Goal: Transaction & Acquisition: Purchase product/service

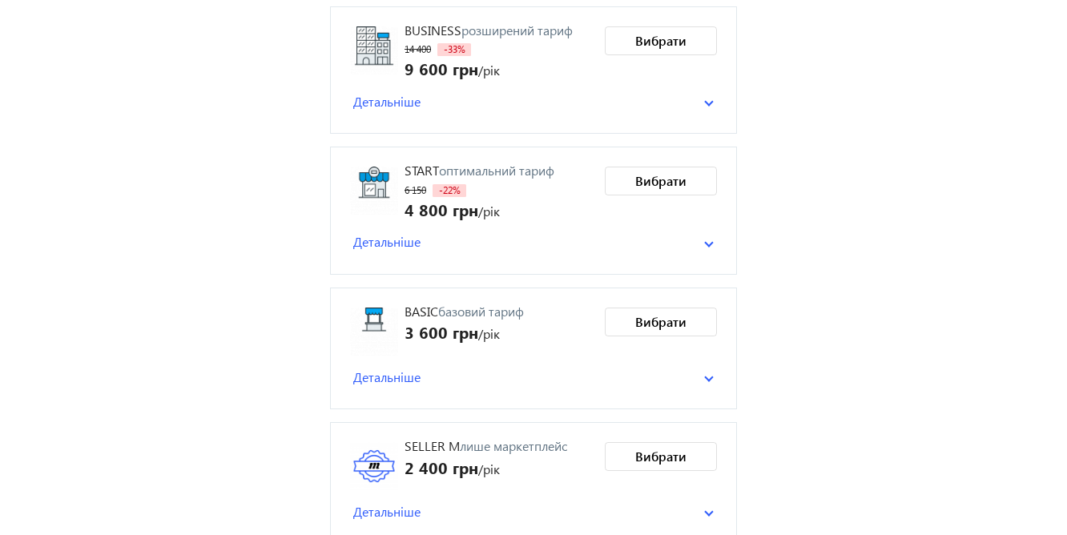
scroll to position [333, 0]
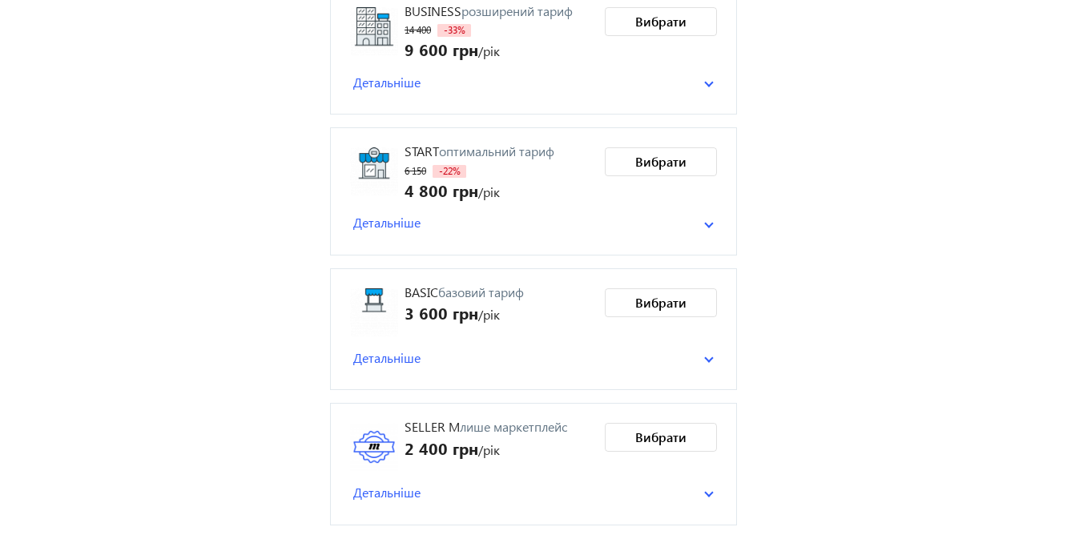
click at [384, 355] on span "Детальніше" at bounding box center [386, 358] width 67 height 18
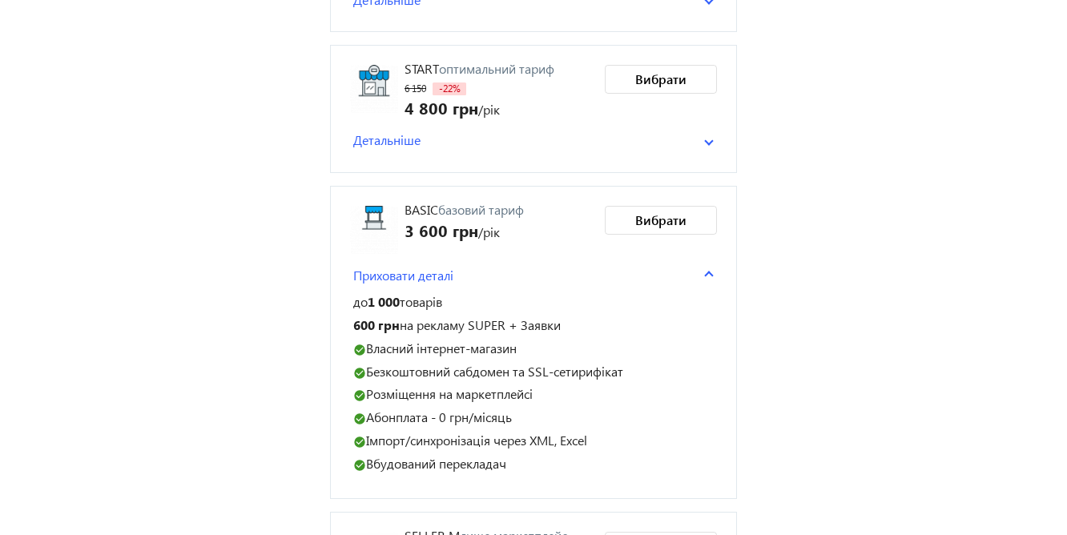
scroll to position [424, 0]
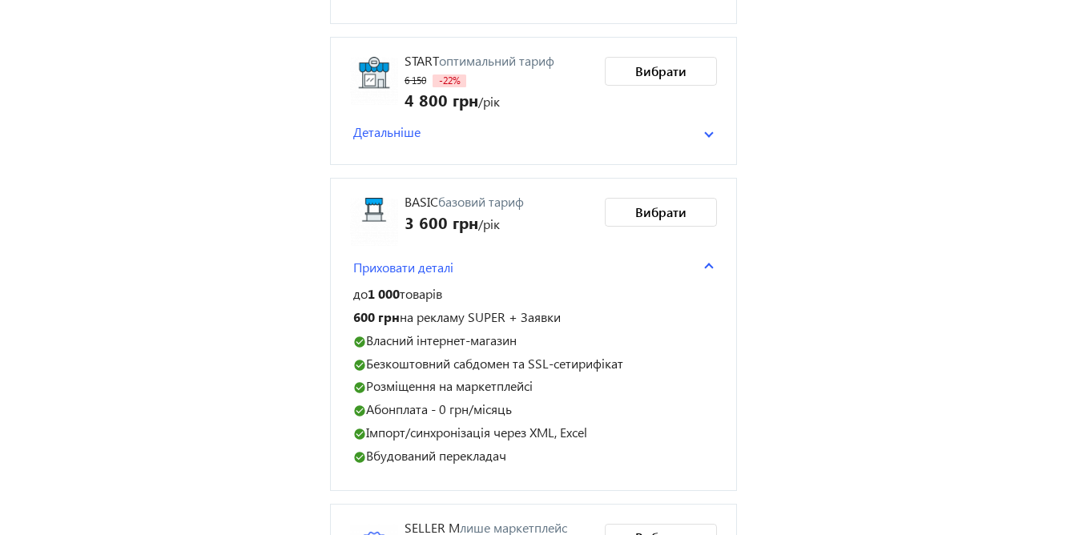
click at [376, 128] on span "Детальніше" at bounding box center [386, 132] width 67 height 18
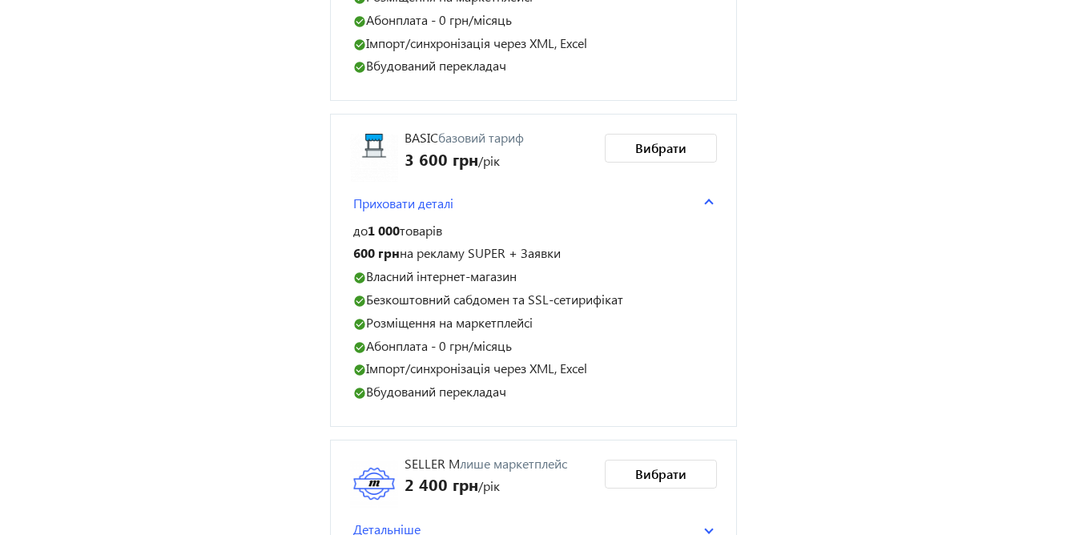
scroll to position [715, 0]
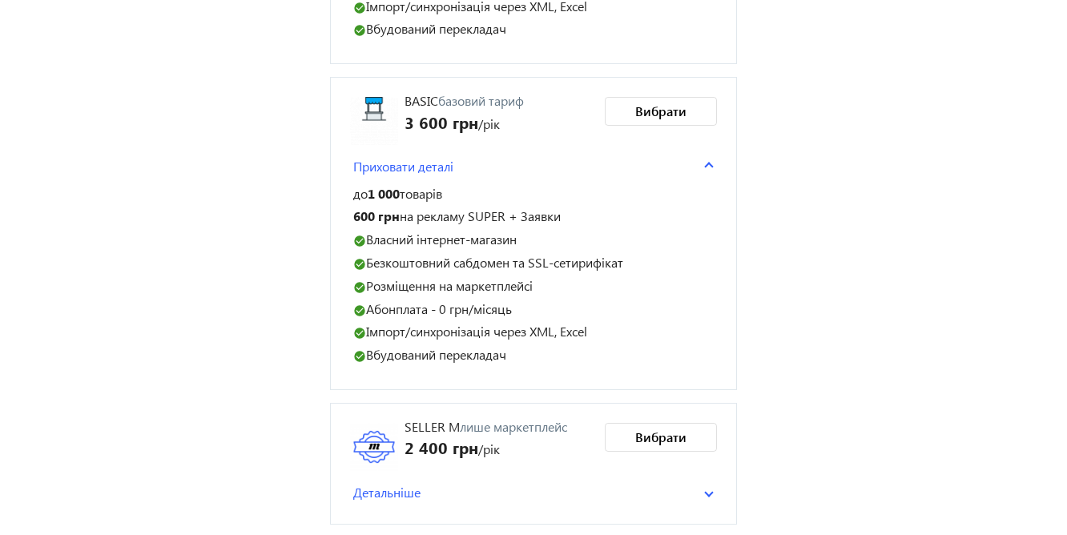
click at [421, 492] on mat-panel-title "Детальніше" at bounding box center [528, 493] width 351 height 18
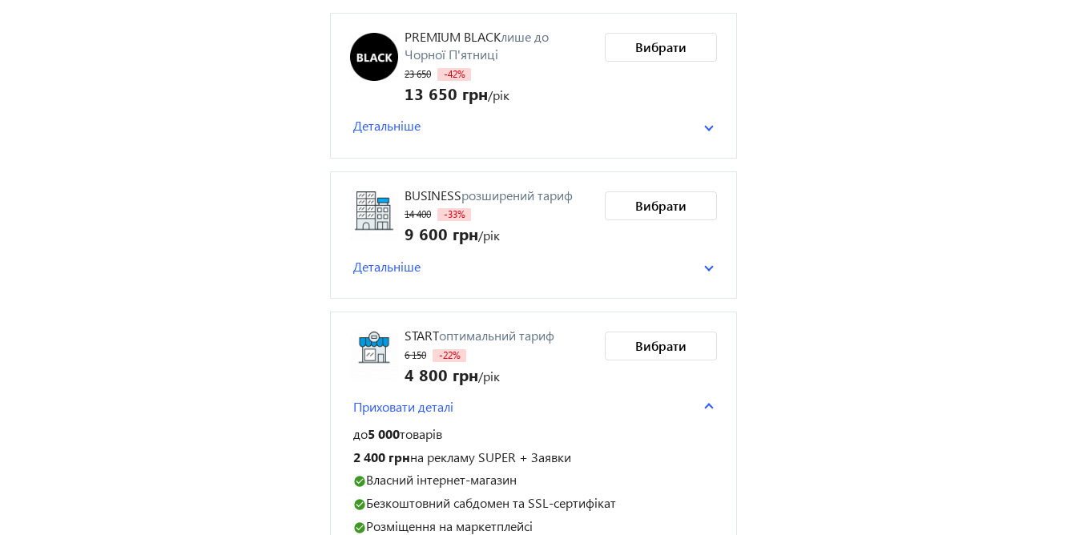
scroll to position [146, 0]
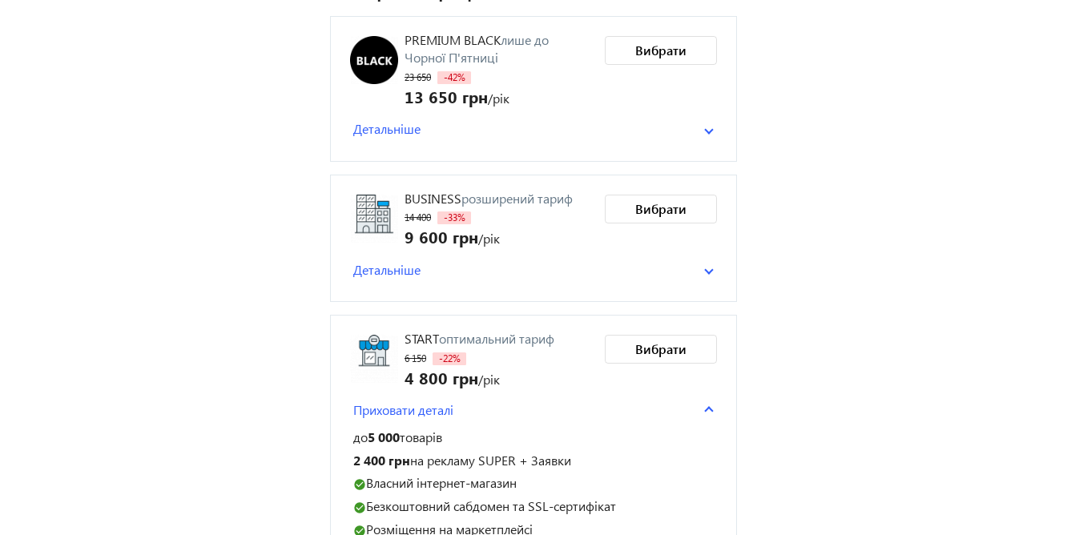
click at [369, 266] on span "Детальніше" at bounding box center [386, 270] width 67 height 18
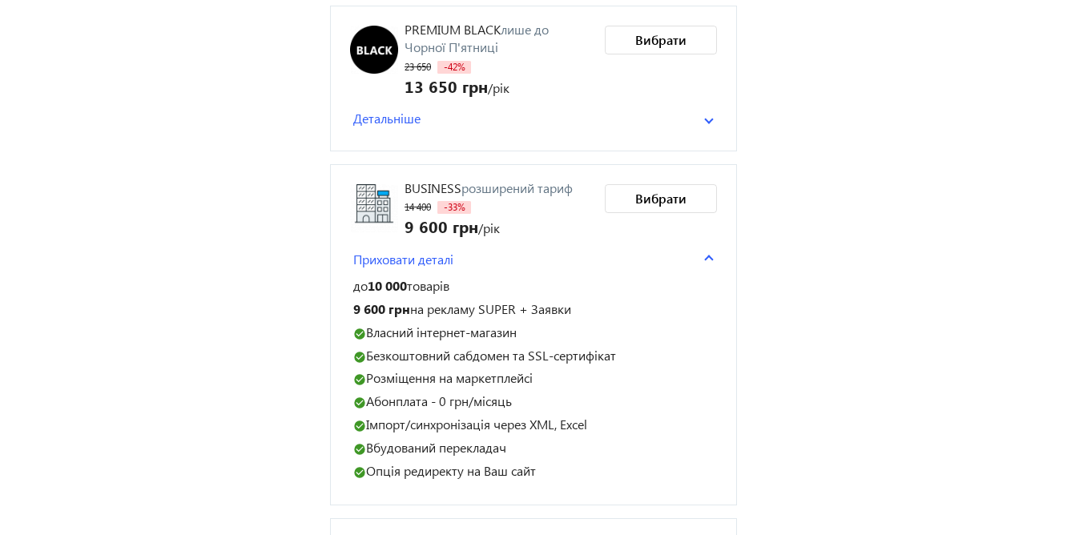
scroll to position [152, 0]
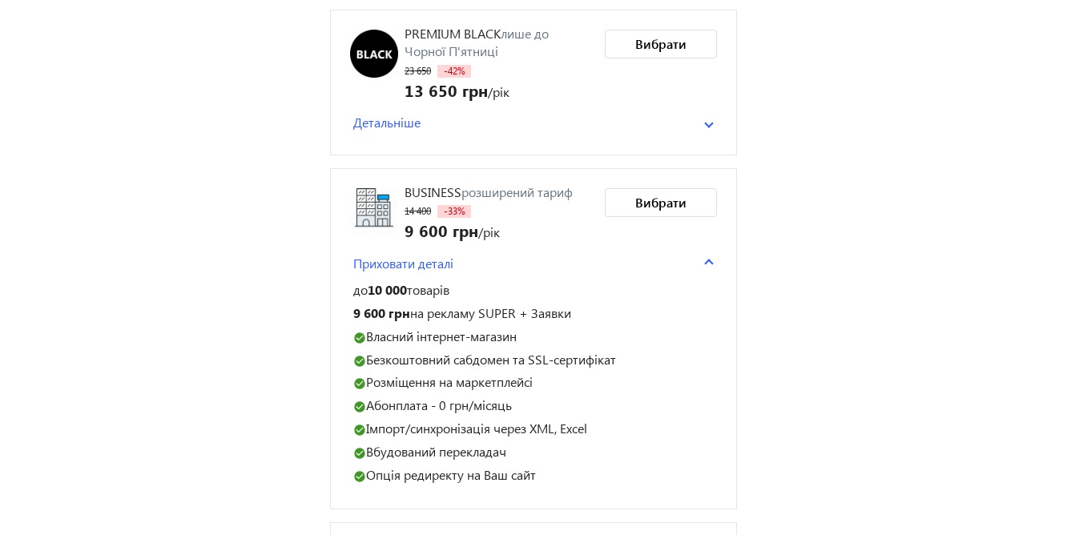
click at [388, 125] on span "Детальніше" at bounding box center [386, 123] width 67 height 18
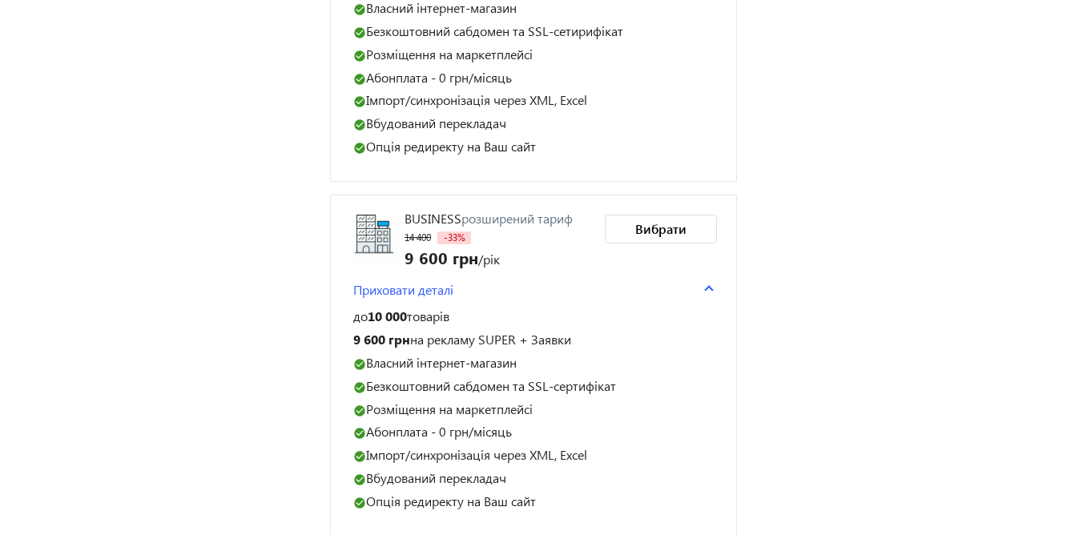
scroll to position [416, 0]
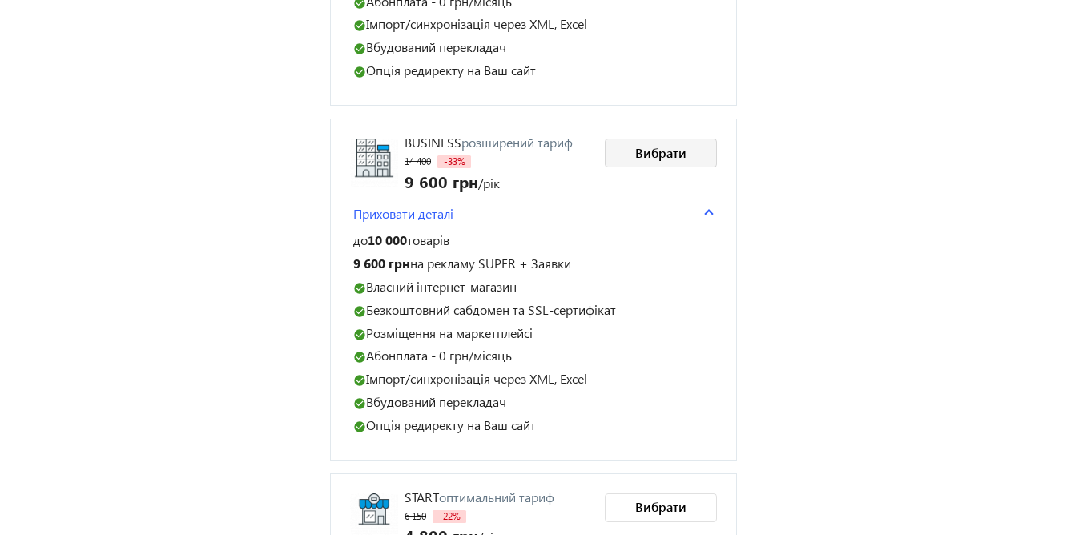
click at [672, 154] on span "Вибрати" at bounding box center [660, 153] width 51 height 18
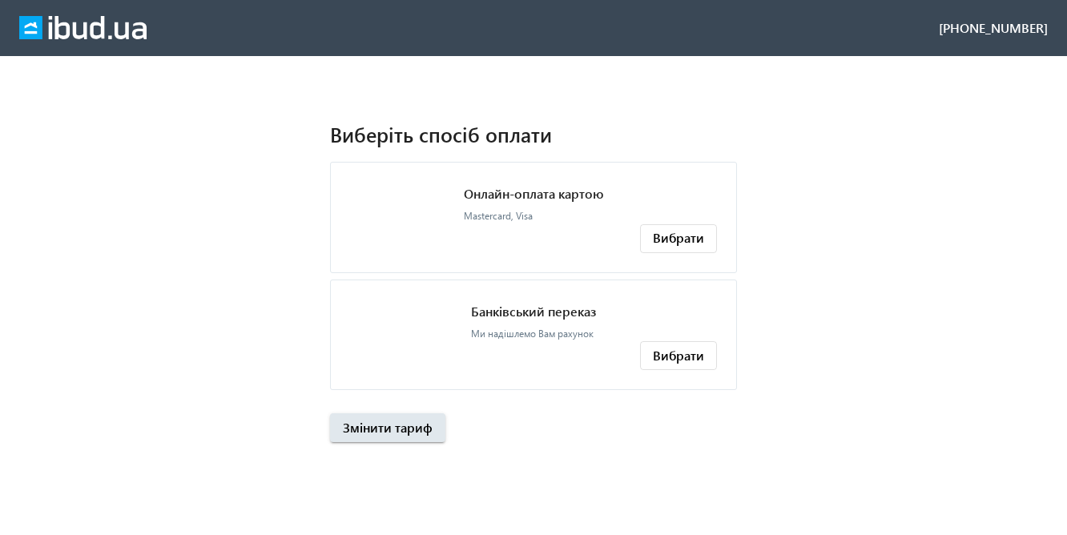
scroll to position [0, 0]
click at [671, 352] on span "Вибрати" at bounding box center [678, 356] width 51 height 18
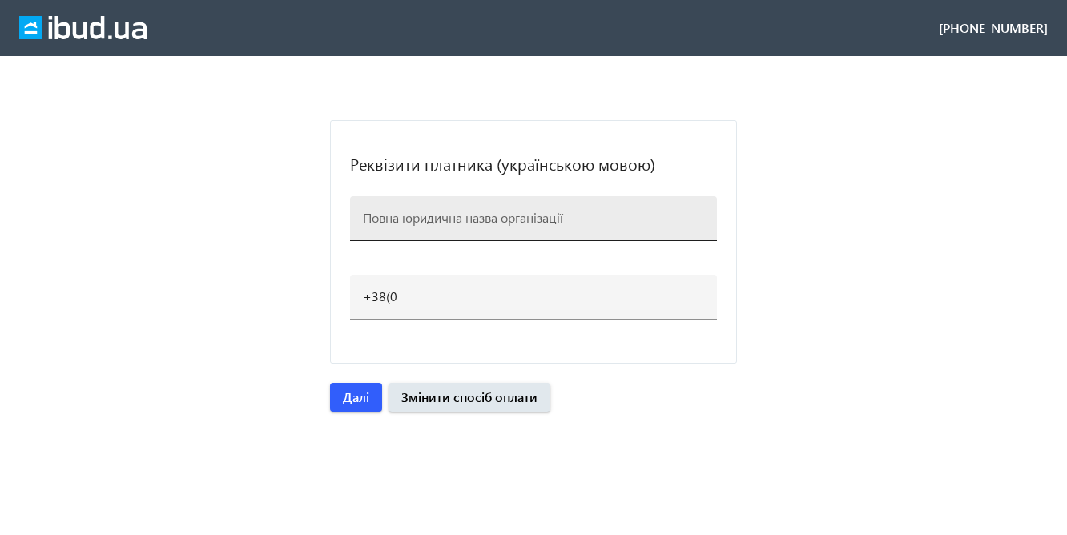
click at [496, 221] on input at bounding box center [533, 217] width 341 height 17
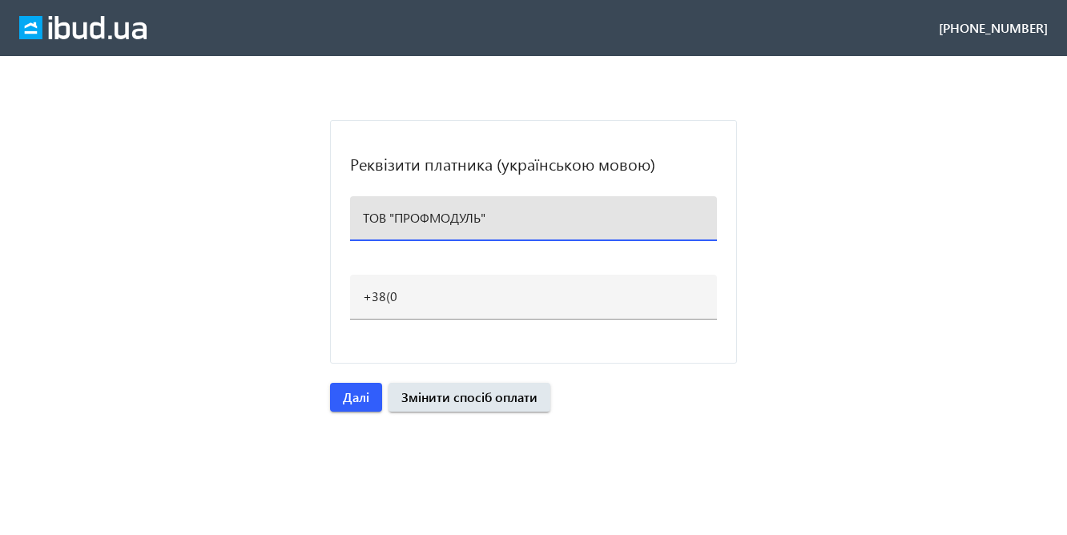
click at [385, 217] on input "ТОВ "ПРОФМОДУЛЬ"" at bounding box center [533, 217] width 341 height 17
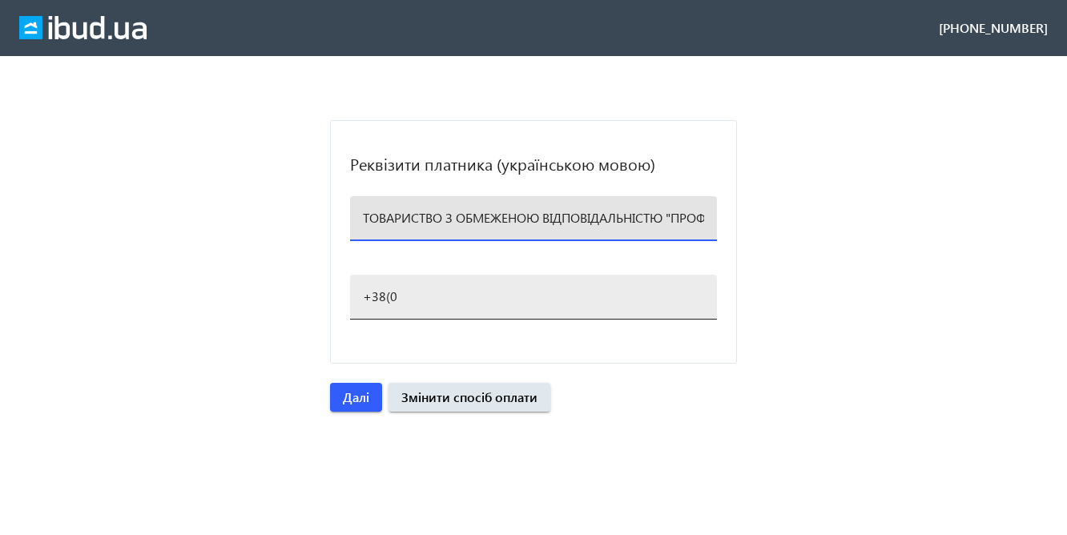
type input "ТОВАРИСТВО З ОБМЕЖЕНОЮ ВІДПОВІДАЛЬНІСТЮ "ПРОФМОДУЛЬ""
click at [415, 295] on input "+38(0" at bounding box center [533, 295] width 341 height 17
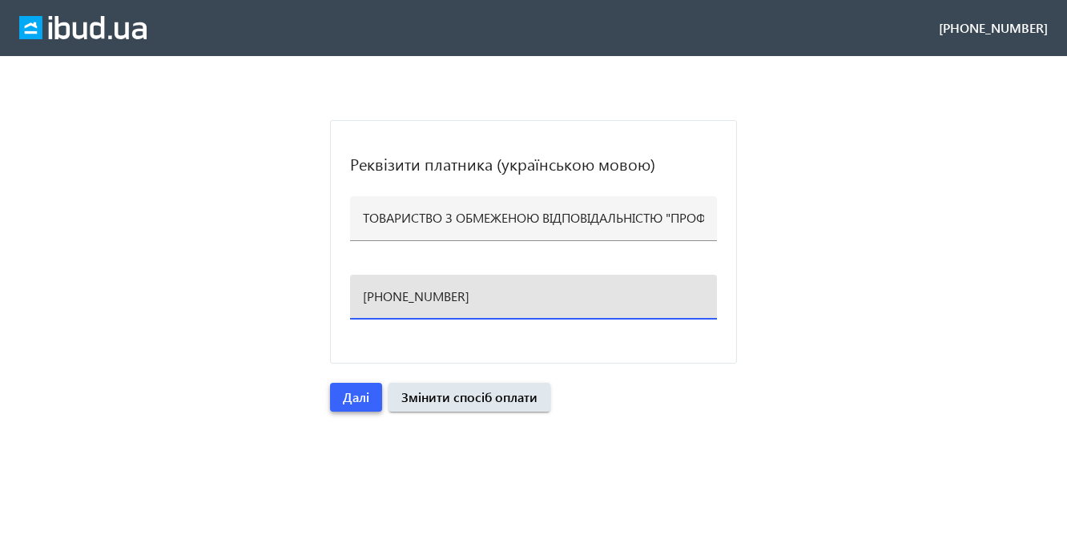
type input "+38(097)080-57-96"
click at [351, 398] on span "Далі" at bounding box center [356, 397] width 26 height 18
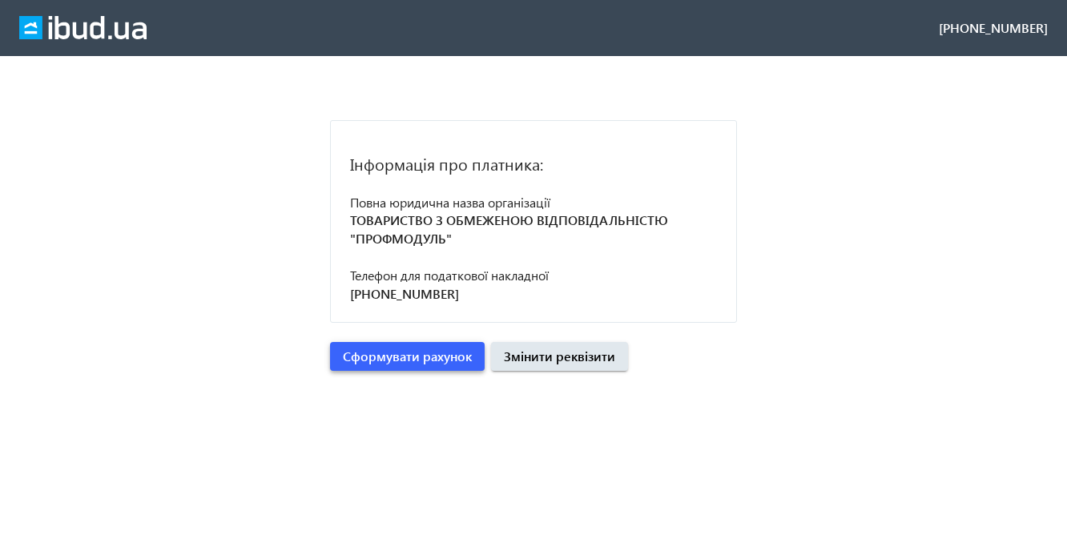
click at [393, 359] on span "Сформувати рахунок" at bounding box center [407, 357] width 129 height 18
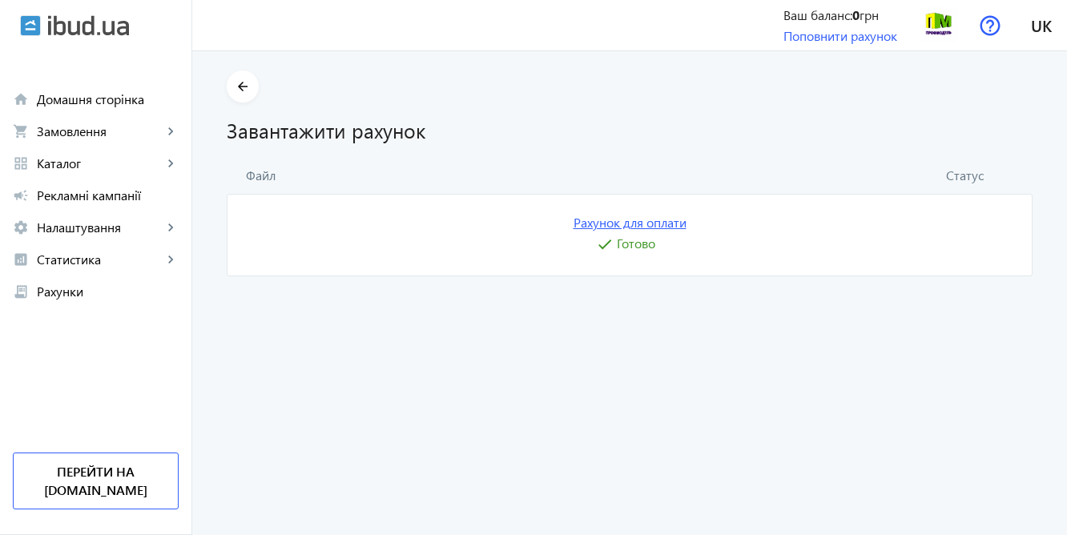
click at [615, 228] on link "Рахунок для оплати" at bounding box center [629, 223] width 113 height 18
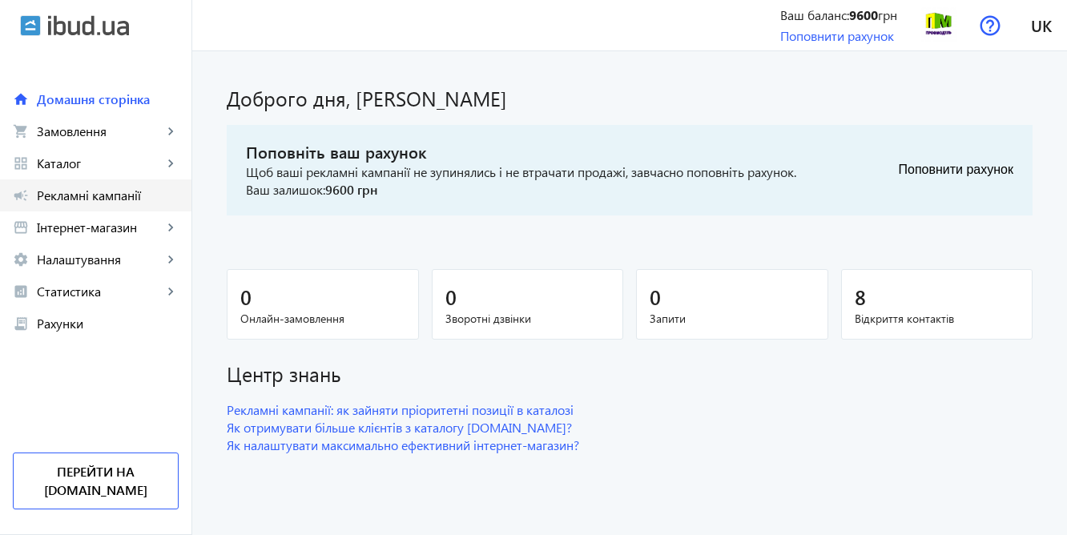
click at [73, 194] on span "Рекламні кампанії" at bounding box center [108, 195] width 142 height 16
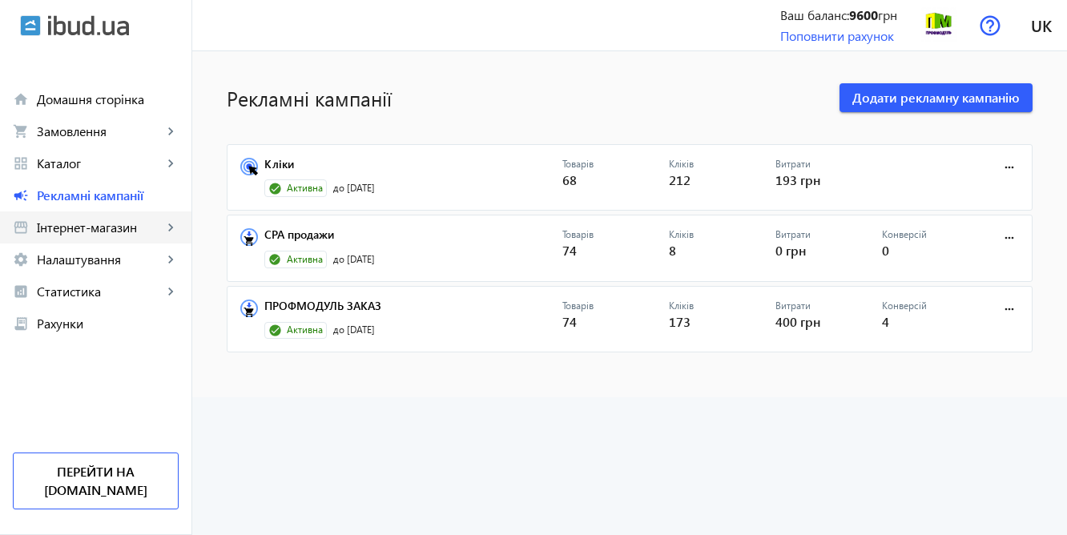
click at [77, 223] on span "Інтернет-магазин" at bounding box center [100, 227] width 126 height 16
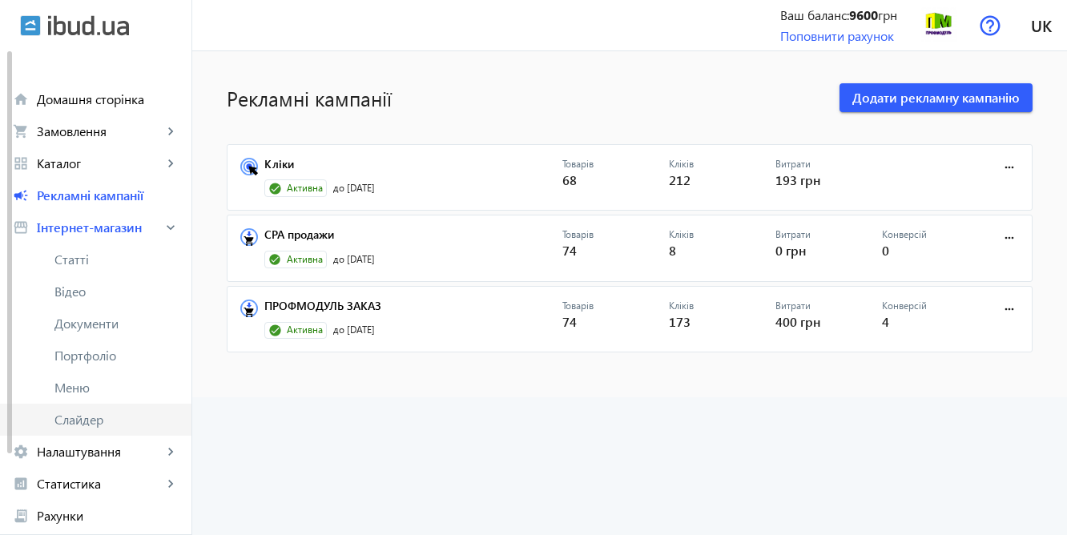
click at [94, 419] on span "Слайдер" at bounding box center [116, 420] width 124 height 16
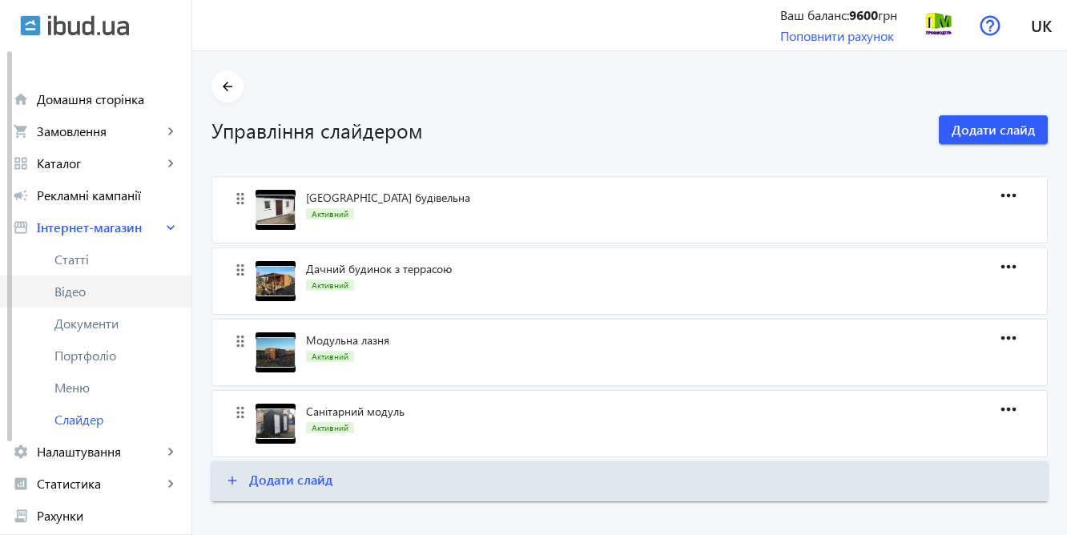
click at [89, 294] on span "Відео" at bounding box center [116, 291] width 124 height 16
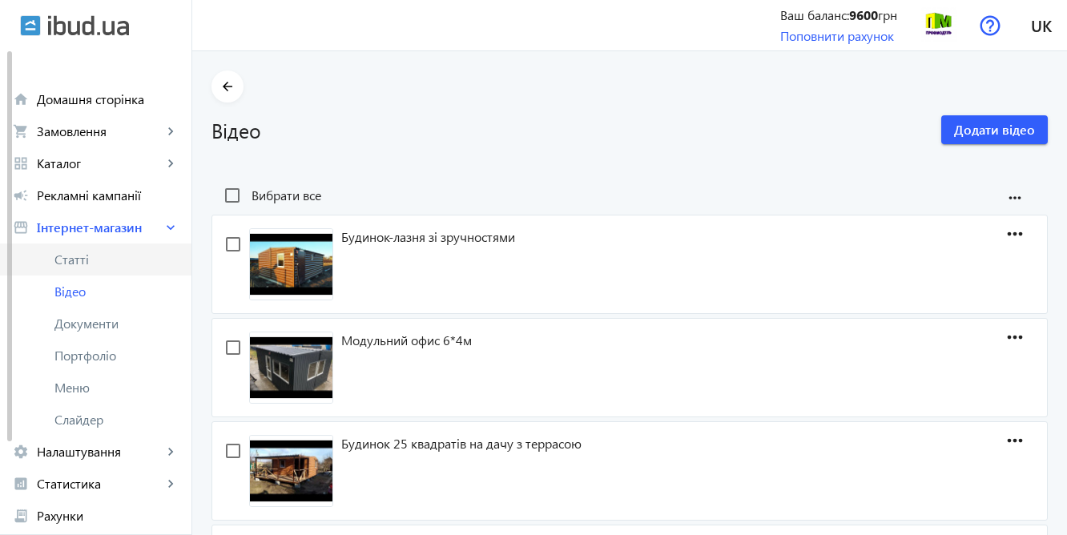
click at [87, 253] on span "Статті" at bounding box center [116, 259] width 124 height 16
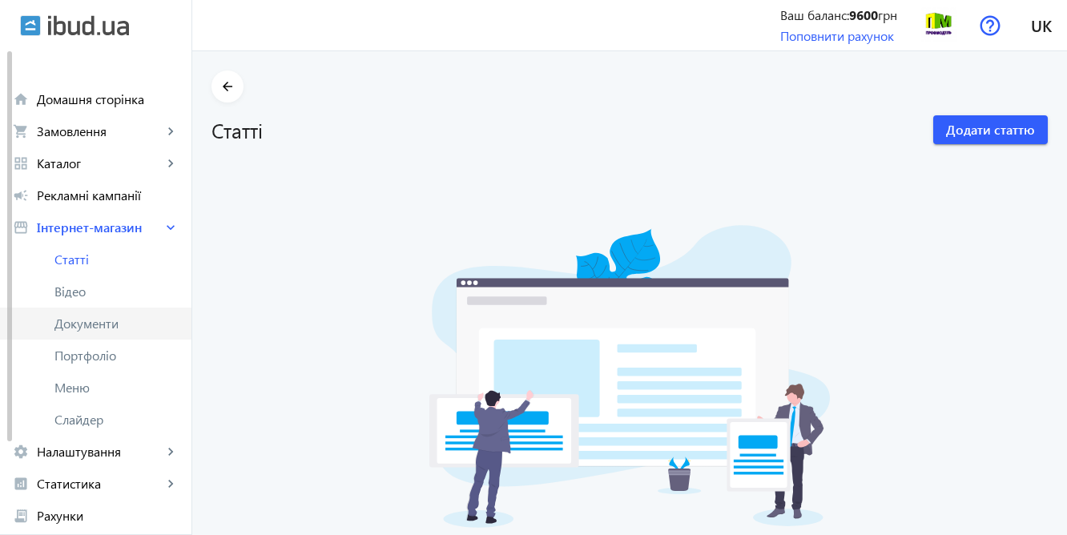
click at [89, 324] on span "Документи" at bounding box center [116, 323] width 124 height 16
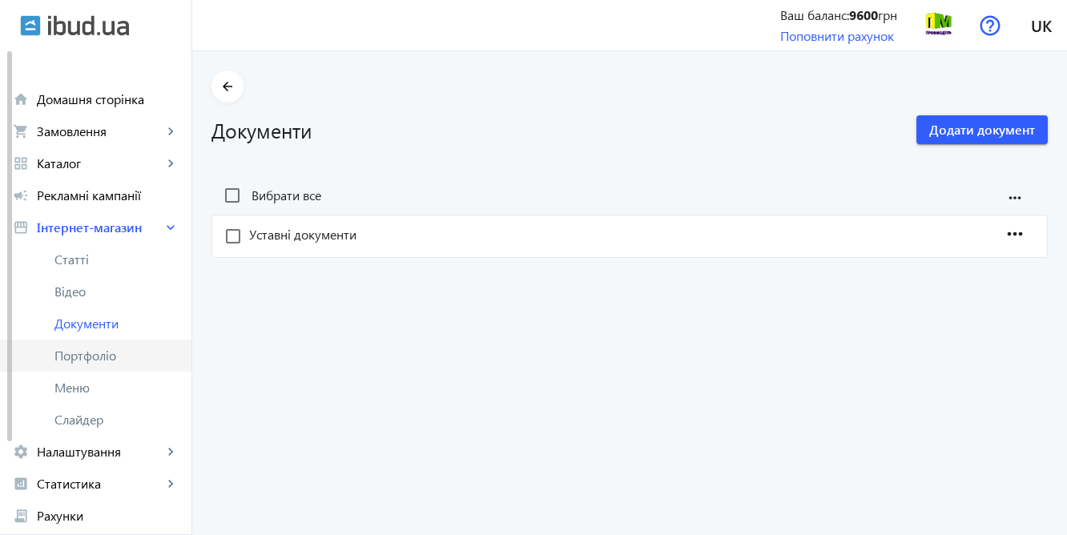
click at [91, 360] on span "Портфоліо" at bounding box center [116, 356] width 124 height 16
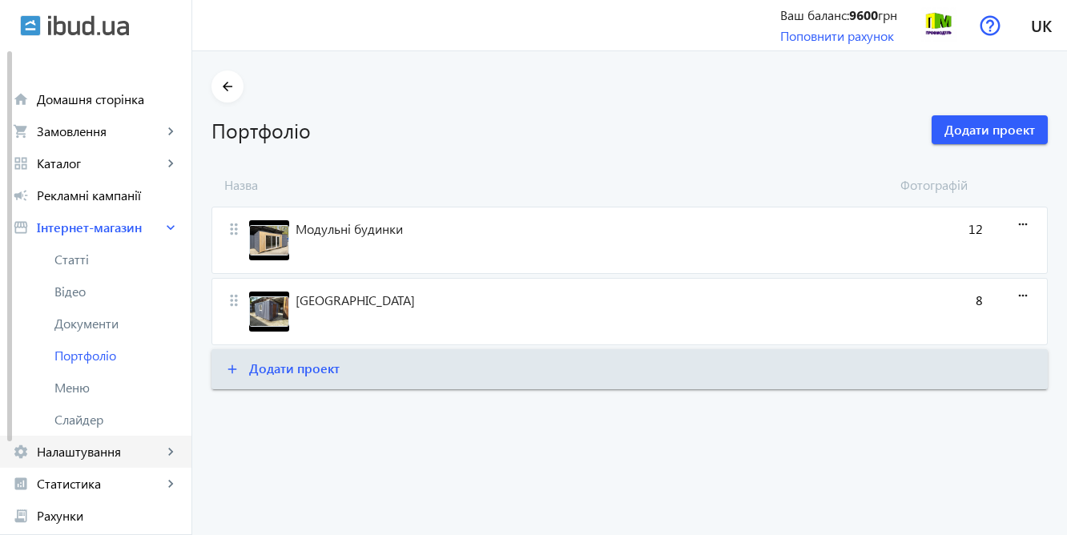
click at [86, 456] on span "Налаштування" at bounding box center [100, 452] width 126 height 16
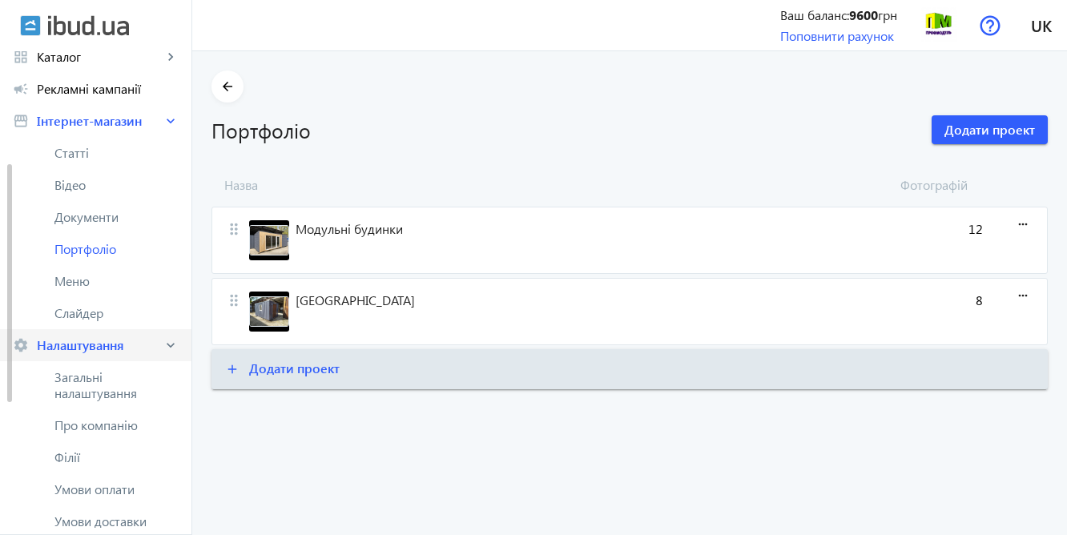
scroll to position [167, 0]
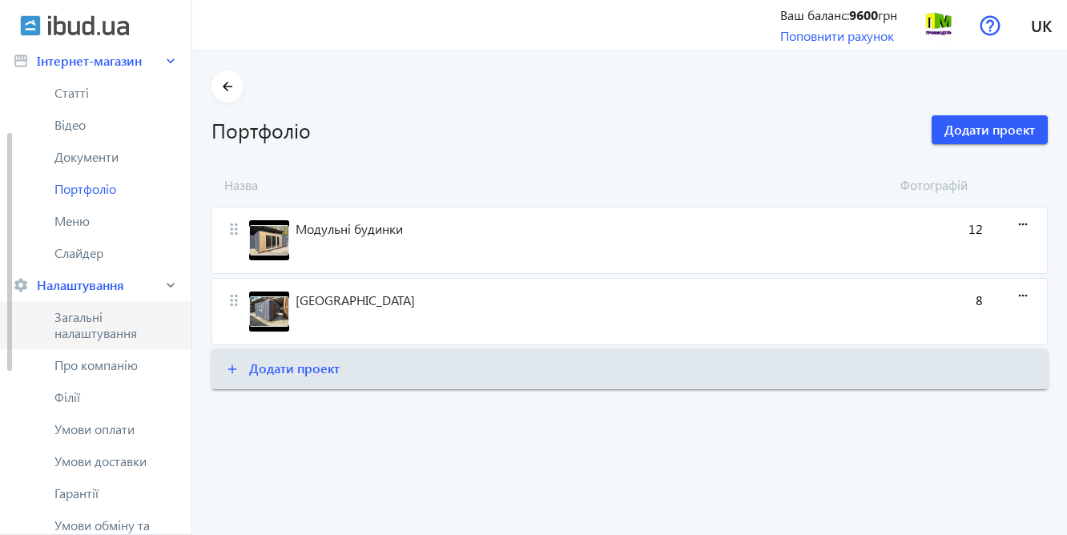
click at [95, 327] on span "Загальні налаштування" at bounding box center [116, 325] width 124 height 32
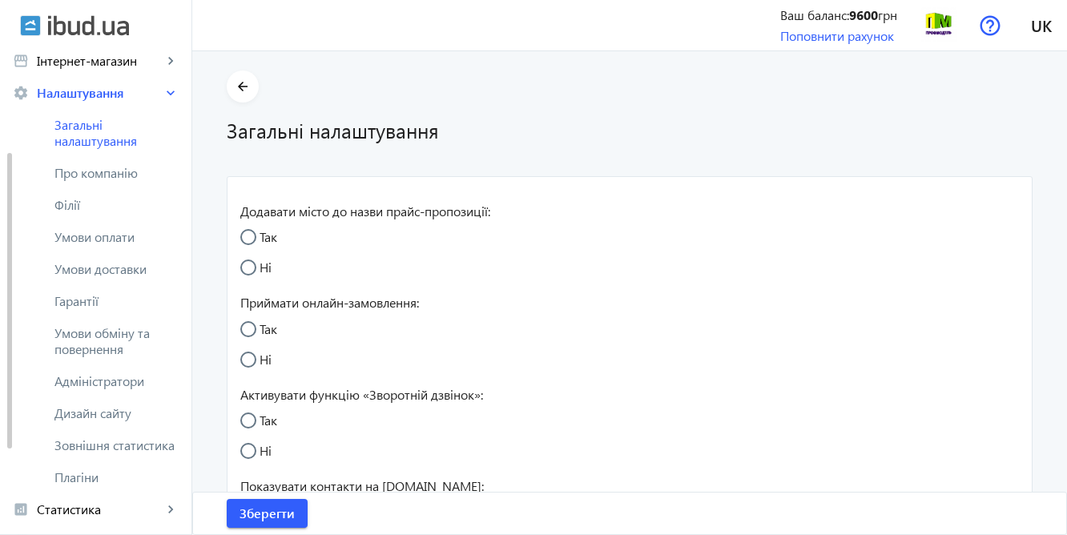
radio input "true"
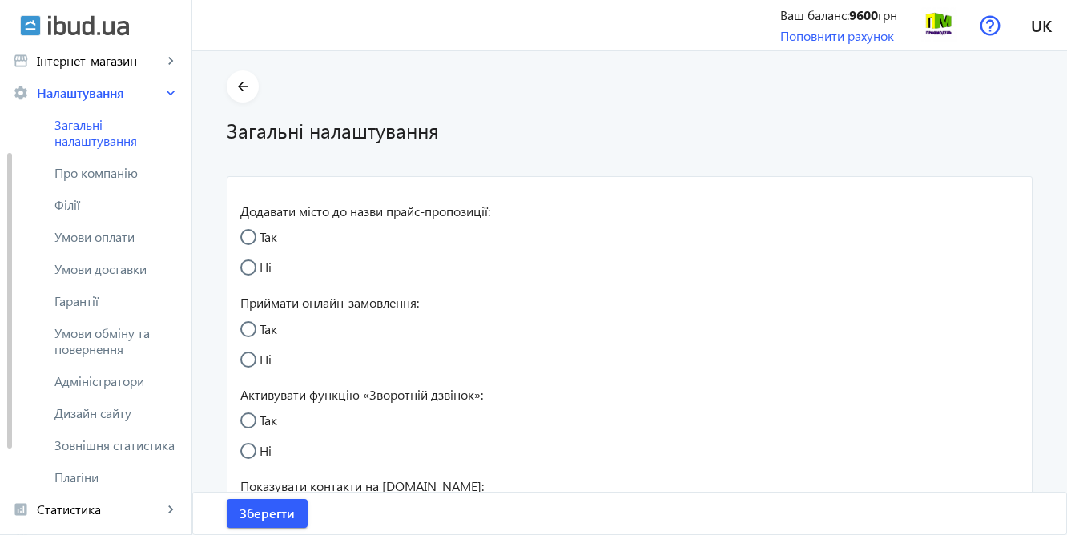
radio input "true"
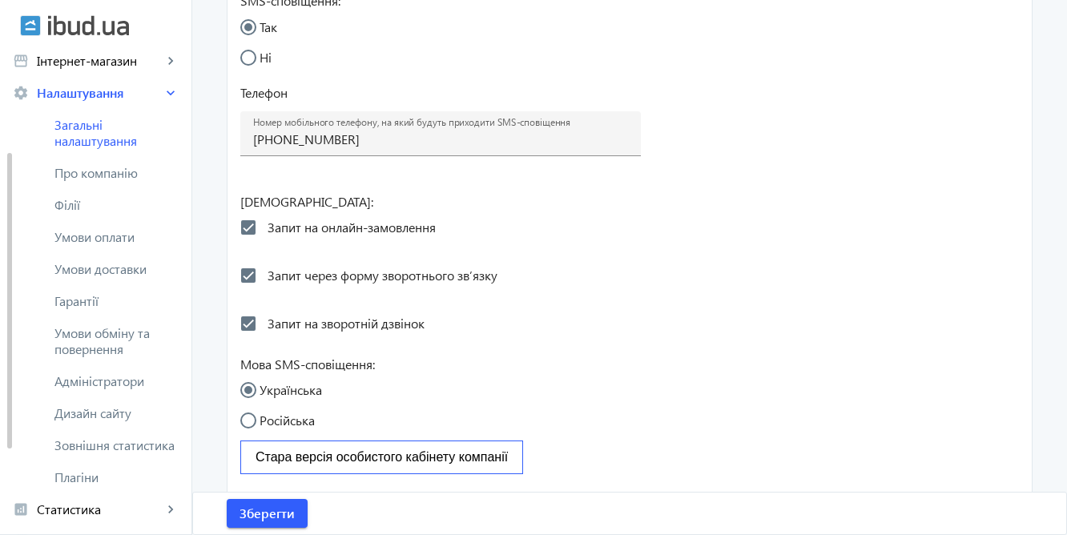
scroll to position [863, 0]
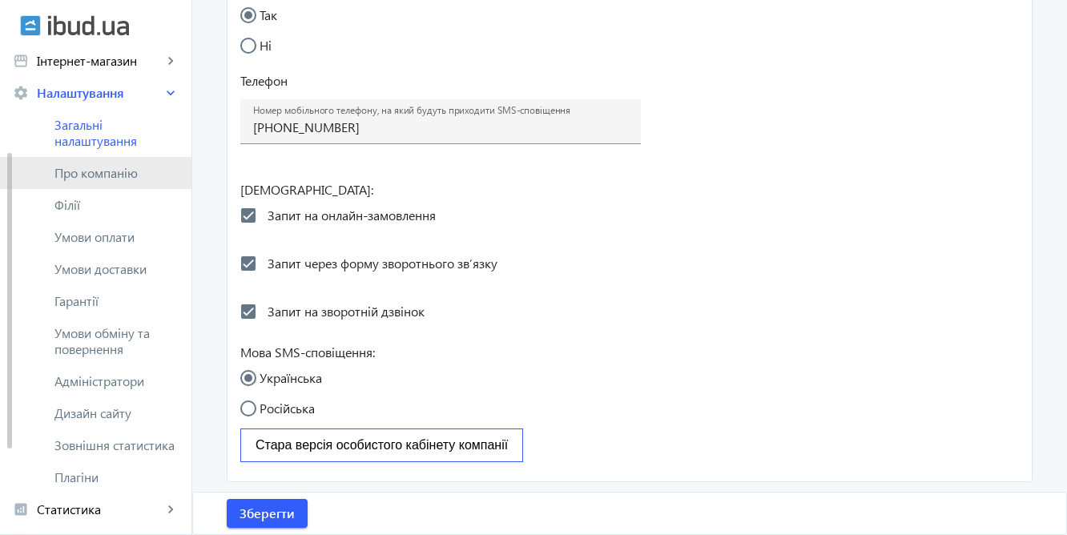
click at [120, 175] on span "Про компанію" at bounding box center [116, 173] width 124 height 16
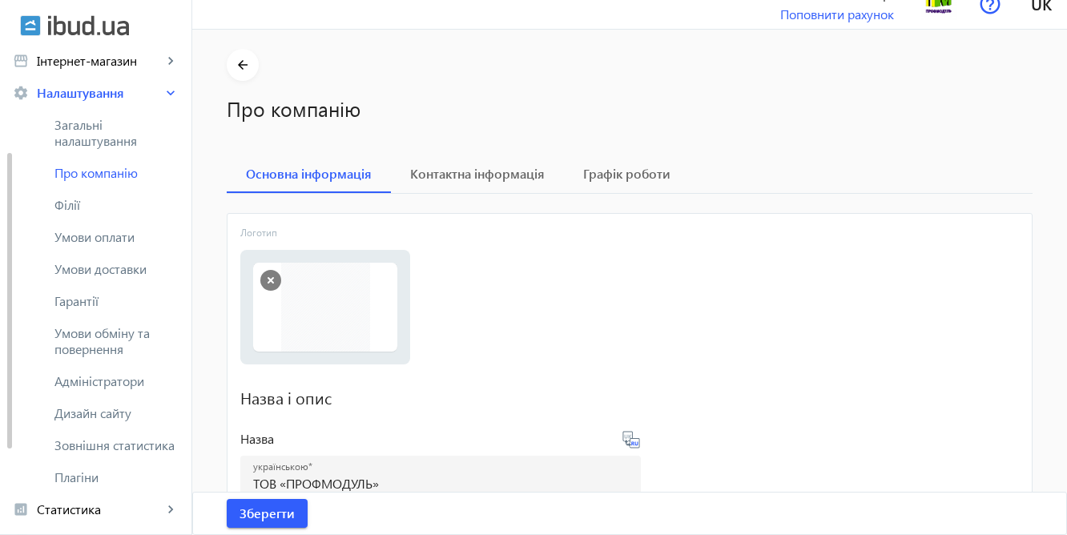
scroll to position [6, 0]
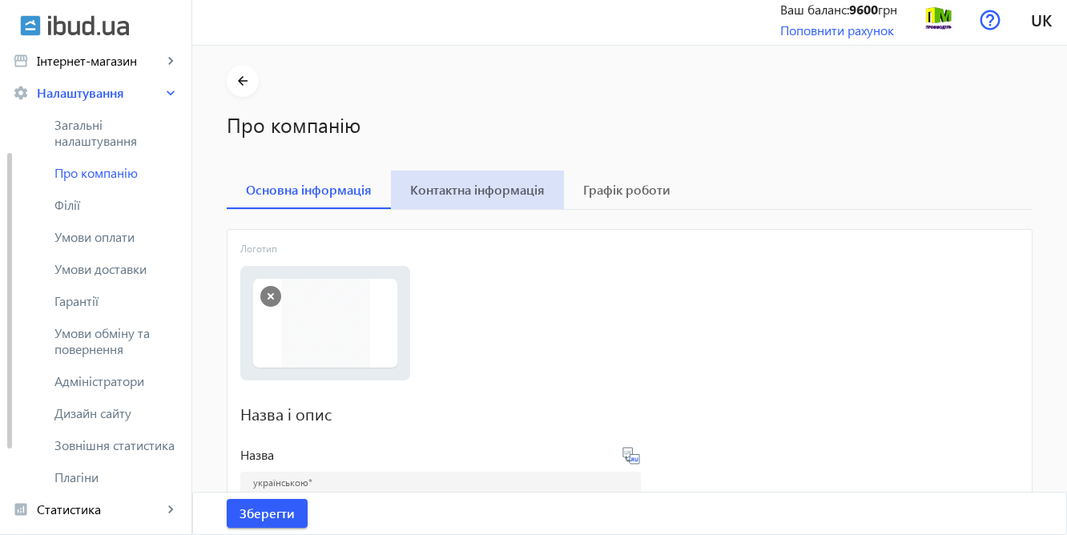
click at [449, 188] on span "Контактна інформація" at bounding box center [477, 189] width 135 height 13
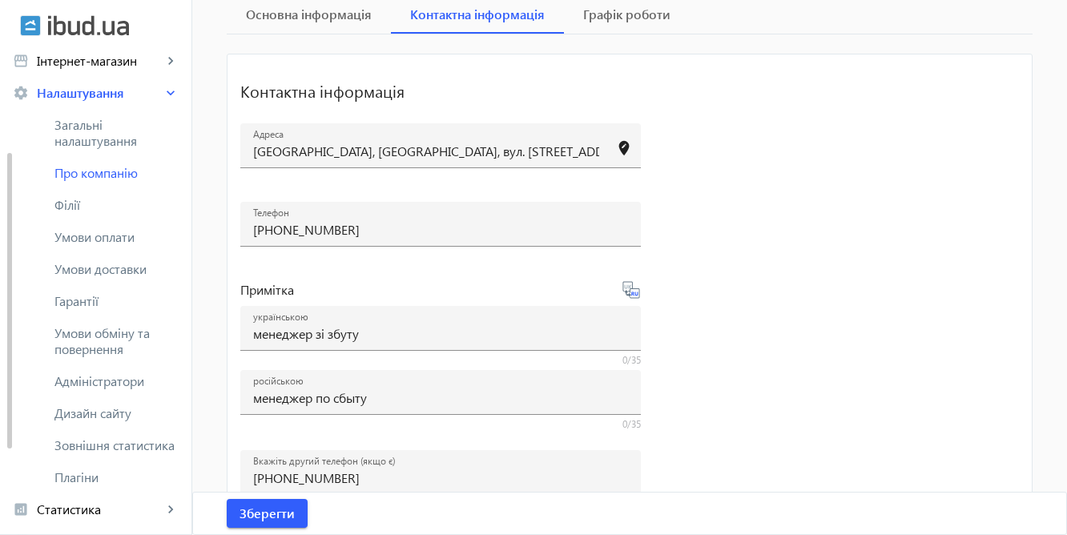
scroll to position [169, 0]
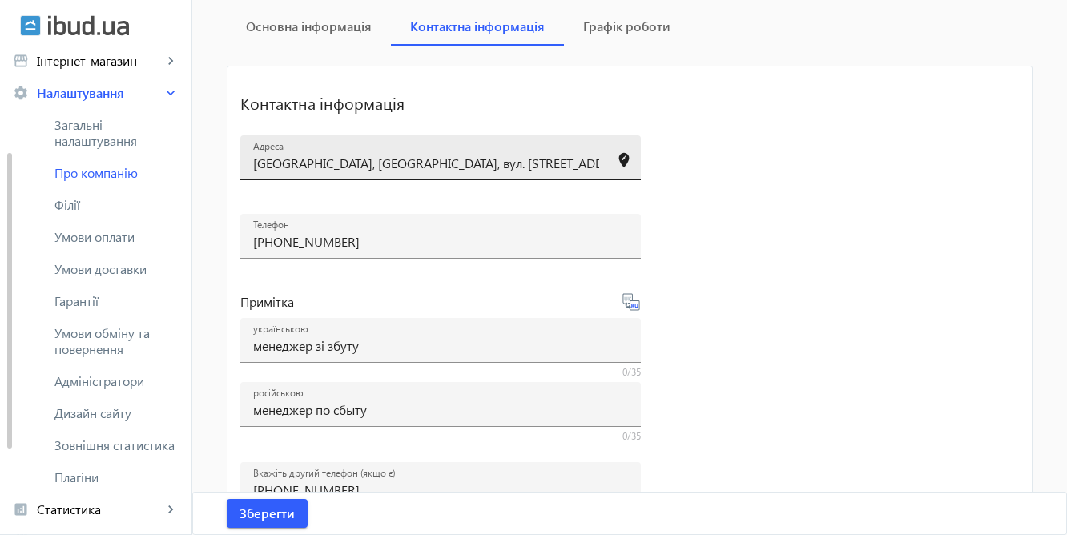
click at [470, 161] on input "Дніпропетровська область, Дніпро, вул. Космонавта Волкова, 6д" at bounding box center [426, 163] width 346 height 17
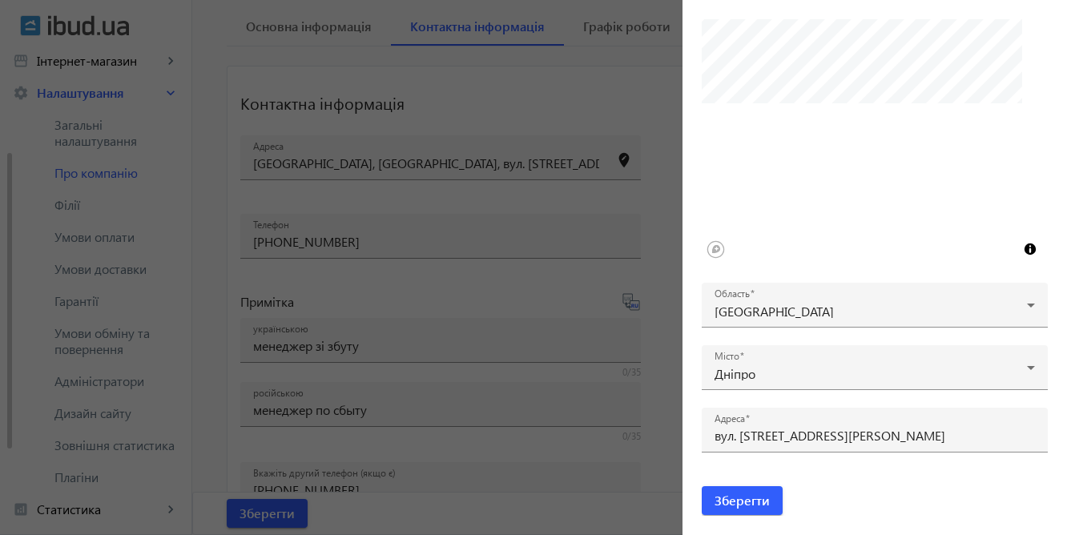
scroll to position [216, 0]
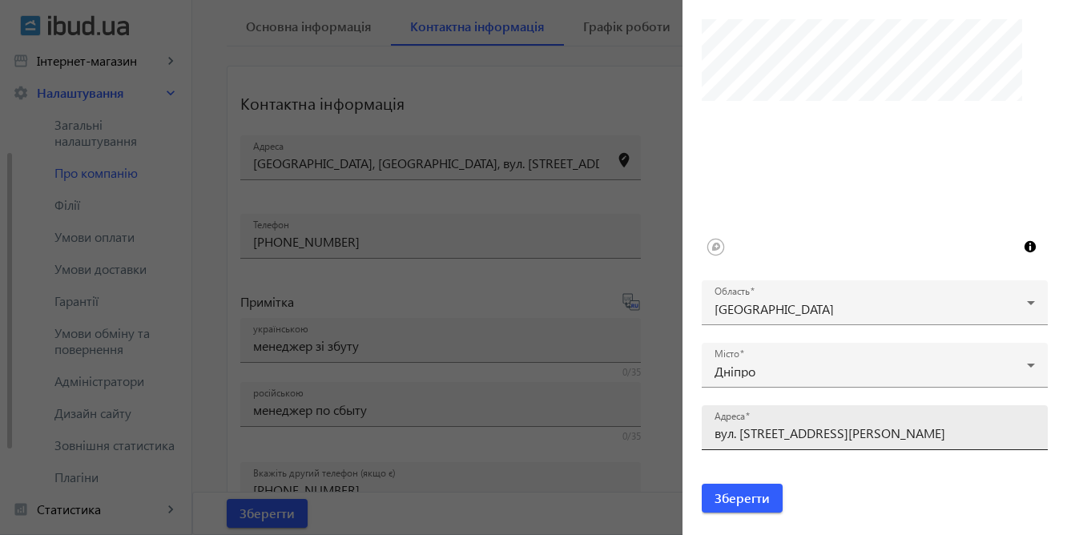
click at [898, 432] on input "вул. Космонавта Волкова, 6д" at bounding box center [874, 432] width 320 height 17
click at [860, 436] on input "вул. Космонавта Волкова, 6д" at bounding box center [874, 432] width 320 height 17
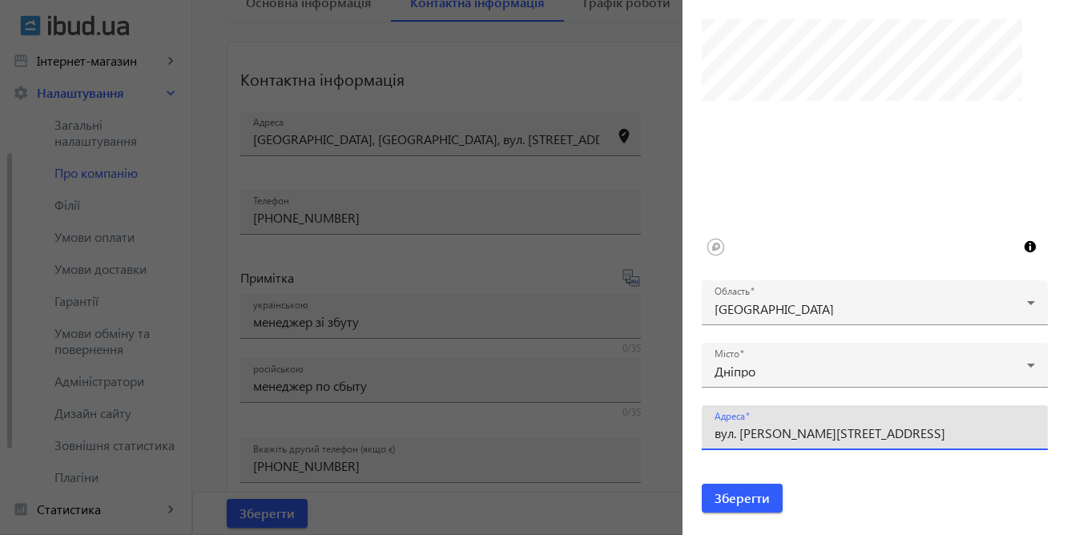
scroll to position [191, 0]
type input "вул. Каденюка Леоніда, 6д"
click at [748, 497] on span "Зберегти" at bounding box center [741, 498] width 55 height 18
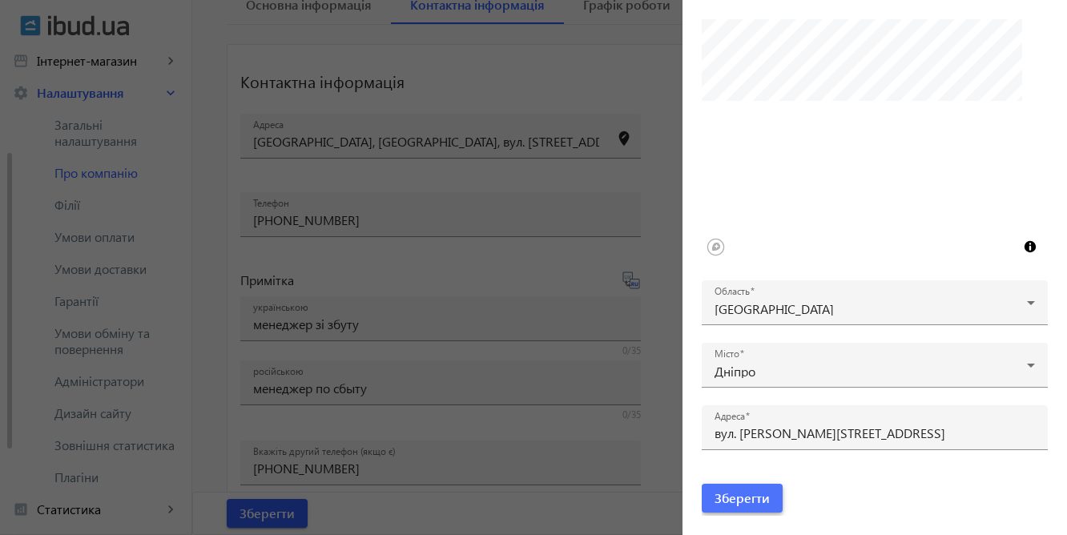
type input "Дніпропетровська область, Дніпро, вул. Каденюка Леоніда, 6д"
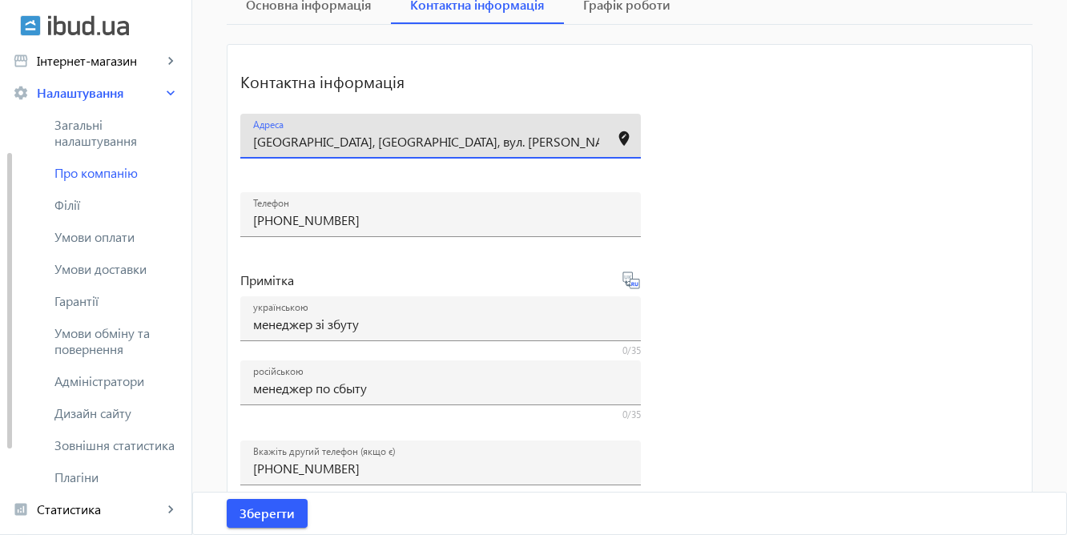
scroll to position [0, 20]
click at [619, 135] on mat-icon "edit_location" at bounding box center [624, 139] width 24 height 24
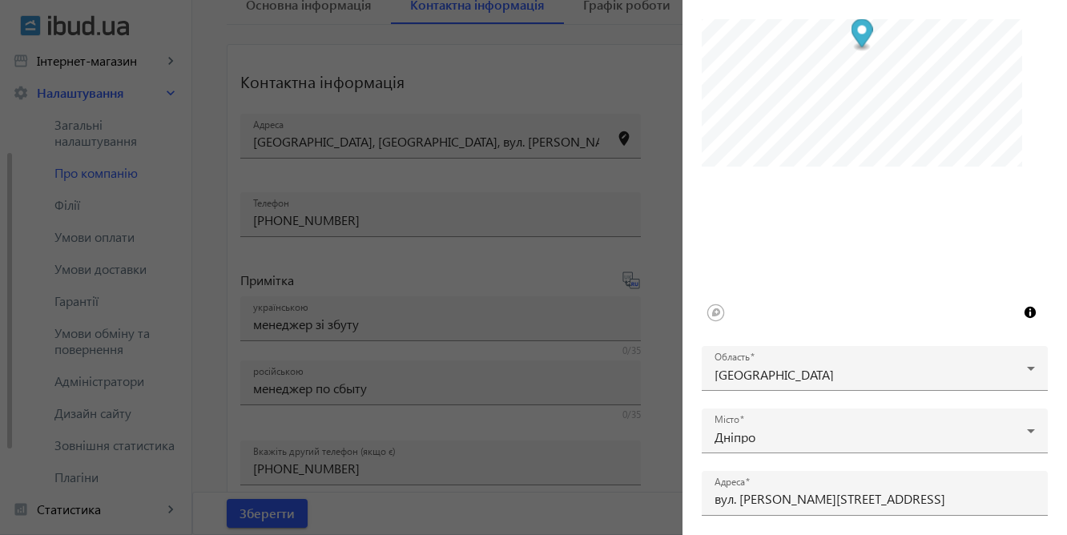
scroll to position [0, 0]
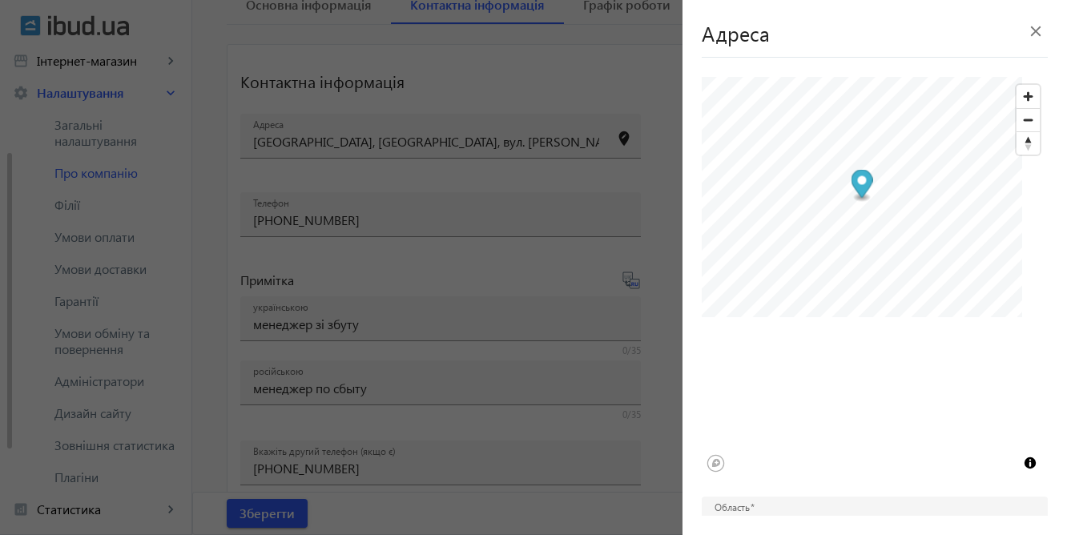
click at [481, 173] on div at bounding box center [533, 267] width 1067 height 535
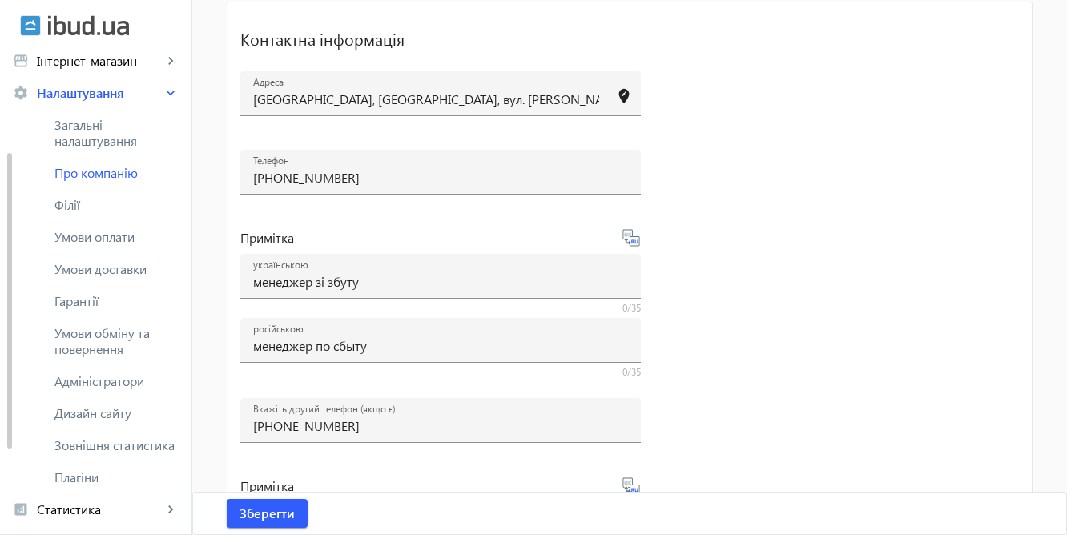
click at [625, 235] on icon at bounding box center [630, 237] width 17 height 17
click at [621, 233] on icon at bounding box center [630, 237] width 19 height 19
click at [635, 239] on icon at bounding box center [636, 241] width 3 height 4
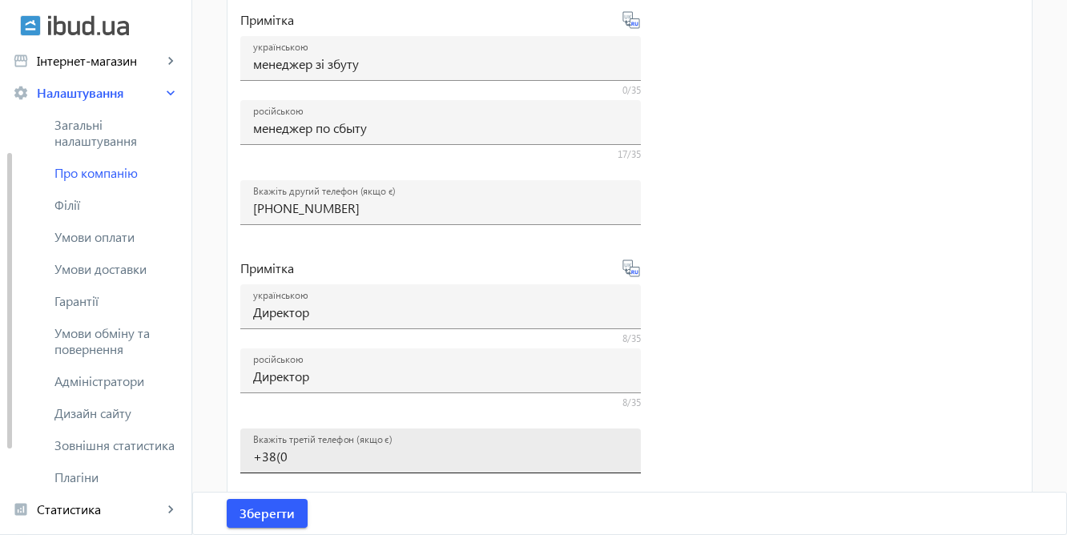
scroll to position [445, 0]
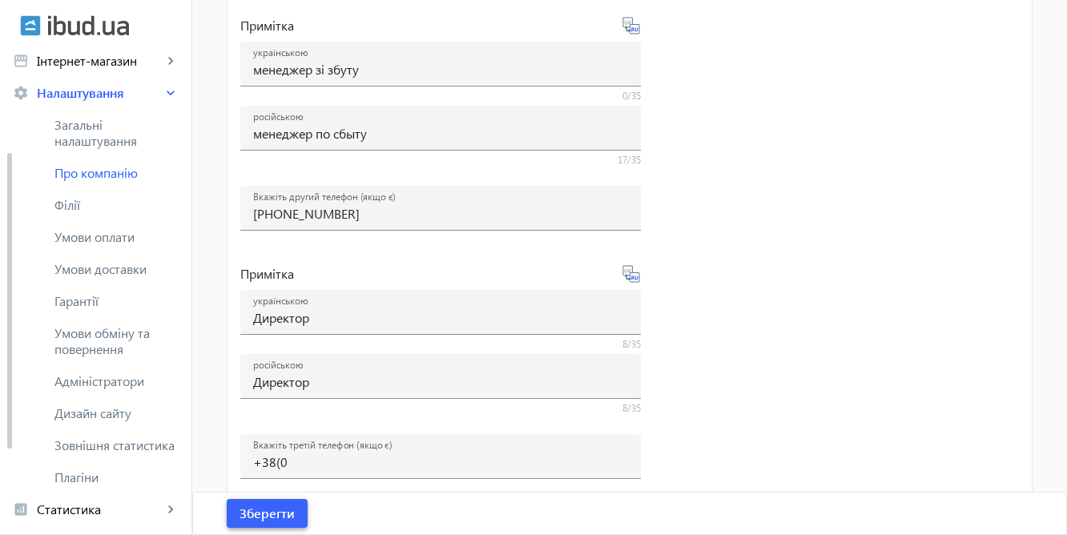
click at [272, 508] on span "Зберегти" at bounding box center [266, 513] width 55 height 18
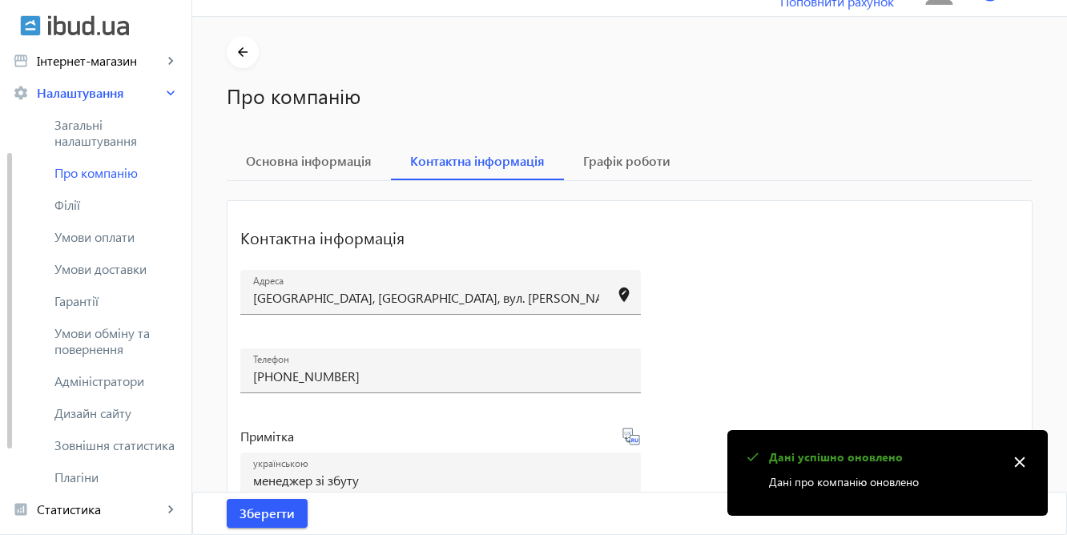
scroll to position [0, 0]
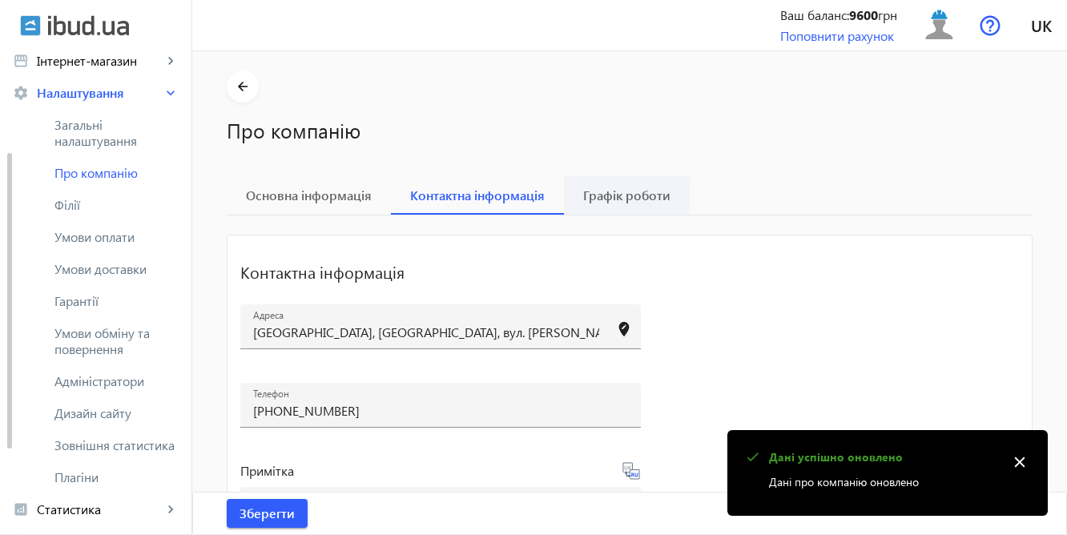
click at [610, 192] on span "Графік роботи" at bounding box center [626, 195] width 87 height 13
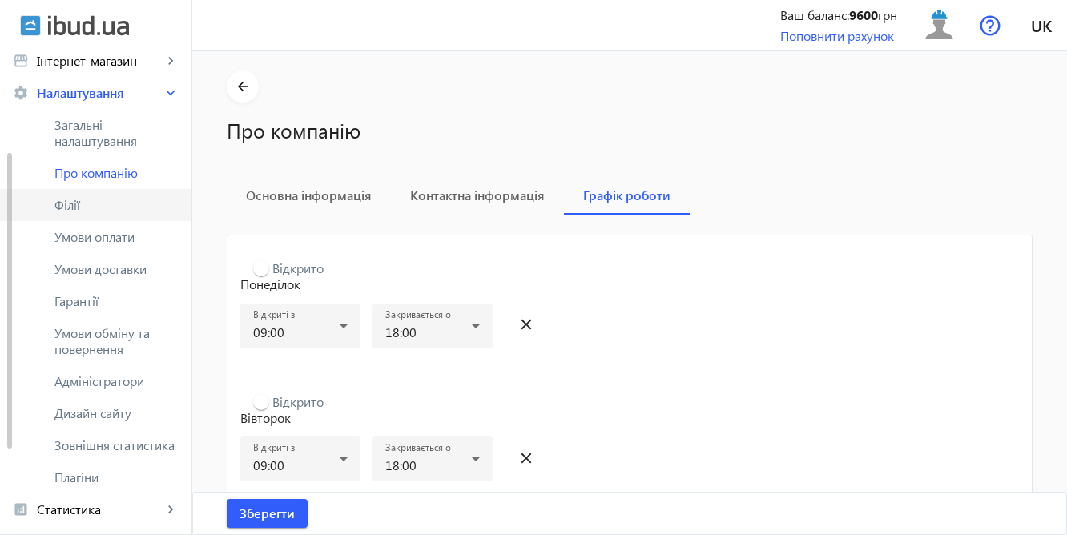
click at [70, 207] on span "Філії" at bounding box center [116, 205] width 124 height 16
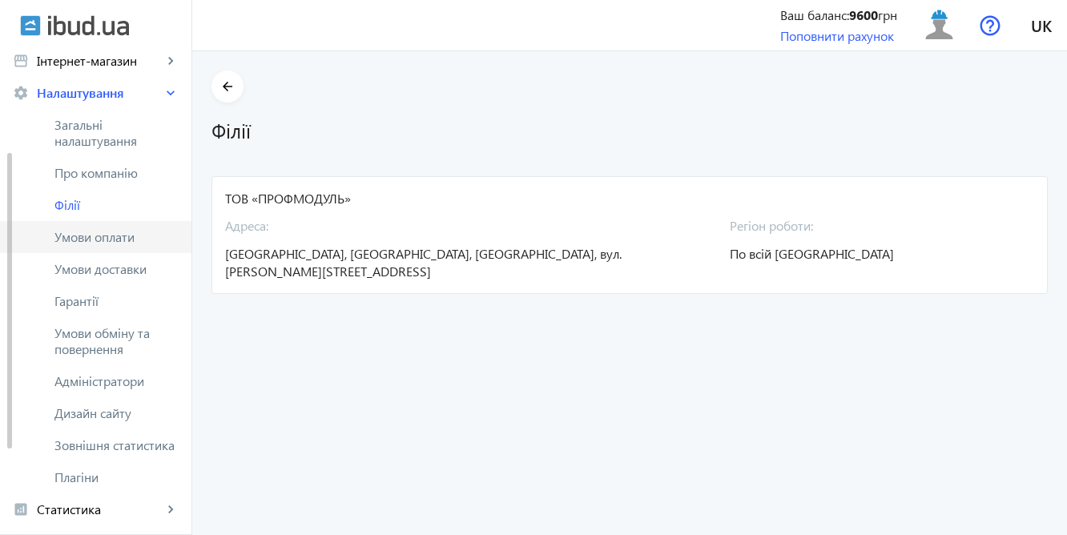
click at [87, 239] on span "Умови оплати" at bounding box center [116, 237] width 124 height 16
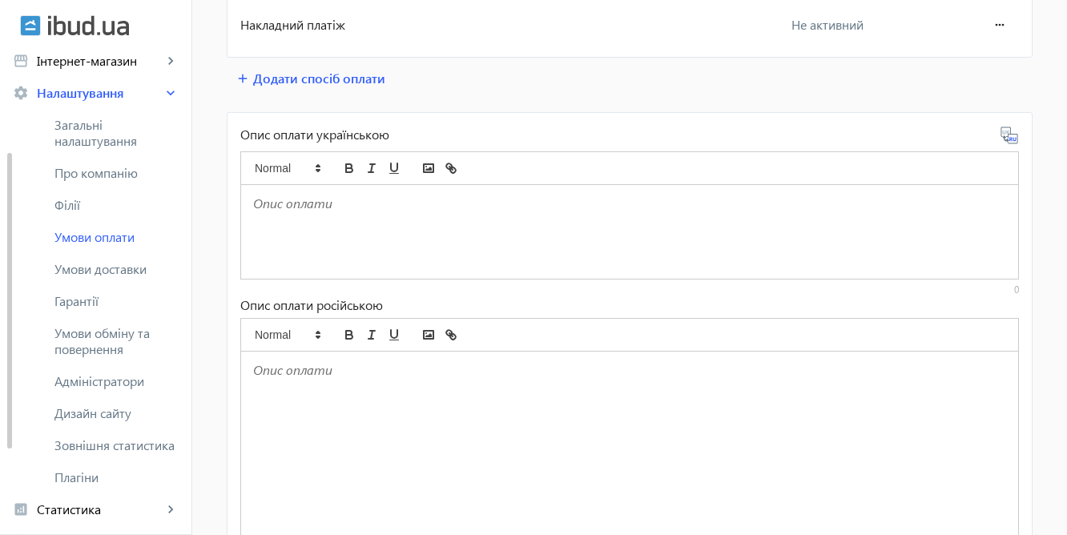
scroll to position [258, 0]
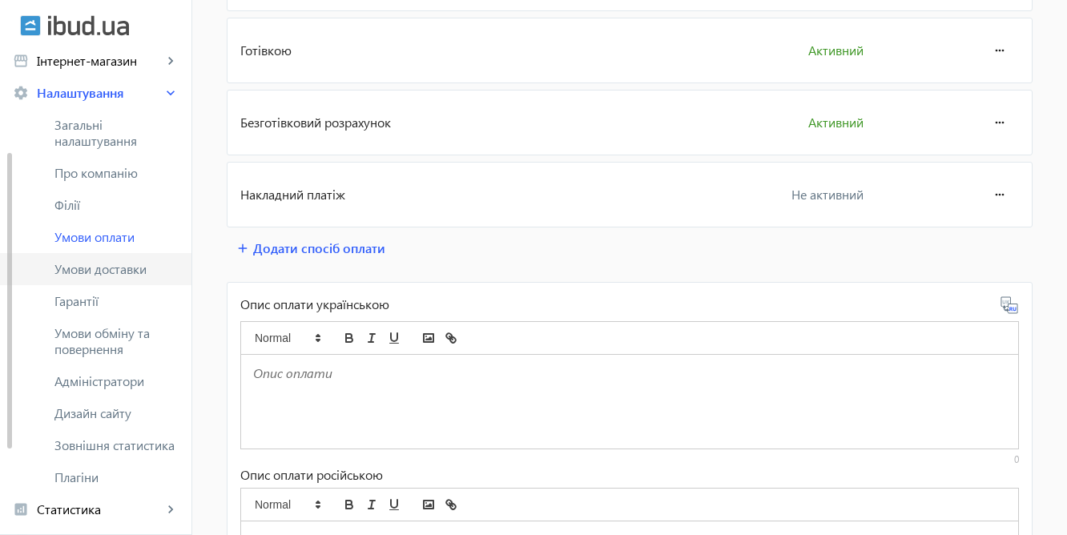
click at [86, 267] on span "Умови доставки" at bounding box center [116, 269] width 124 height 16
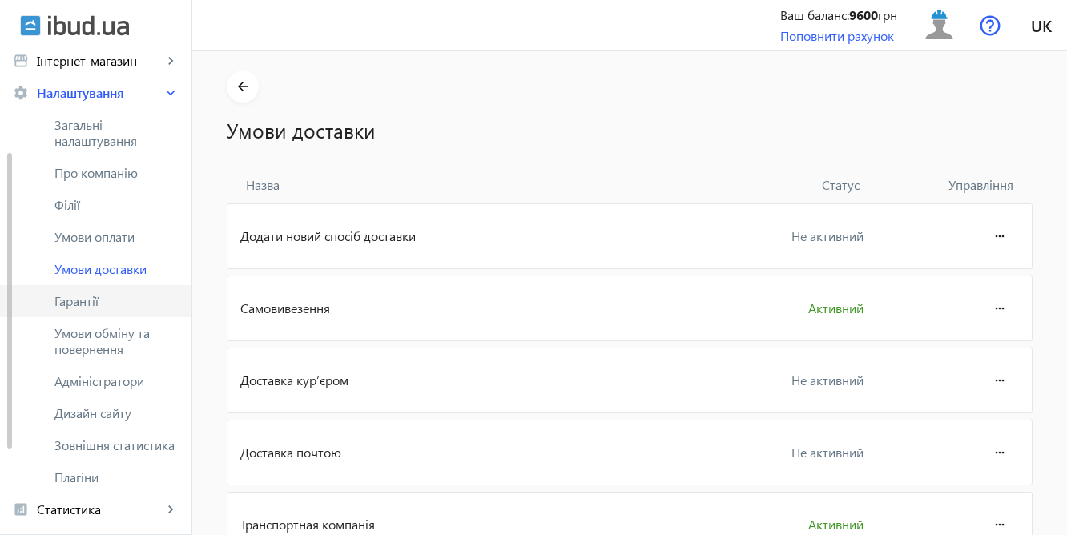
click at [90, 303] on span "Гарантії" at bounding box center [116, 301] width 124 height 16
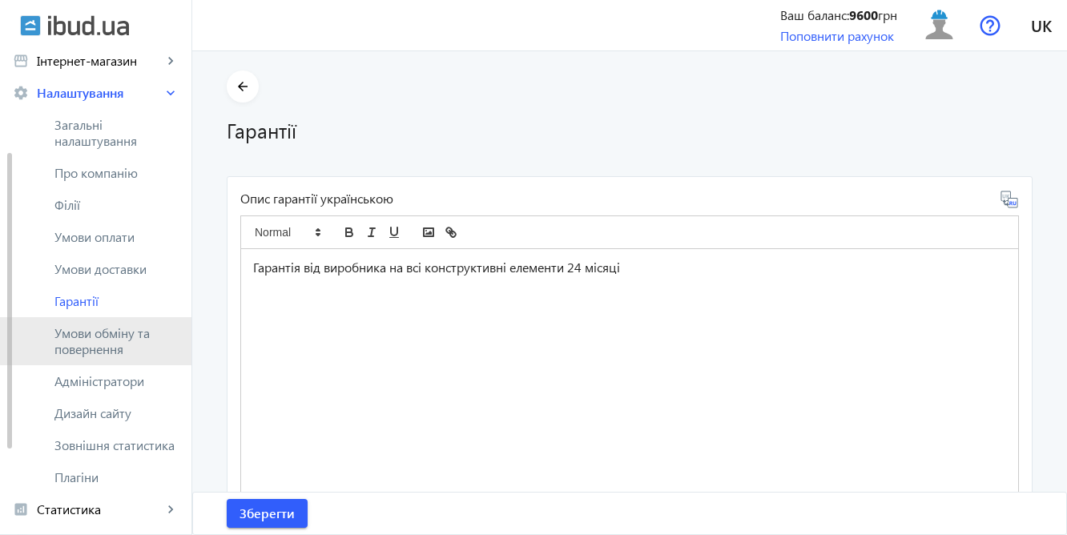
click at [98, 329] on span "Умови обміну та повернення" at bounding box center [116, 341] width 124 height 32
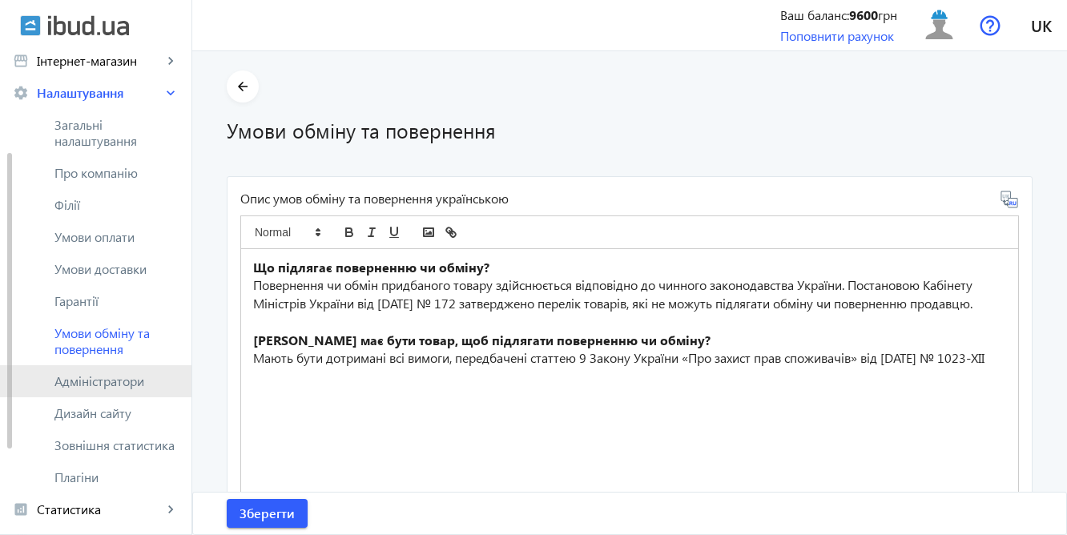
click at [100, 380] on span "Адміністратори" at bounding box center [116, 381] width 124 height 16
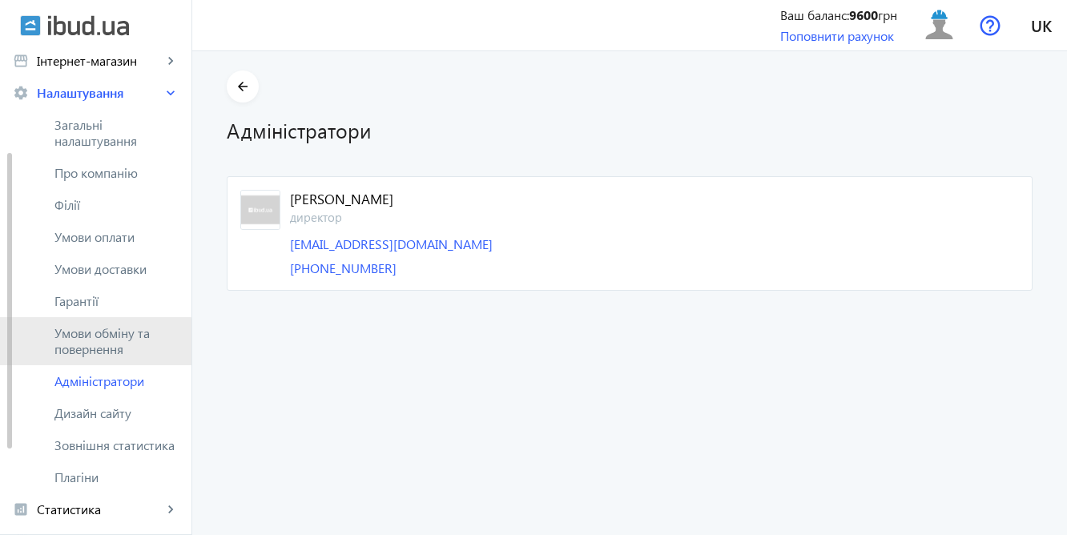
click at [91, 344] on span "Умови обміну та повернення" at bounding box center [116, 341] width 124 height 32
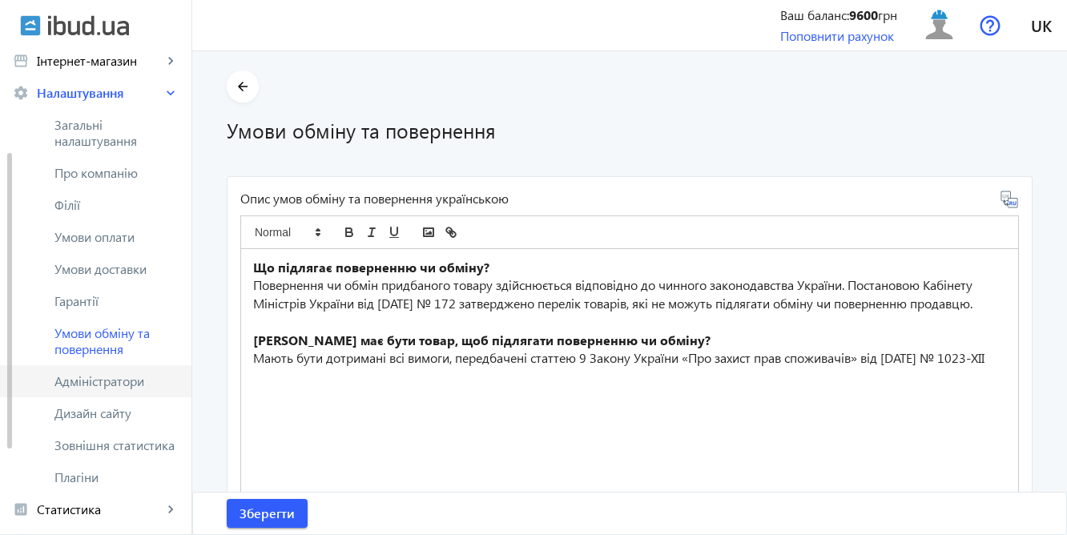
click at [102, 375] on span "Адміністратори" at bounding box center [116, 381] width 124 height 16
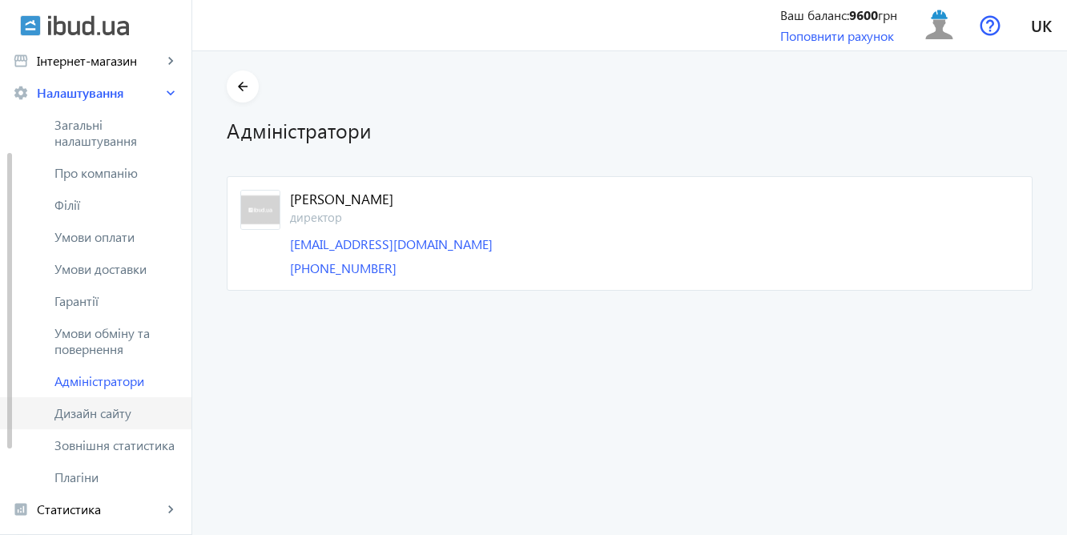
click at [108, 412] on span "Дизайн сайту" at bounding box center [116, 413] width 124 height 16
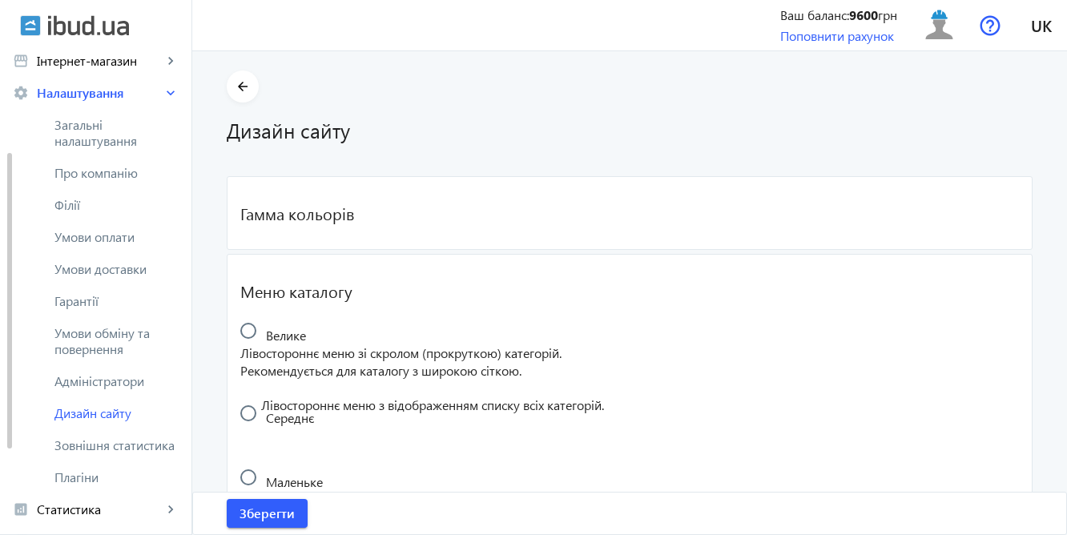
radio input "true"
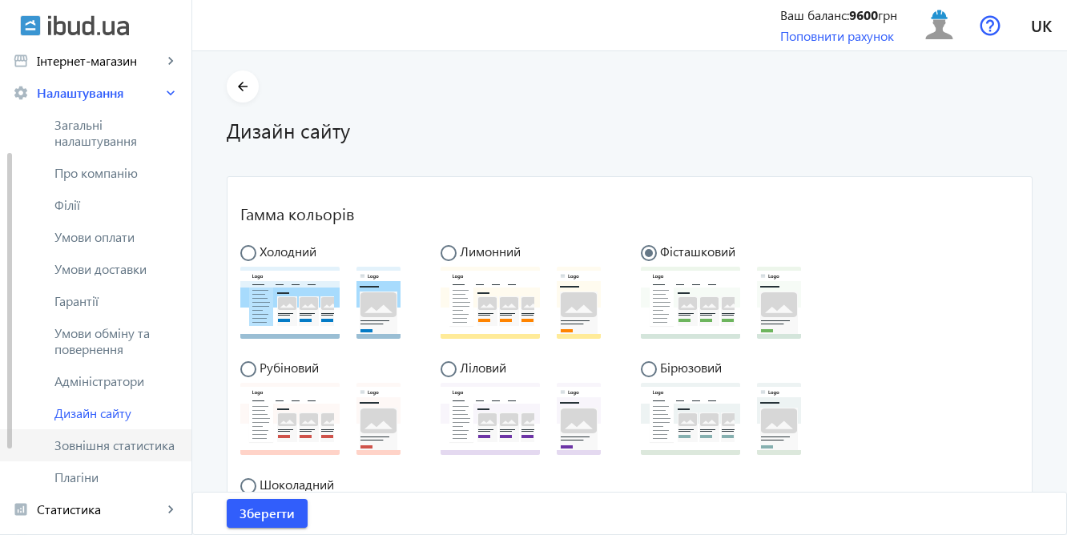
click at [112, 449] on span "Зовнішня статистика" at bounding box center [116, 445] width 124 height 16
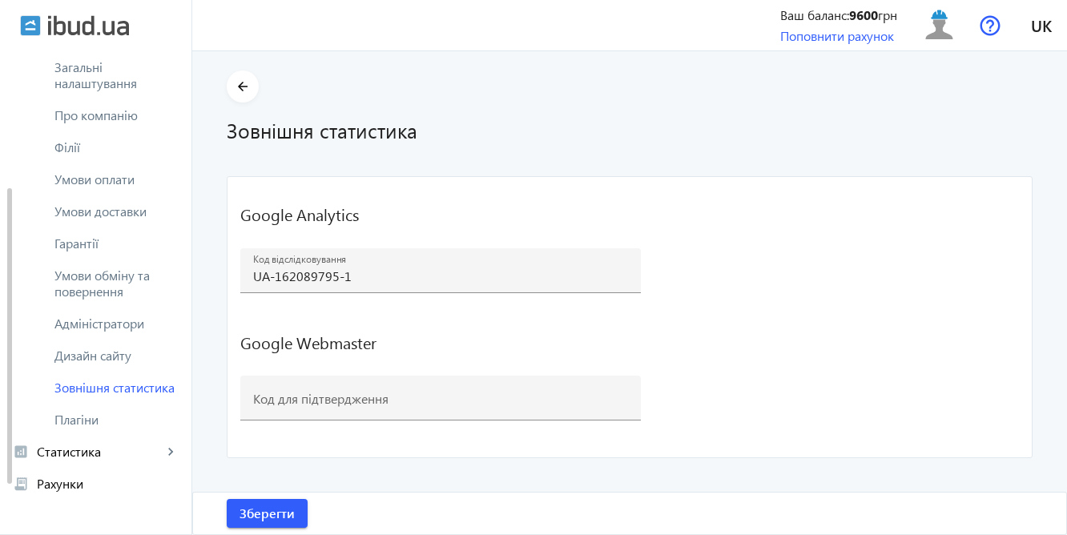
scroll to position [224, 0]
click at [117, 412] on span "Плагіни" at bounding box center [116, 420] width 124 height 16
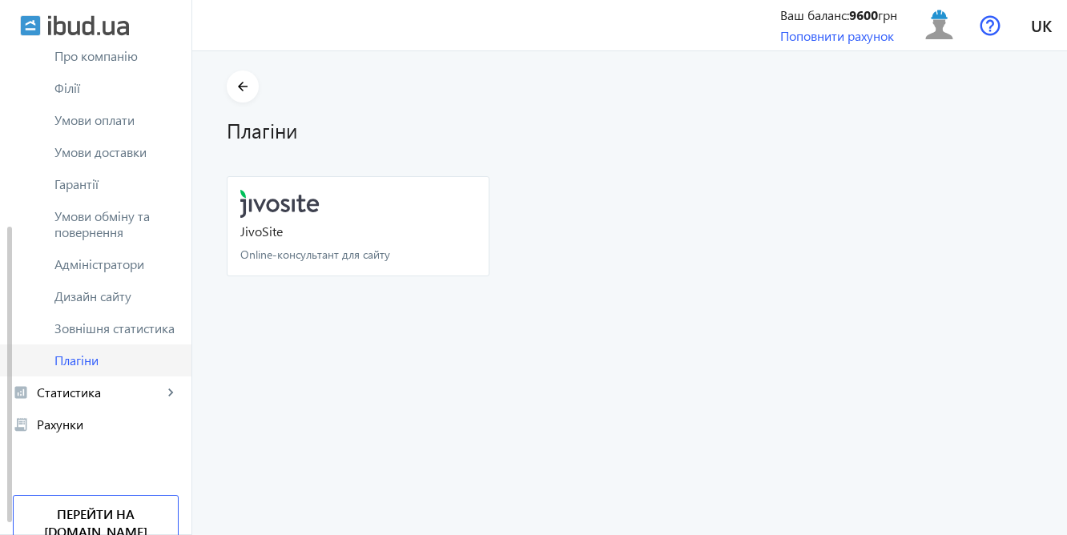
scroll to position [285, 0]
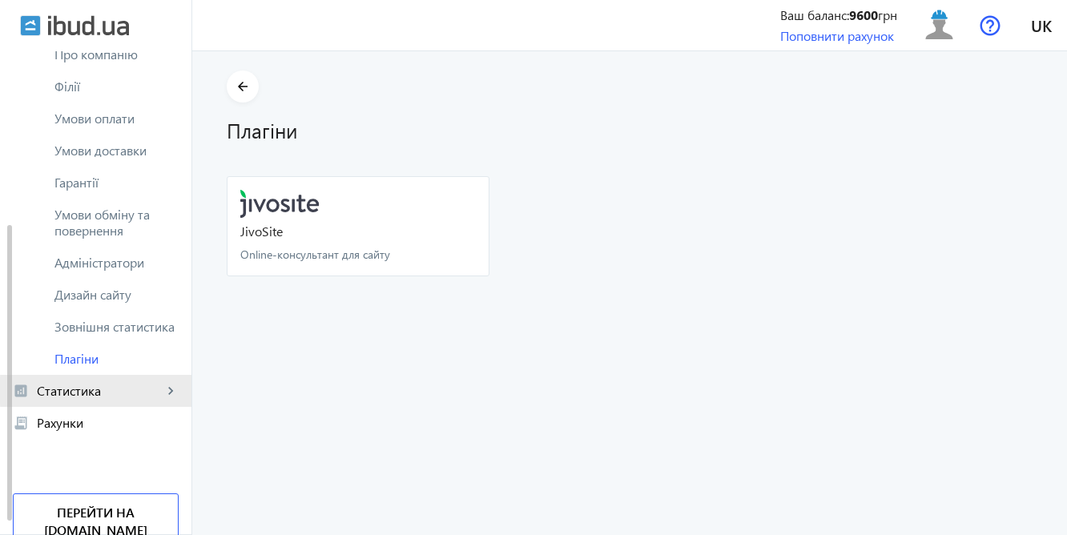
click at [132, 390] on span "Статистика" at bounding box center [100, 391] width 126 height 16
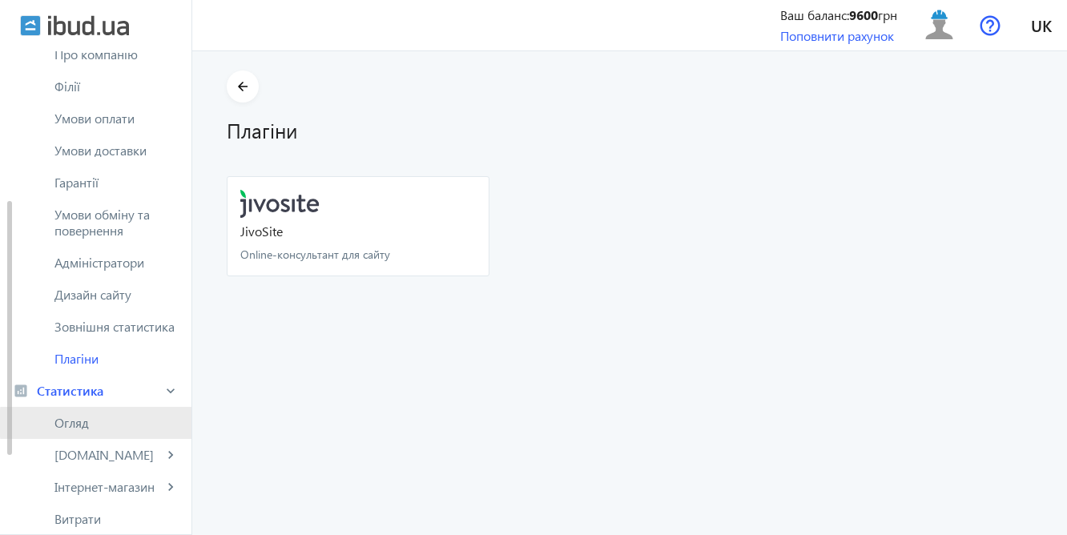
click at [115, 423] on span "Огляд" at bounding box center [116, 423] width 124 height 16
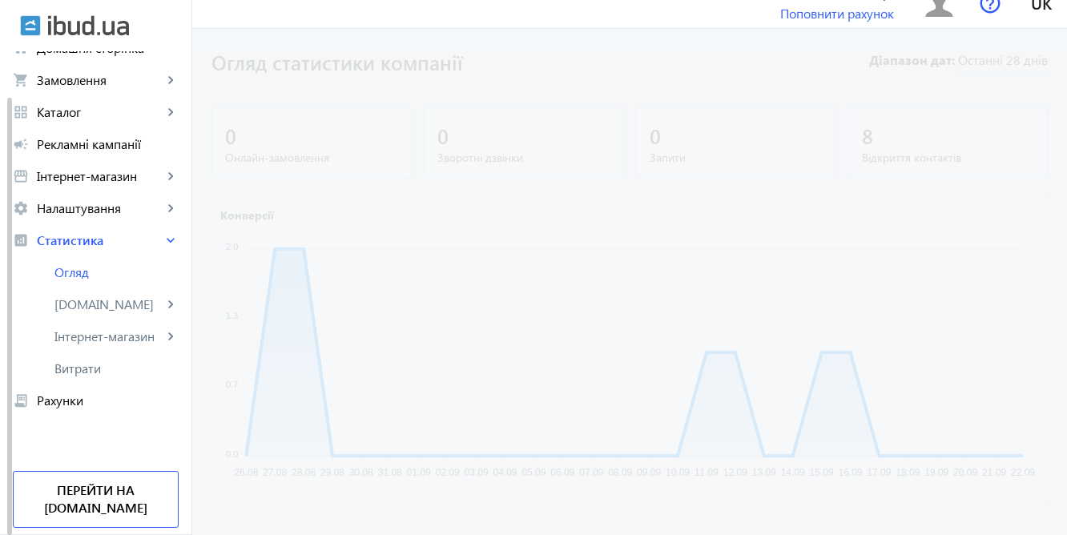
scroll to position [26, 0]
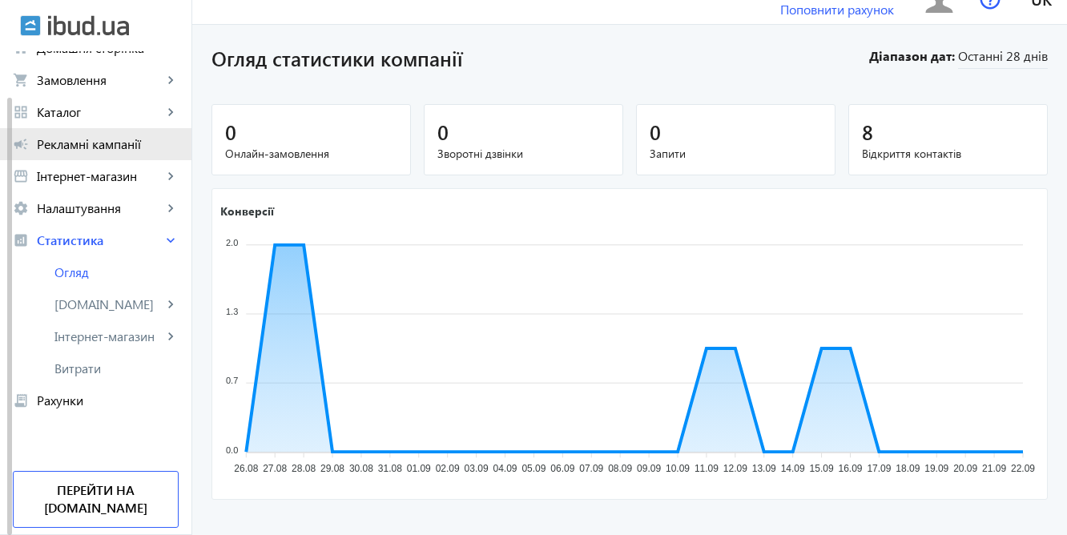
click at [120, 142] on span "Рекламні кампанії" at bounding box center [108, 144] width 142 height 16
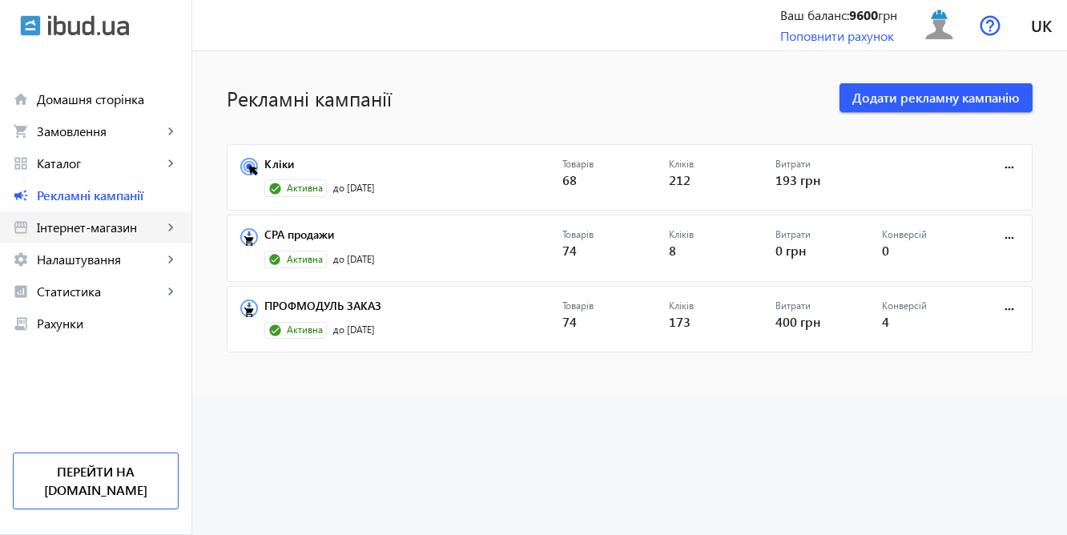
click at [116, 228] on span "Інтернет-магазин" at bounding box center [100, 227] width 126 height 16
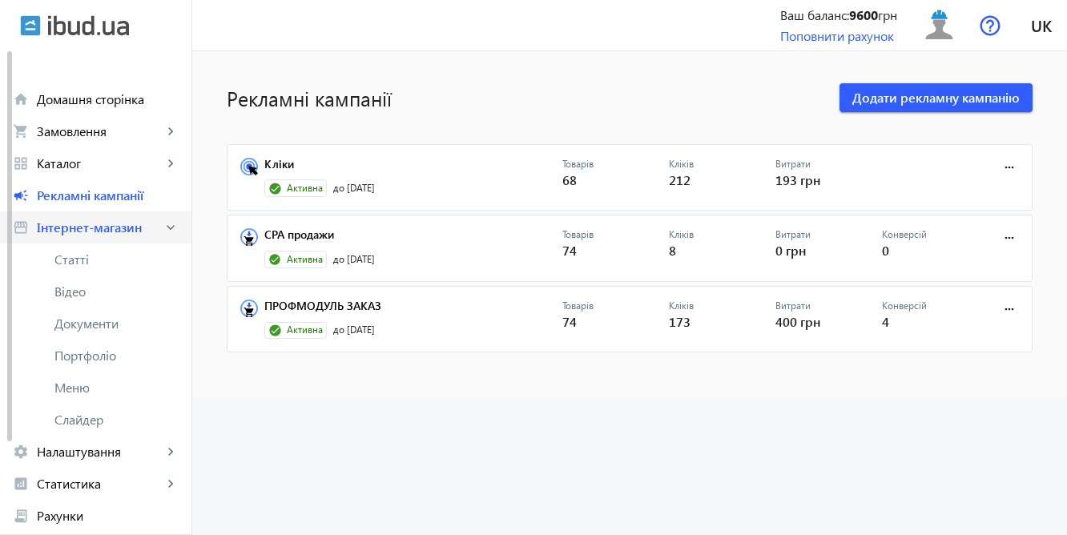
click at [116, 228] on span "Інтернет-магазин" at bounding box center [100, 227] width 126 height 16
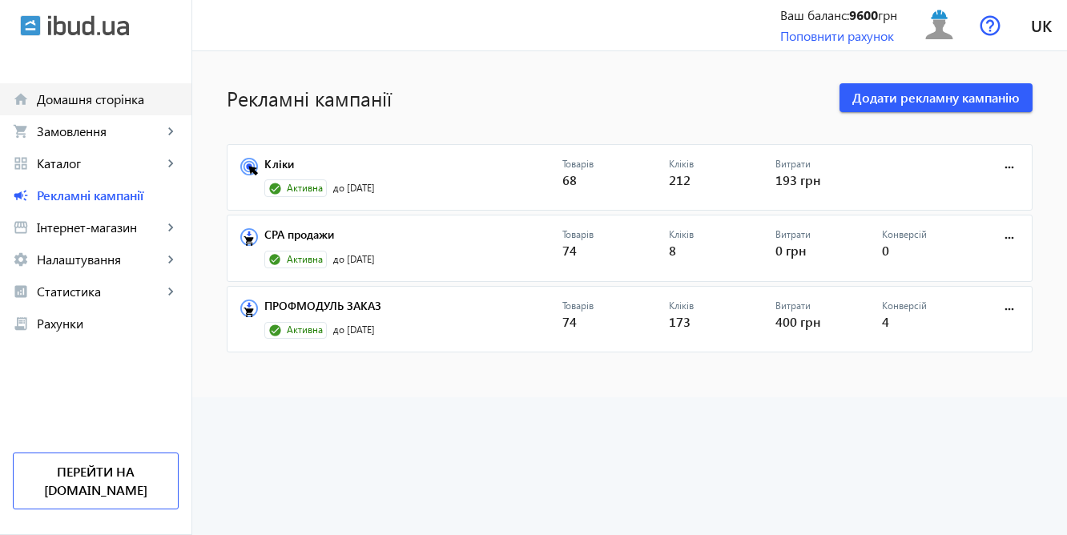
click at [114, 96] on span "Домашня сторінка" at bounding box center [108, 99] width 142 height 16
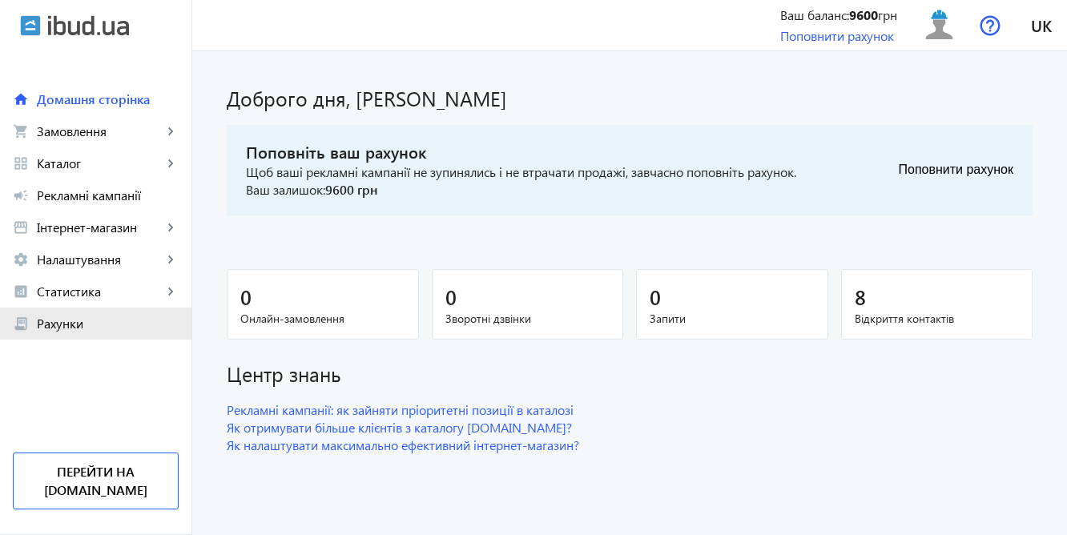
click at [95, 325] on span "Рахунки" at bounding box center [108, 323] width 142 height 16
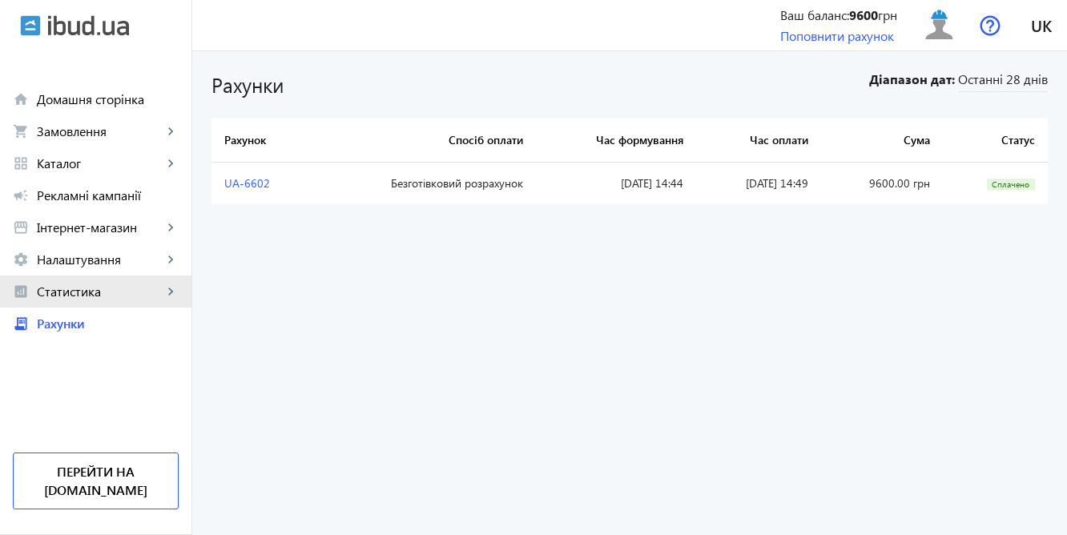
click at [86, 293] on span "Статистика" at bounding box center [100, 291] width 126 height 16
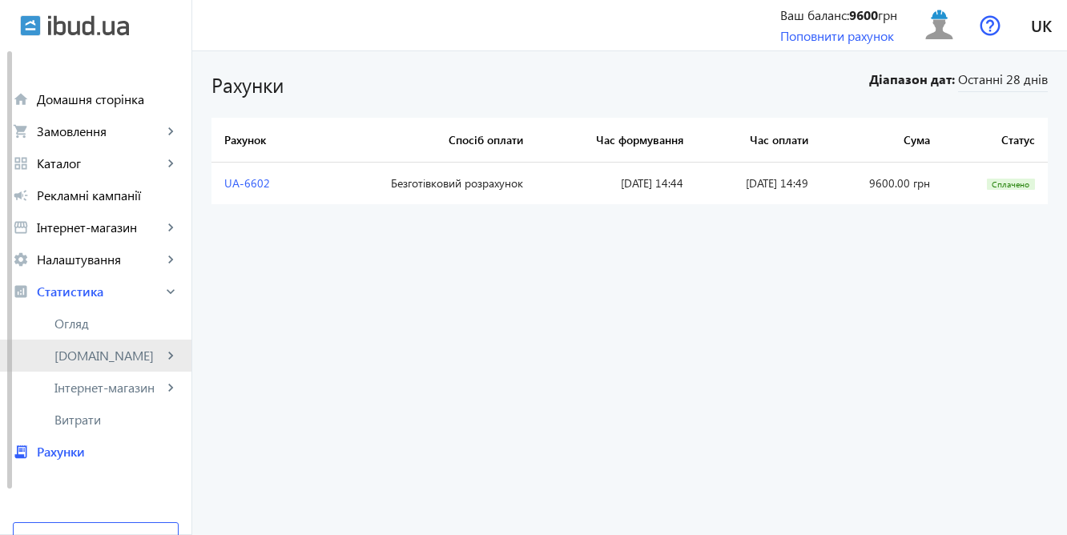
click at [86, 355] on span "[DOMAIN_NAME]" at bounding box center [108, 356] width 108 height 16
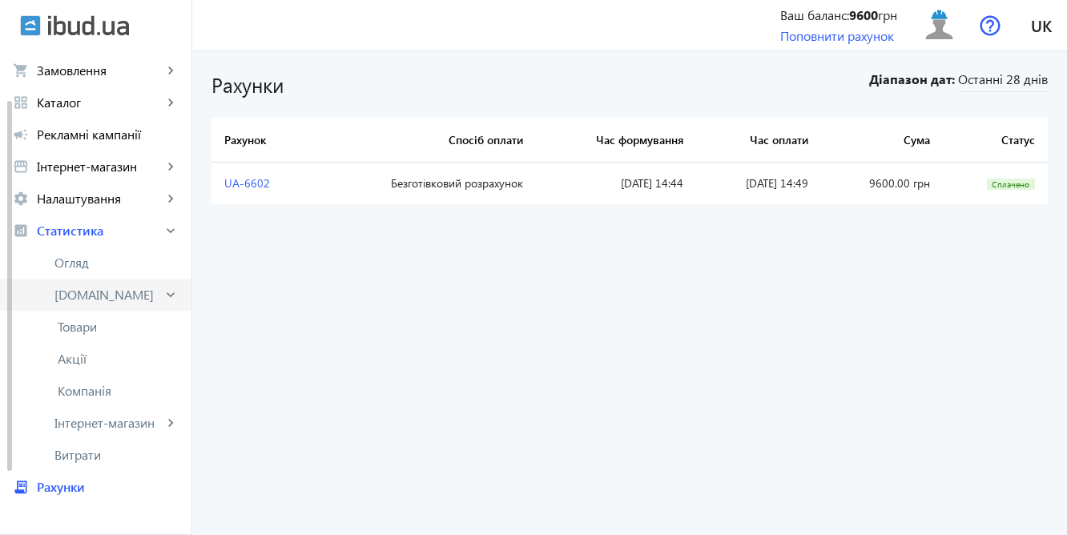
scroll to position [62, 0]
click at [104, 449] on span "Витрати" at bounding box center [116, 453] width 124 height 16
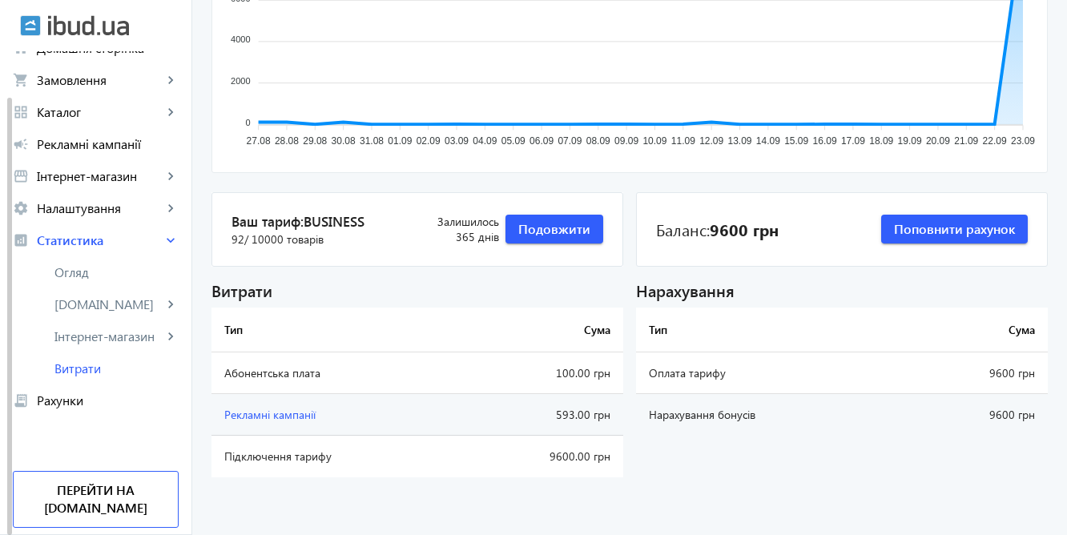
scroll to position [278, 0]
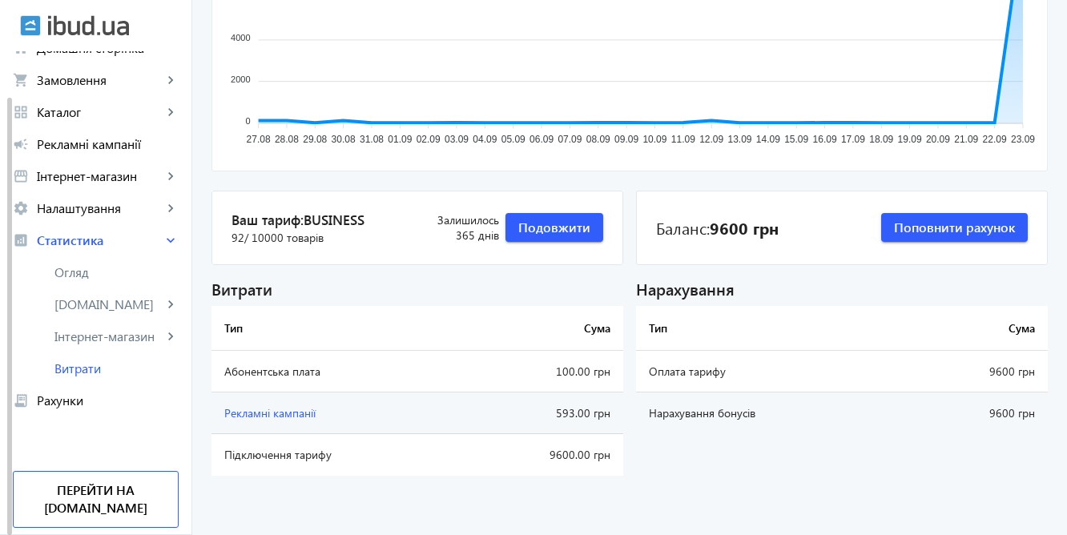
click at [358, 375] on td "Абонентська плата" at bounding box center [335, 372] width 249 height 42
click at [279, 455] on td "Підключення тарифу" at bounding box center [335, 455] width 249 height 42
click at [557, 226] on span "Подовжити" at bounding box center [554, 228] width 72 height 18
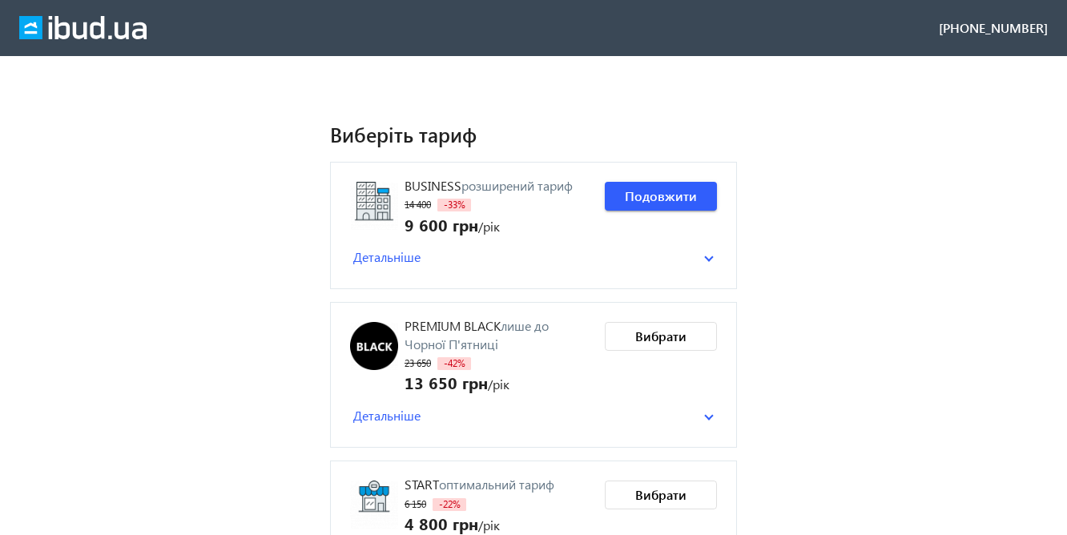
click at [388, 260] on span "Детальніше" at bounding box center [386, 257] width 67 height 18
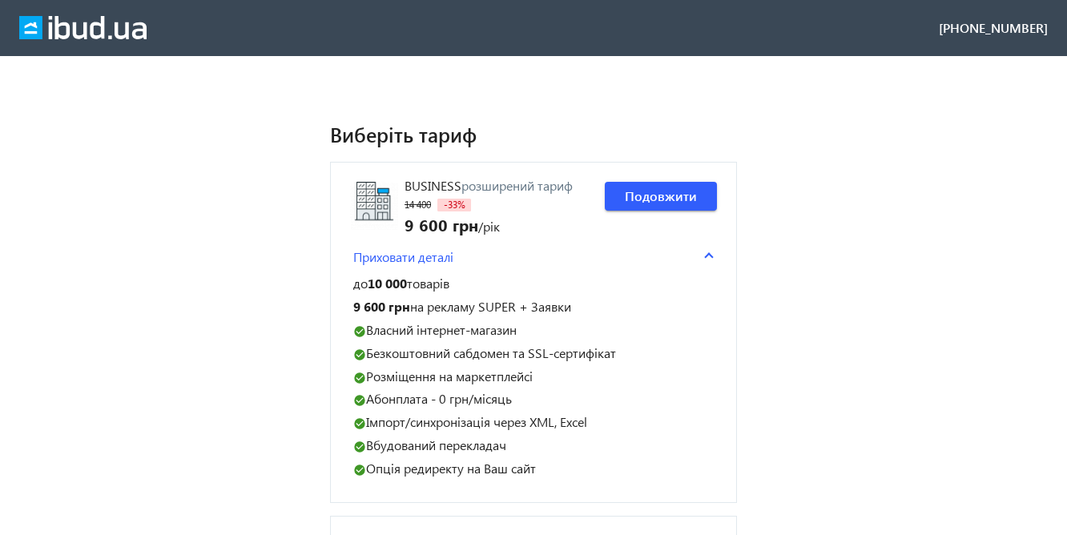
click at [397, 255] on span "Приховати деталі" at bounding box center [403, 257] width 100 height 18
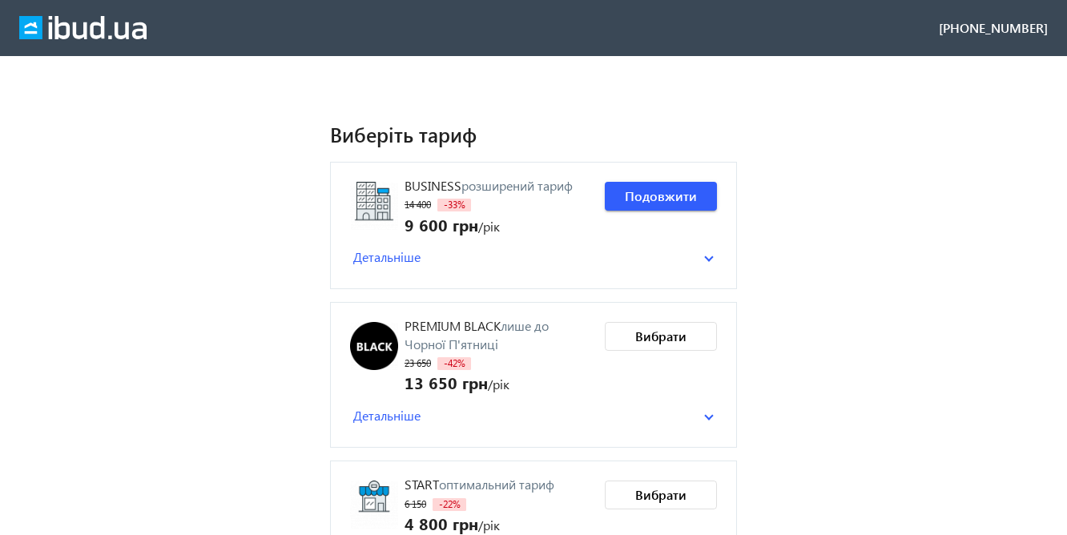
click at [106, 31] on img at bounding box center [82, 28] width 127 height 24
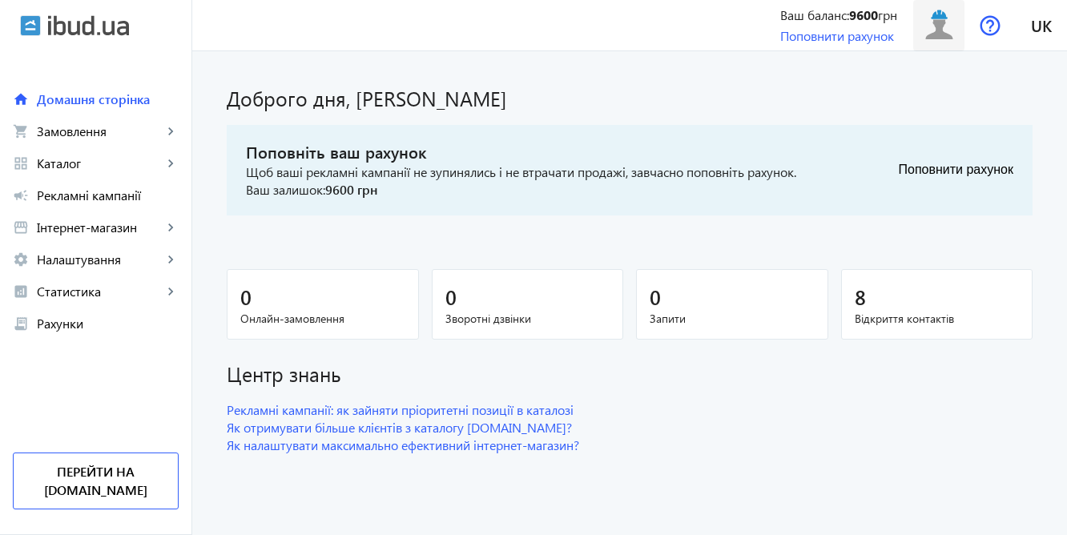
click at [930, 29] on img at bounding box center [939, 25] width 36 height 36
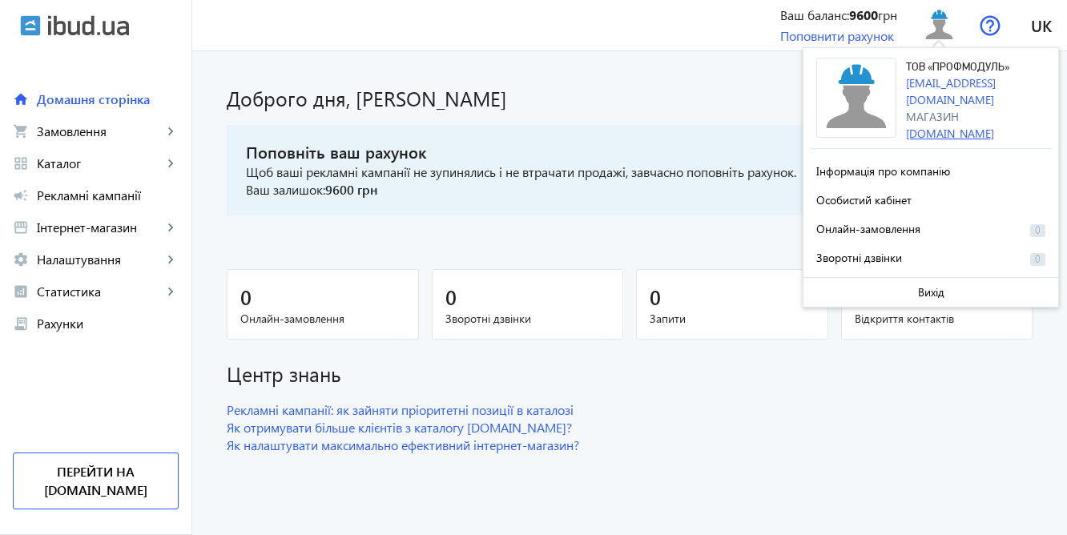
click at [936, 126] on link "[DOMAIN_NAME]" at bounding box center [950, 133] width 88 height 15
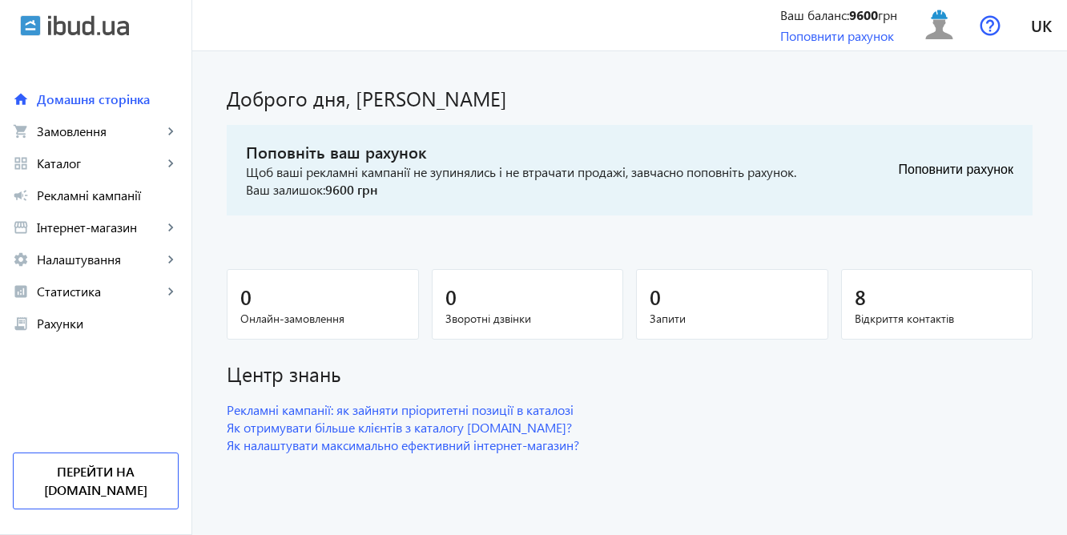
click at [98, 30] on img at bounding box center [88, 25] width 81 height 21
click at [65, 163] on span "Каталог" at bounding box center [100, 163] width 126 height 16
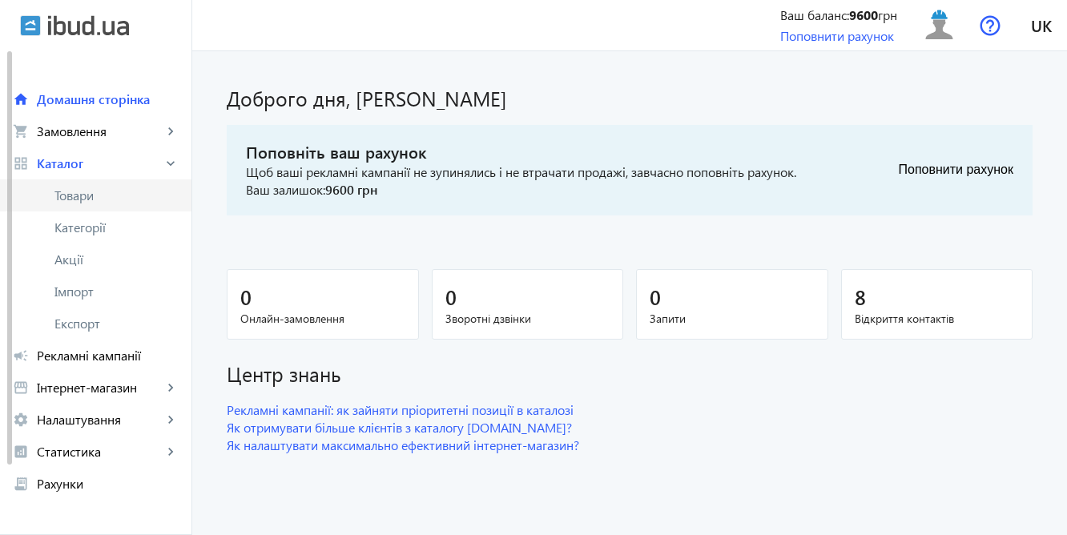
click at [86, 197] on span "Товари" at bounding box center [116, 195] width 124 height 16
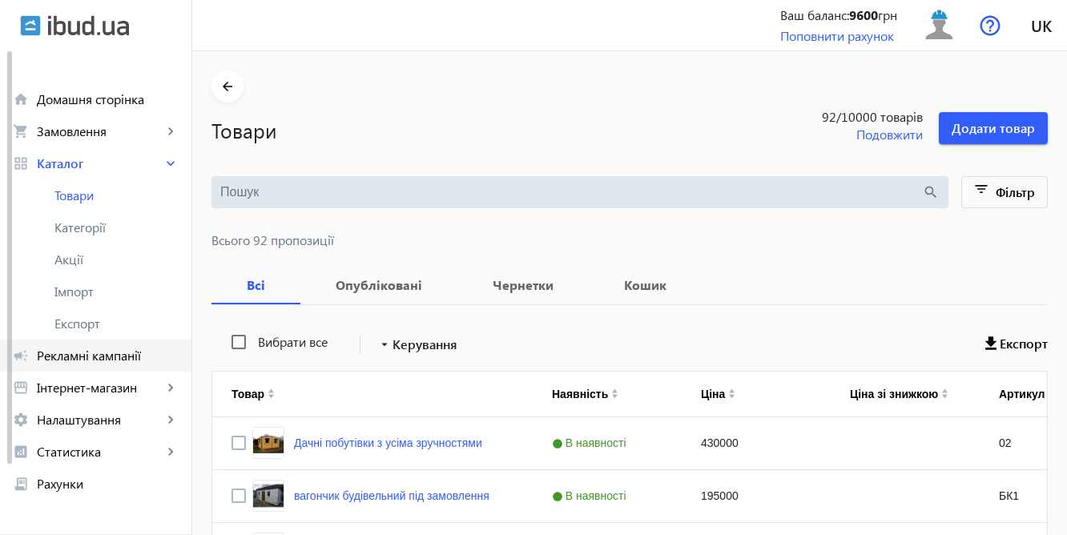
click at [105, 356] on span "Рекламні кампанії" at bounding box center [108, 356] width 142 height 16
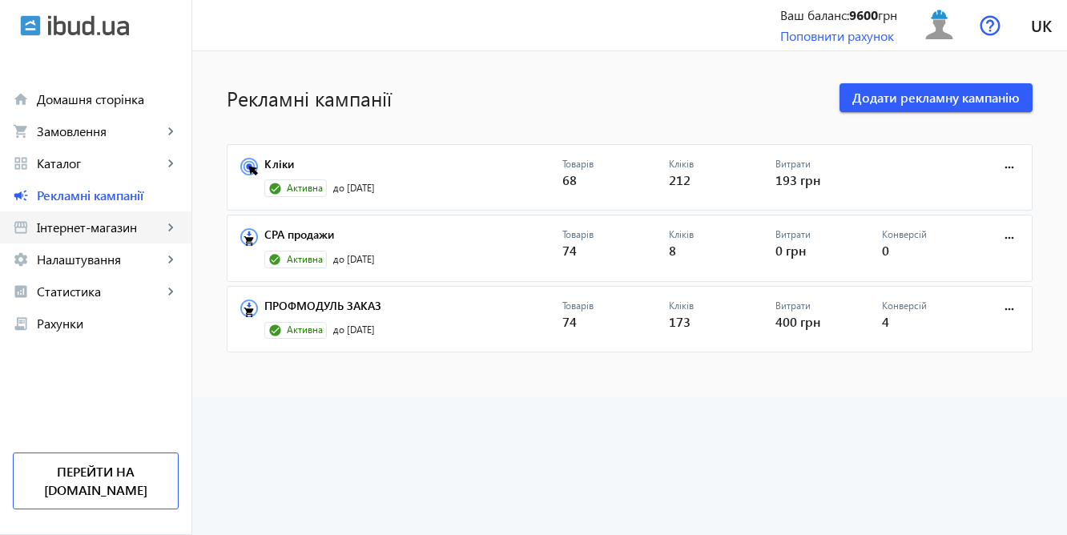
click at [98, 224] on span "Інтернет-магазин" at bounding box center [100, 227] width 126 height 16
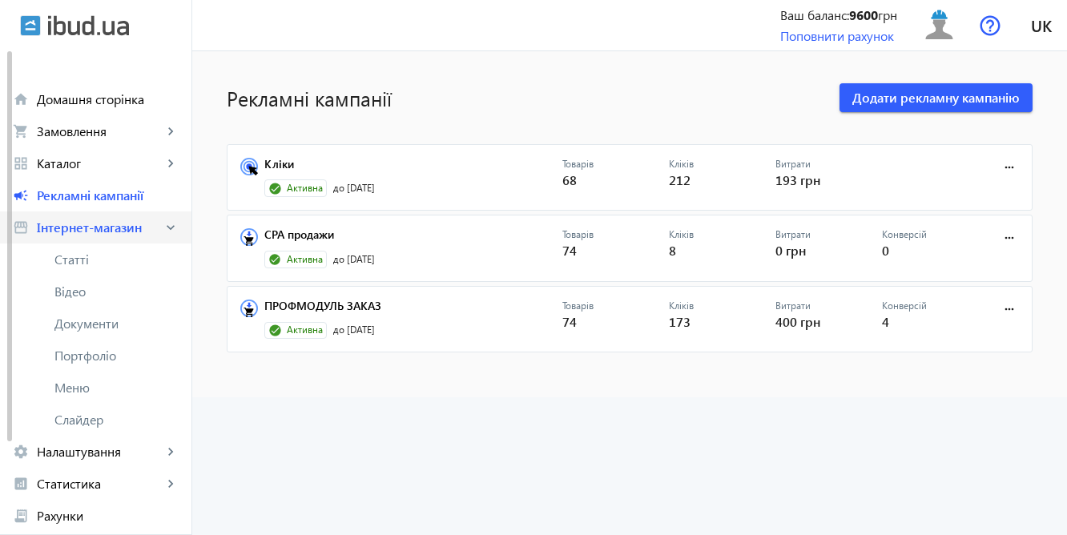
click at [98, 224] on span "Інтернет-магазин" at bounding box center [100, 227] width 126 height 16
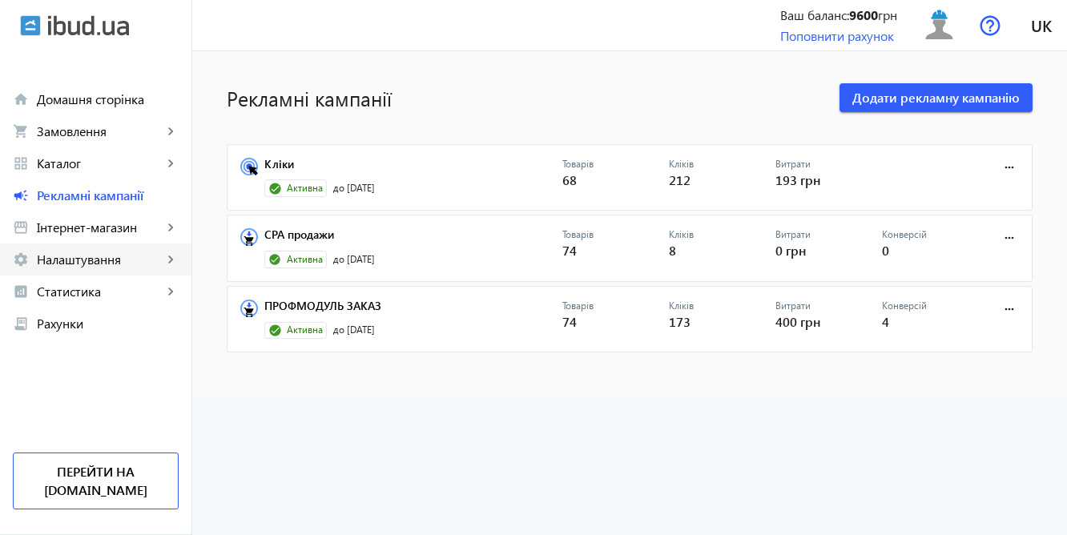
click at [111, 263] on span "Налаштування" at bounding box center [100, 259] width 126 height 16
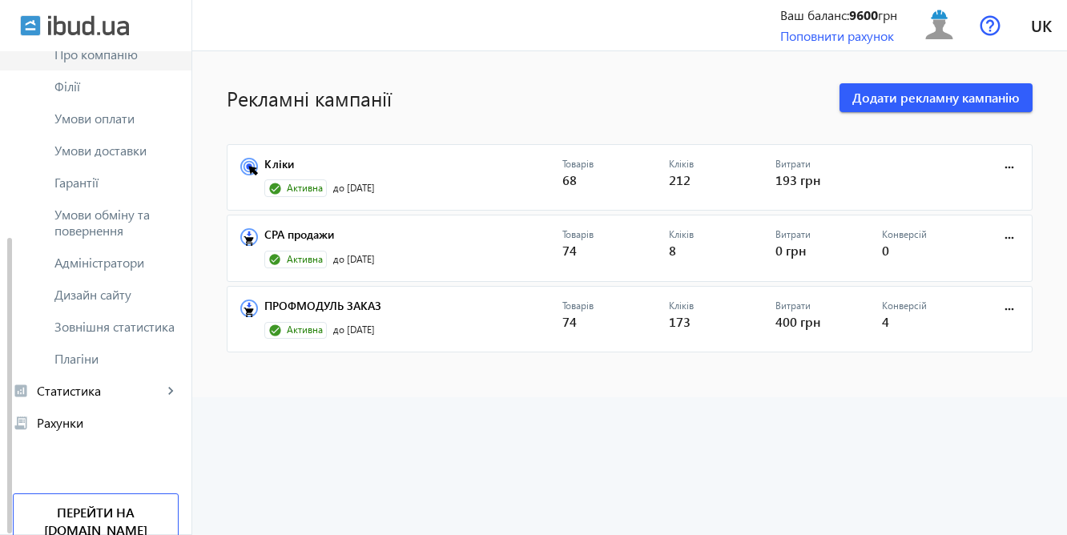
scroll to position [307, 0]
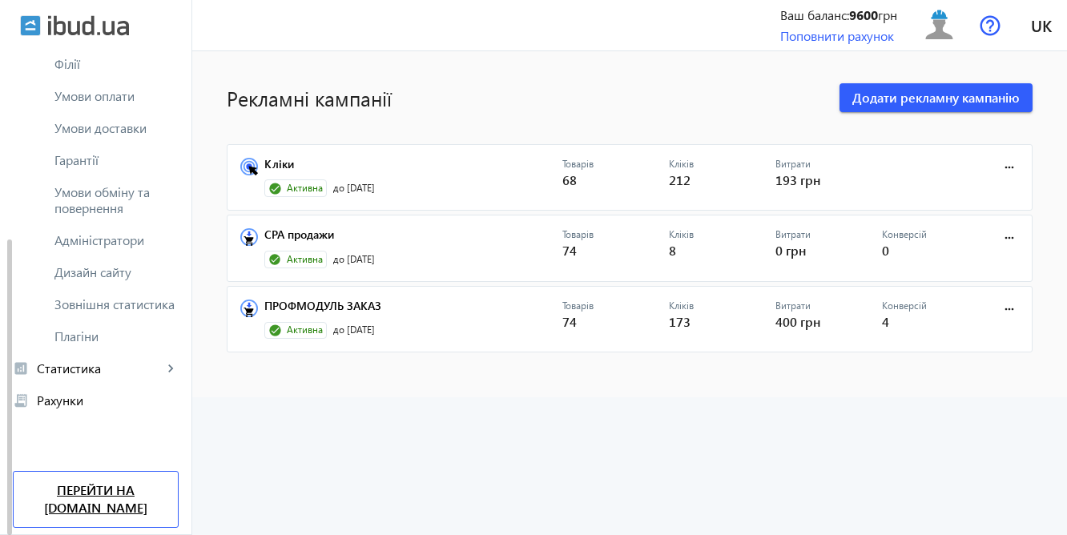
click at [106, 490] on link "Перейти на [DOMAIN_NAME]" at bounding box center [96, 499] width 166 height 57
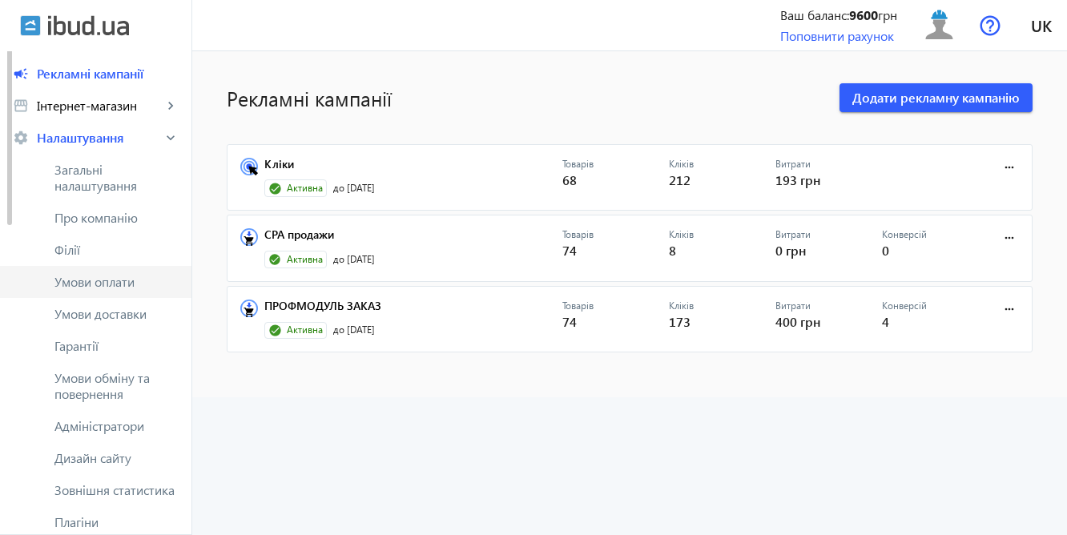
scroll to position [0, 0]
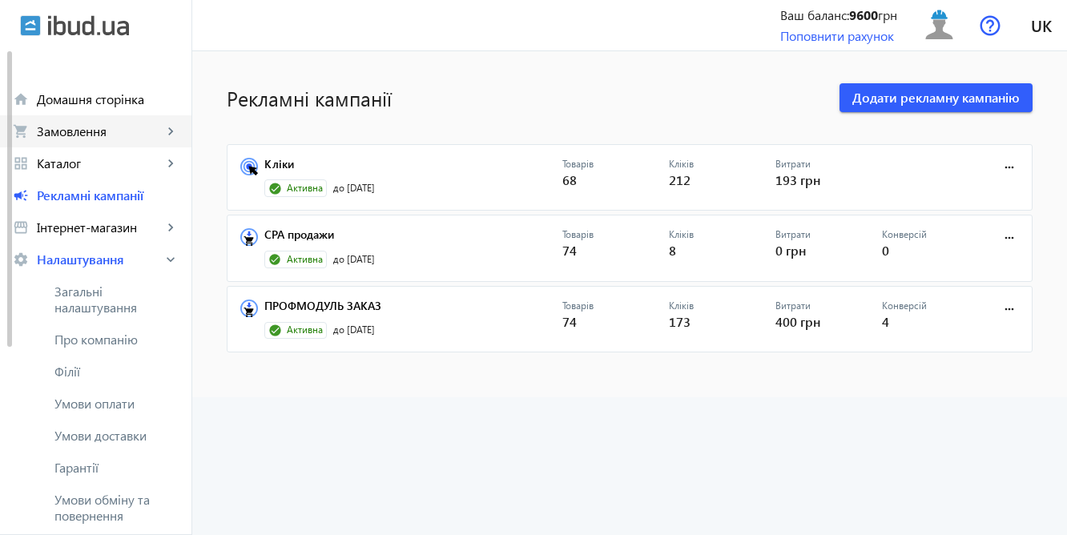
click at [63, 131] on span "Замовлення" at bounding box center [100, 131] width 126 height 16
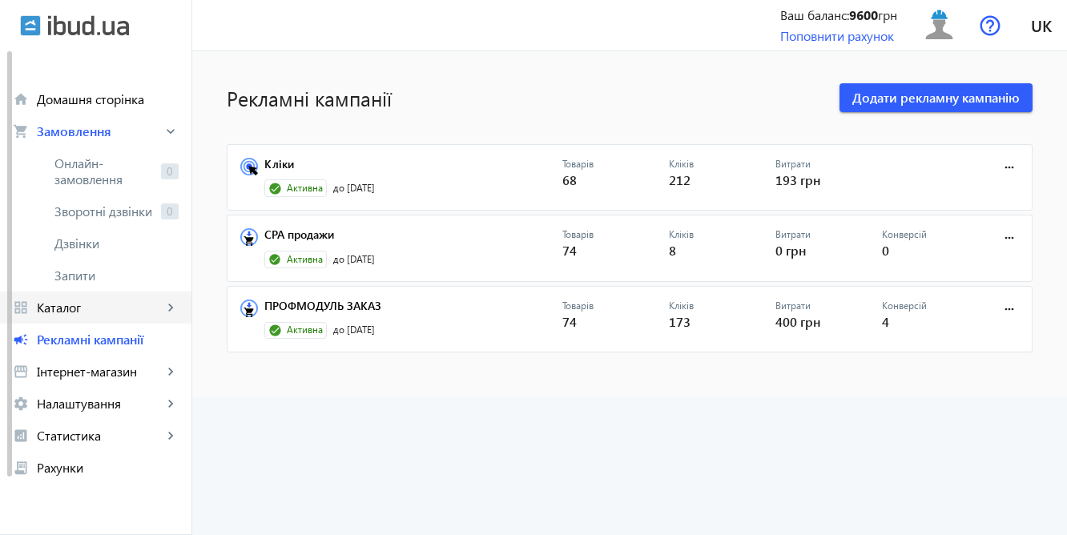
click at [58, 305] on span "Каталог" at bounding box center [100, 307] width 126 height 16
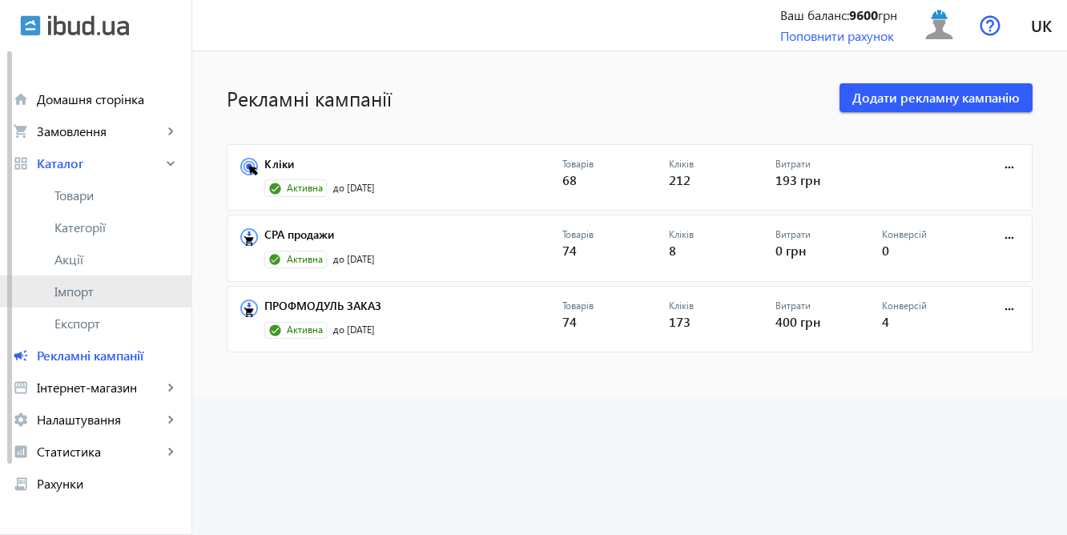
click at [60, 293] on span "Імпорт" at bounding box center [116, 291] width 124 height 16
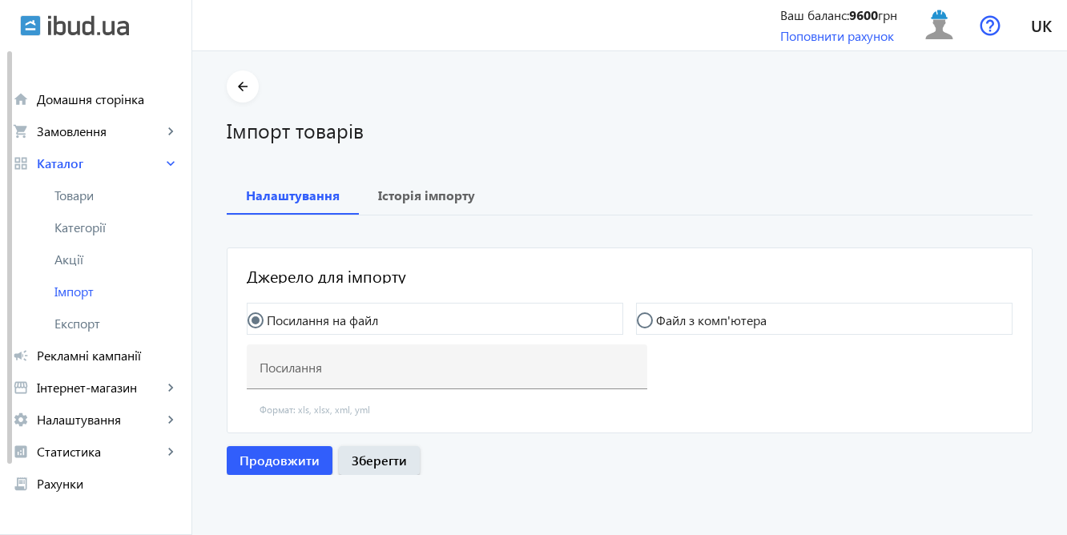
type input "https://profmodul.com.ua/yandex_market.xml?hash_tag=cdf225aa5c0b4377ea4f6f0c25b…"
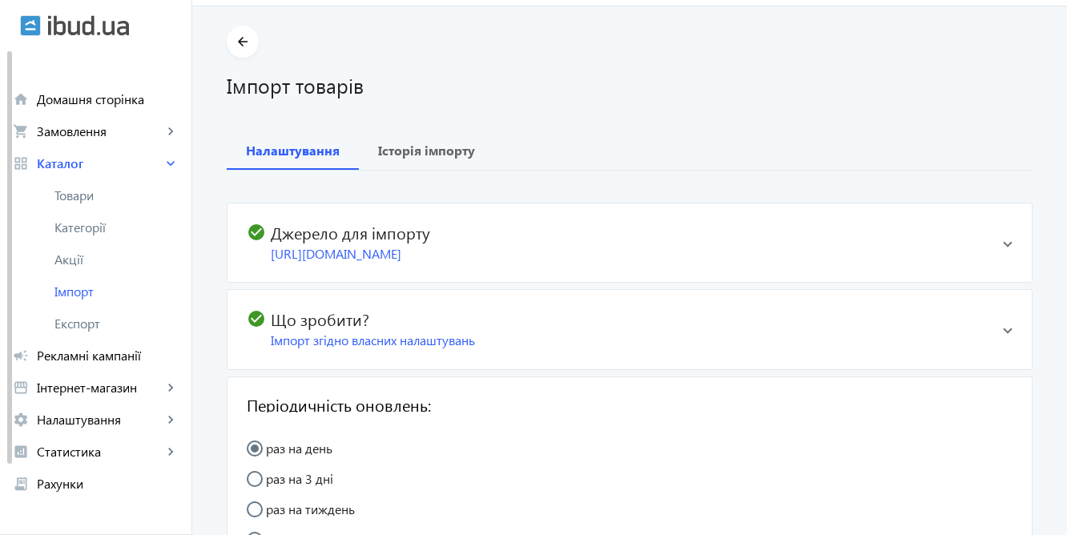
scroll to position [42, 0]
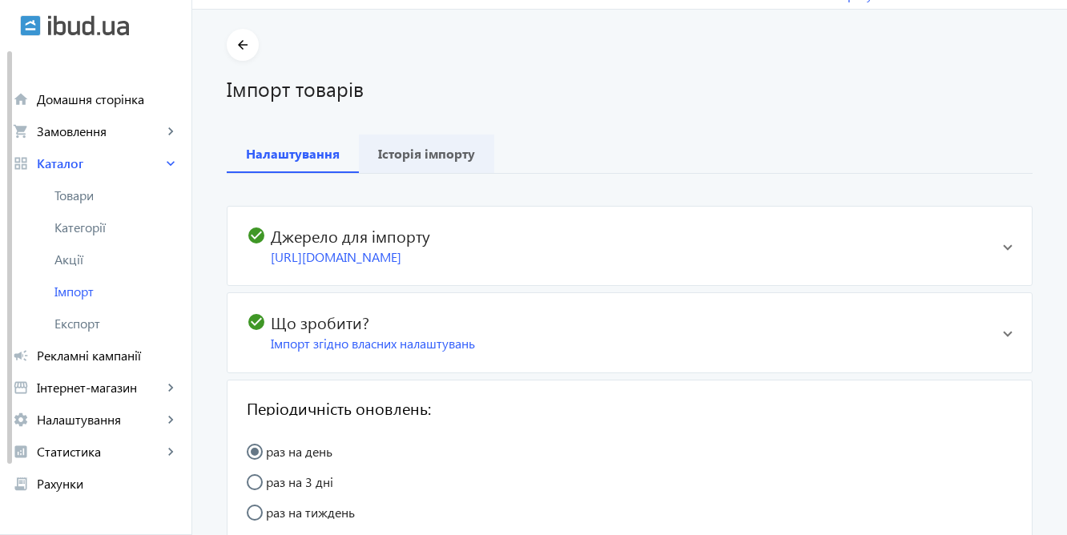
click at [439, 152] on b "Історія імпорту" at bounding box center [426, 153] width 97 height 13
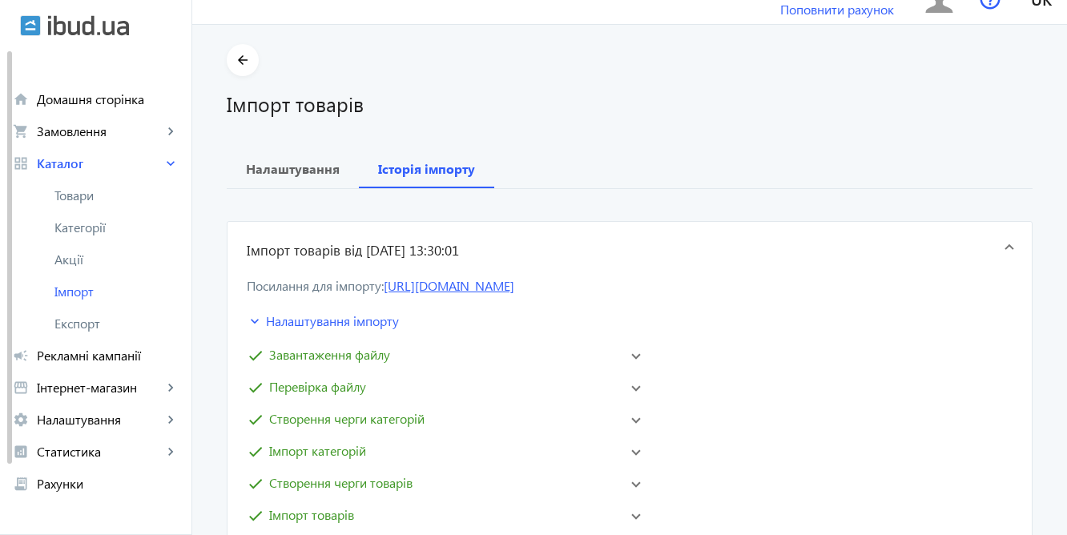
scroll to position [0, 0]
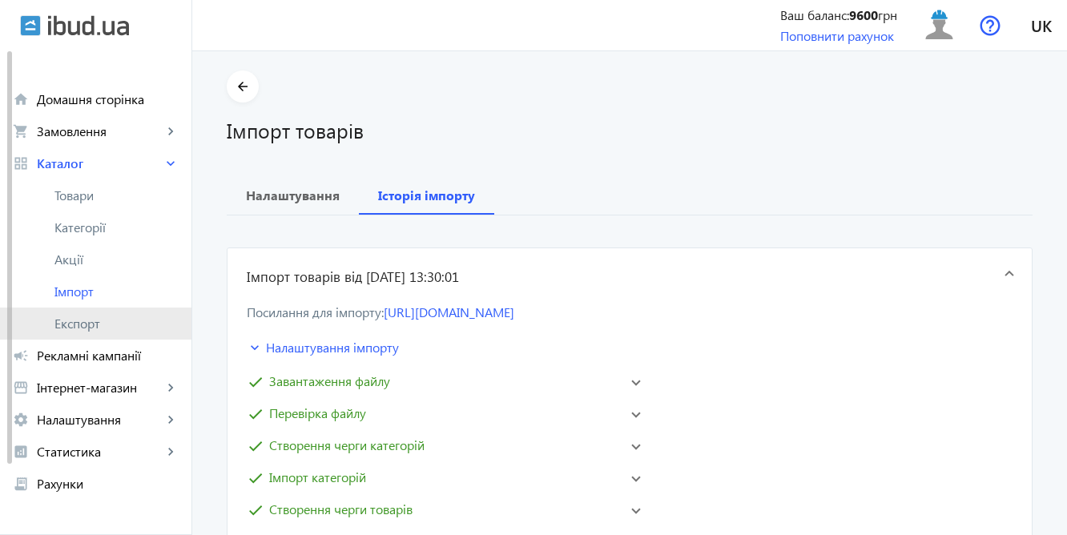
click at [85, 329] on span "Експорт" at bounding box center [116, 323] width 124 height 16
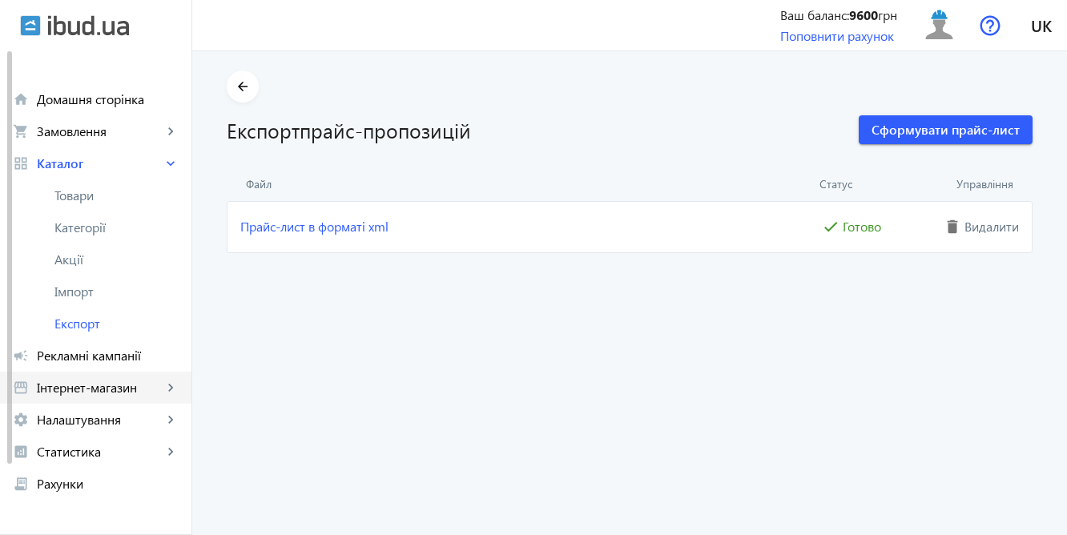
click at [126, 387] on span "Інтернет-магазин" at bounding box center [100, 388] width 126 height 16
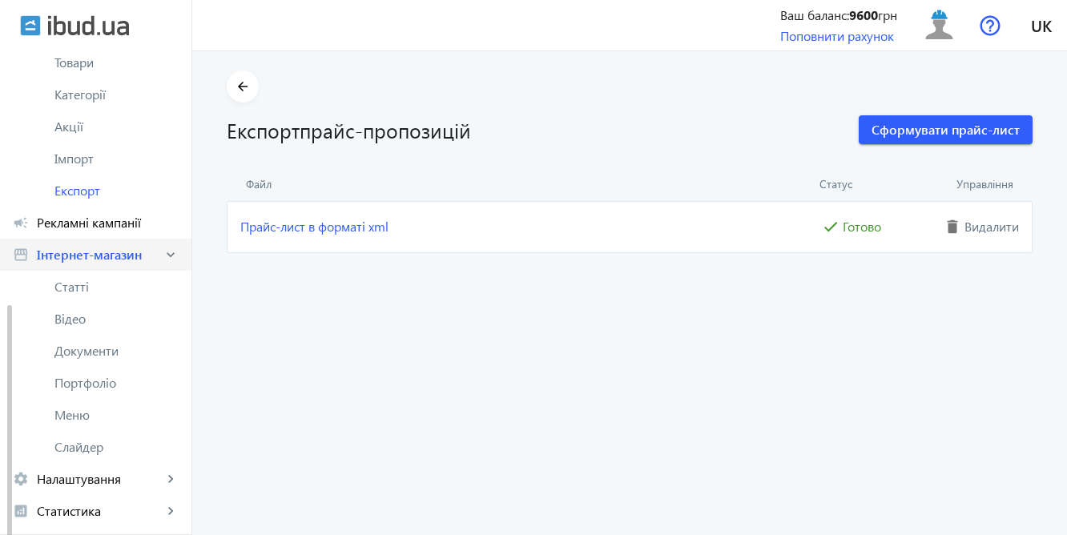
scroll to position [275, 0]
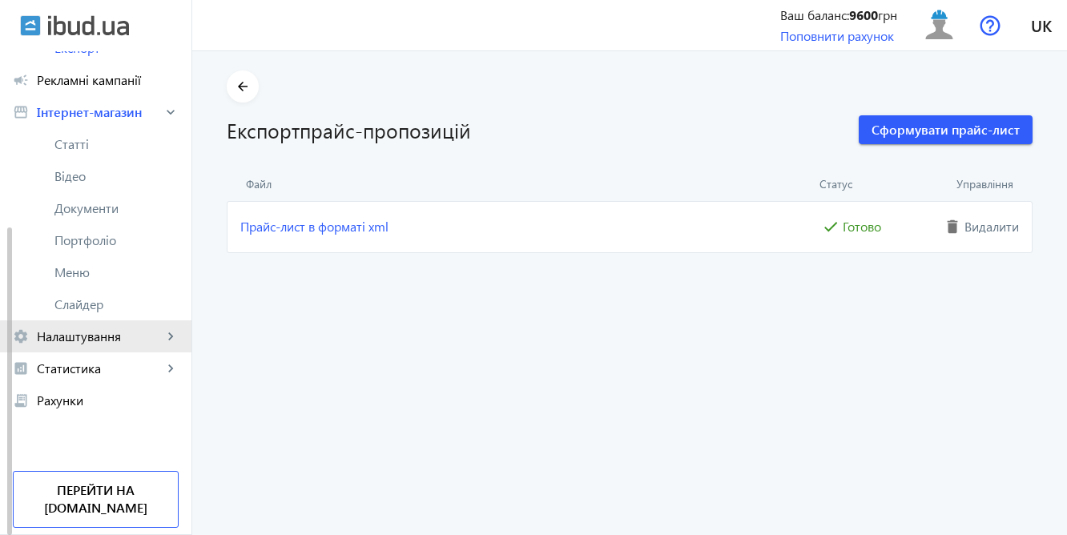
click at [120, 339] on span "Налаштування" at bounding box center [100, 336] width 126 height 16
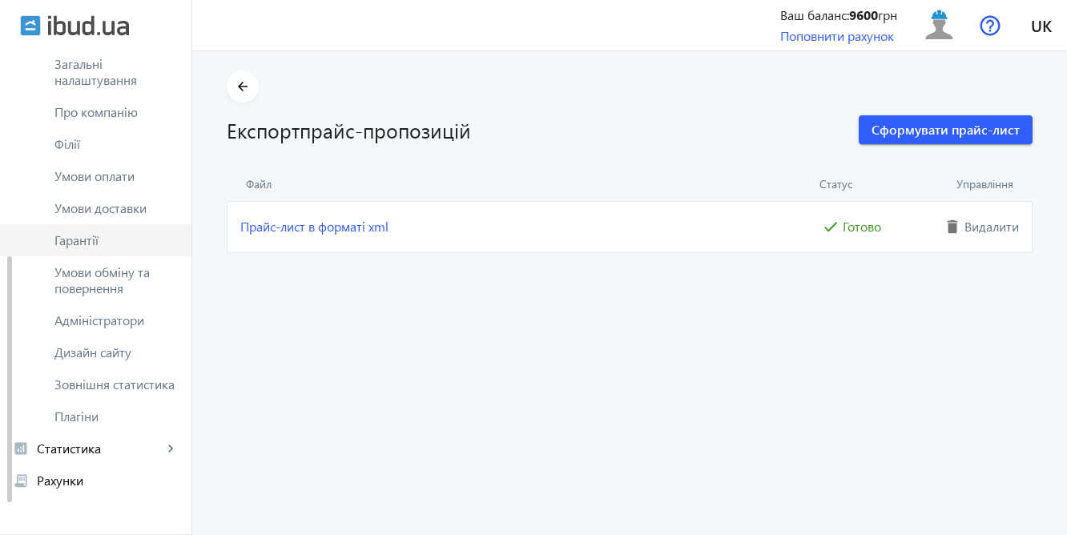
scroll to position [394, 0]
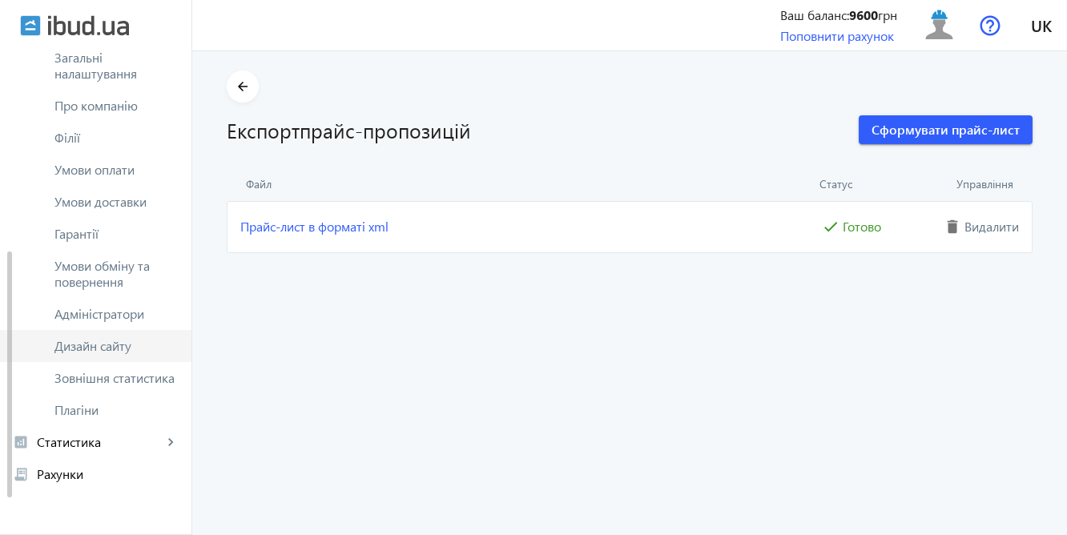
click at [121, 347] on span "Дизайн сайту" at bounding box center [116, 346] width 124 height 16
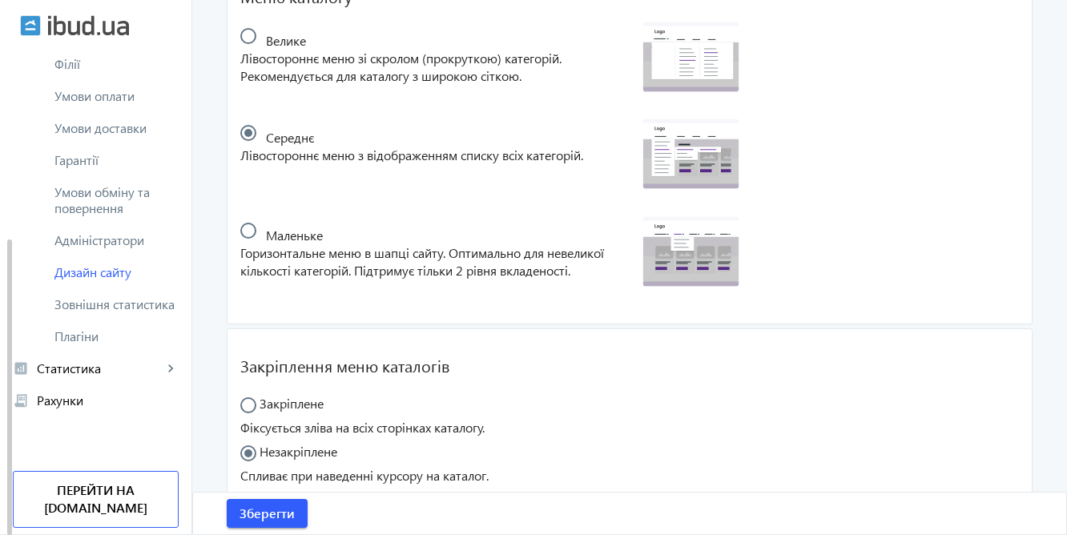
scroll to position [658, 0]
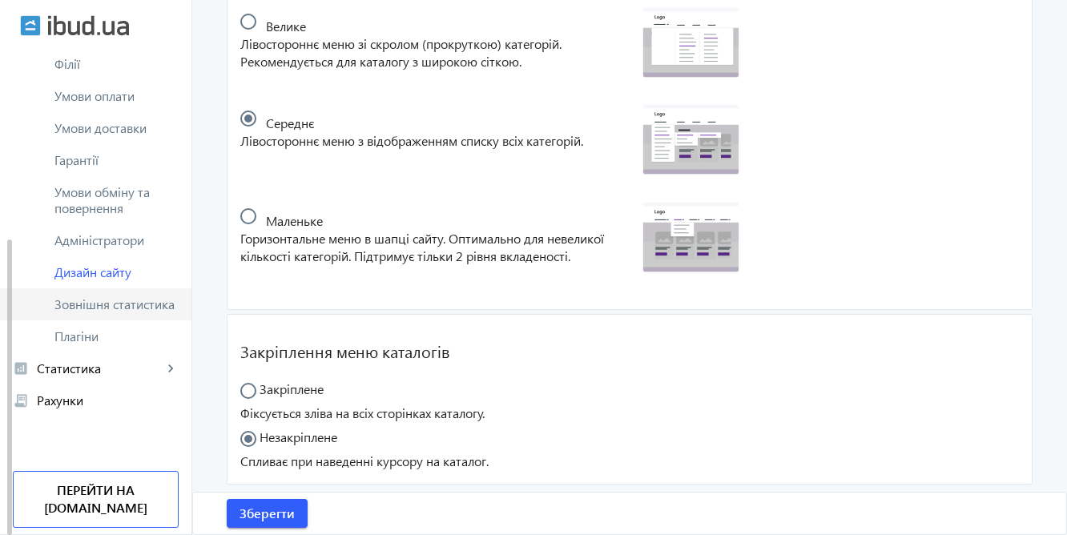
click at [86, 307] on span "Зовнішня статистика" at bounding box center [116, 304] width 124 height 16
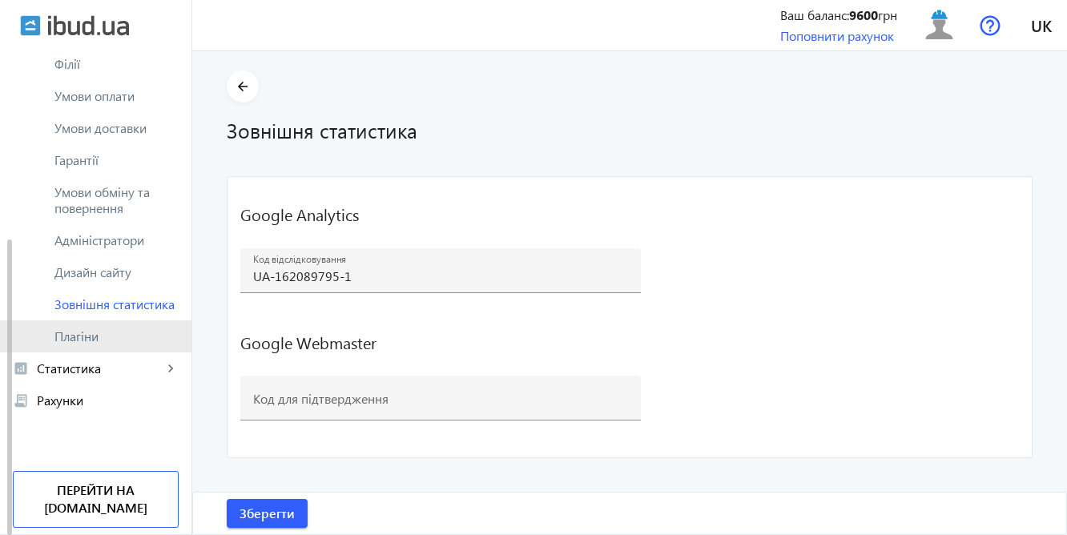
click at [82, 335] on span "Плагіни" at bounding box center [116, 336] width 124 height 16
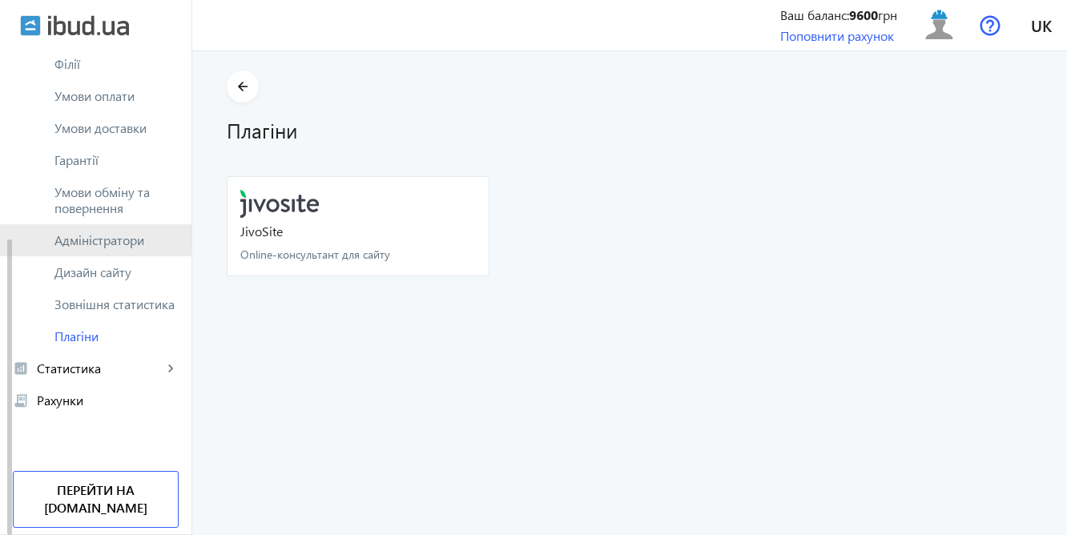
click at [90, 237] on span "Адміністратори" at bounding box center [116, 240] width 124 height 16
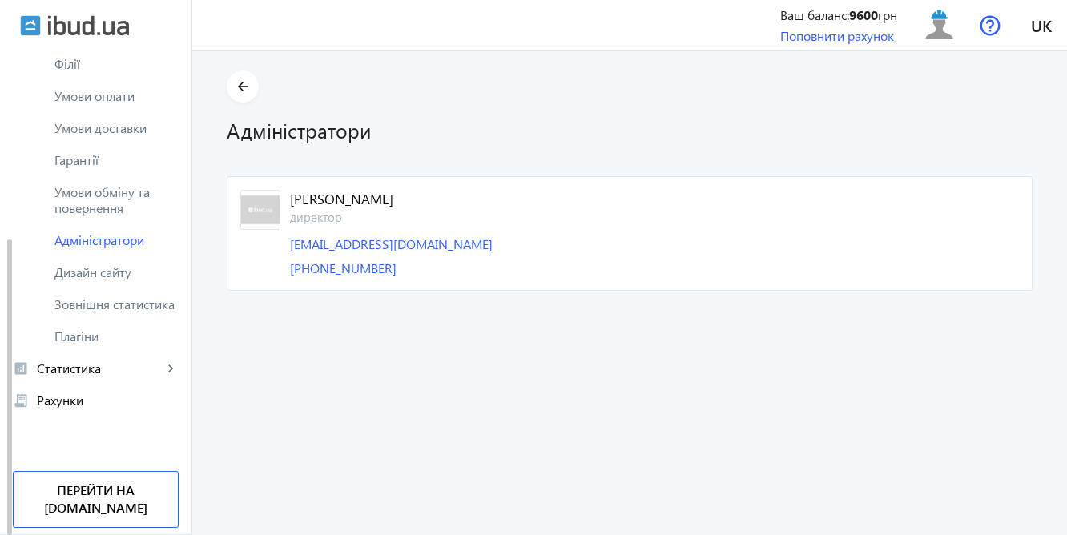
click at [244, 208] on img at bounding box center [260, 210] width 40 height 40
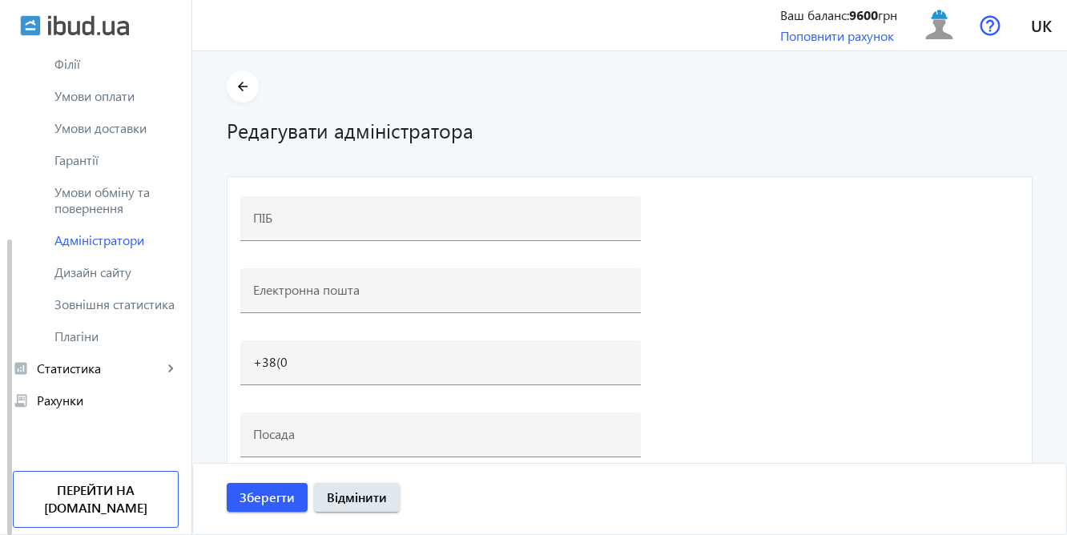
type input "Дараган Роман"
type input "[EMAIL_ADDRESS][DOMAIN_NAME]"
type input "+38(038)097-08-05"
type input "директор"
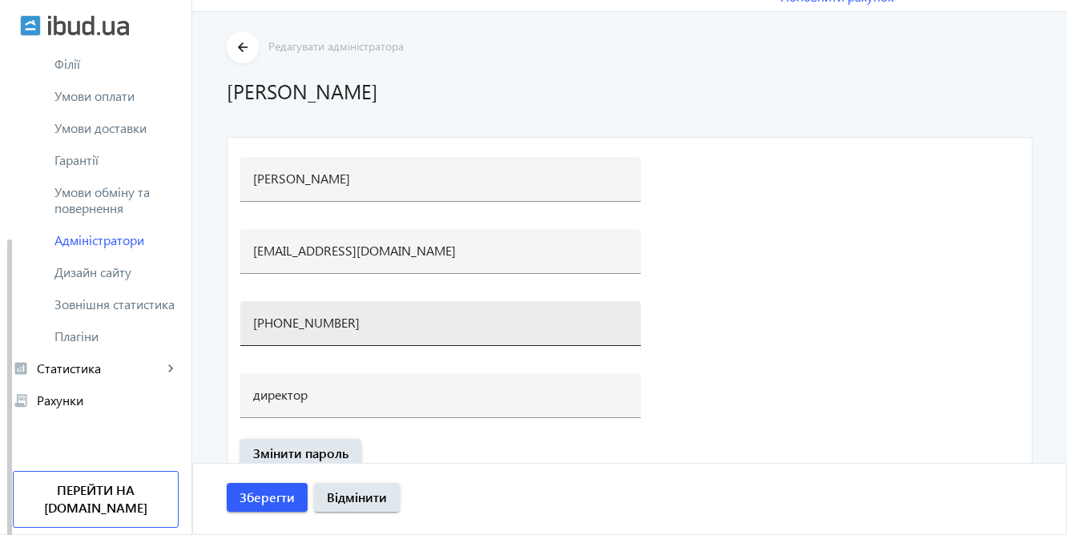
scroll to position [41, 0]
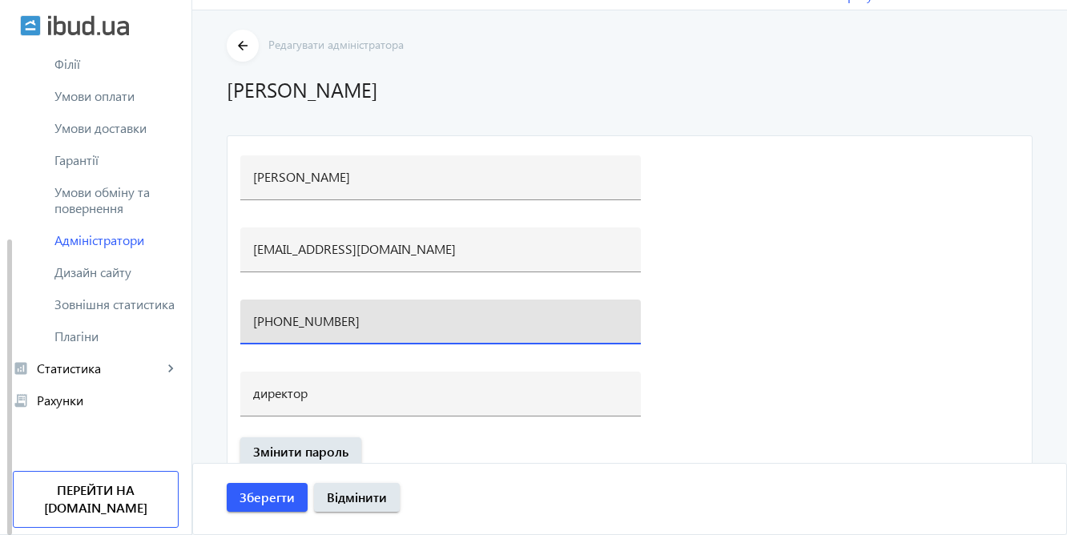
click at [295, 324] on input "+38(038)097-08-05" at bounding box center [440, 320] width 375 height 17
click at [360, 326] on input "+38(038)097-08-05" at bounding box center [440, 320] width 375 height 17
type input "+38(097)080-57-96"
click at [270, 500] on span "Зберегти" at bounding box center [266, 497] width 55 height 18
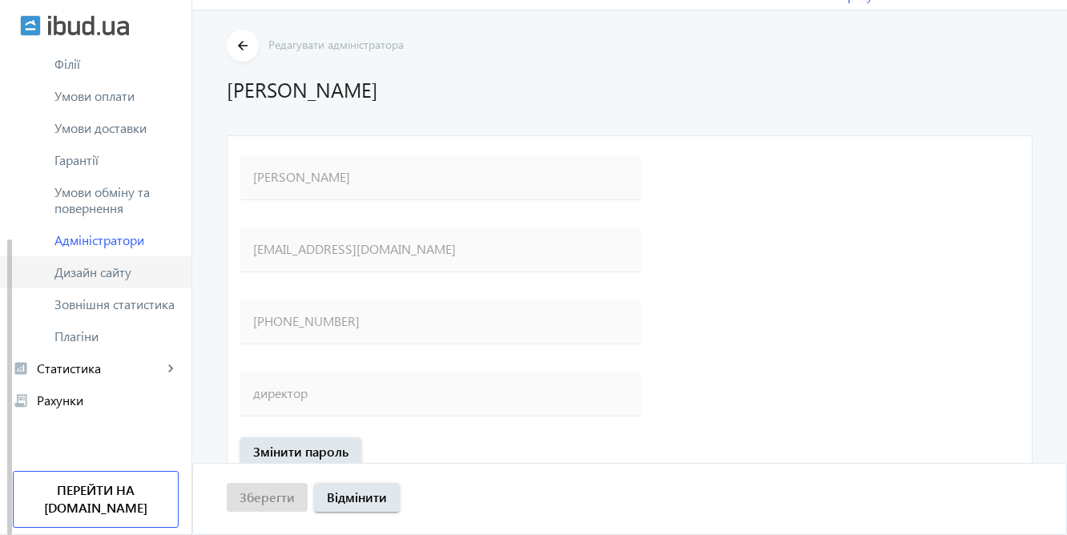
click at [97, 264] on span "Дизайн сайту" at bounding box center [116, 272] width 124 height 16
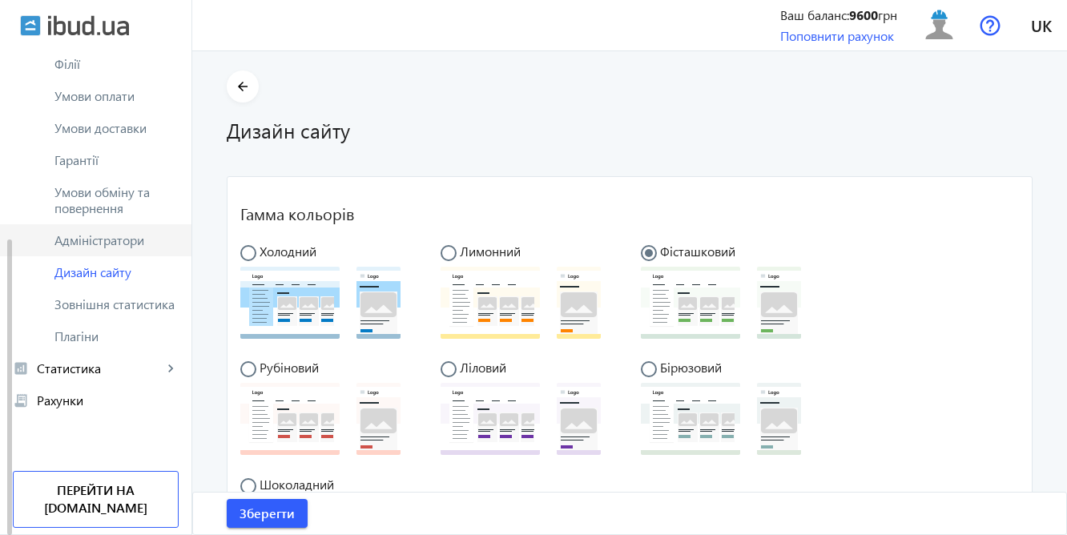
click at [100, 244] on span "Адміністратори" at bounding box center [116, 240] width 124 height 16
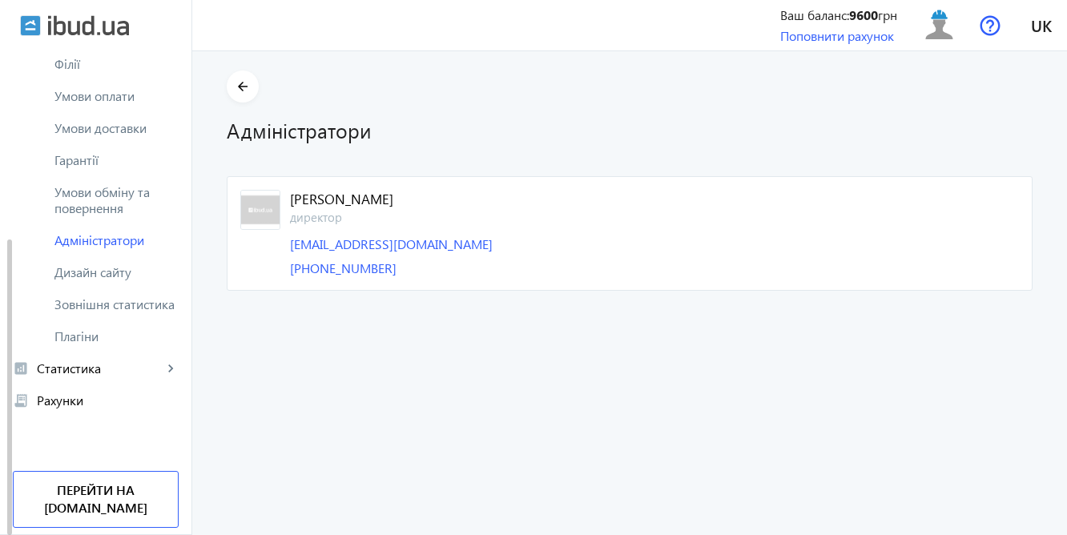
click at [246, 208] on img at bounding box center [260, 210] width 40 height 40
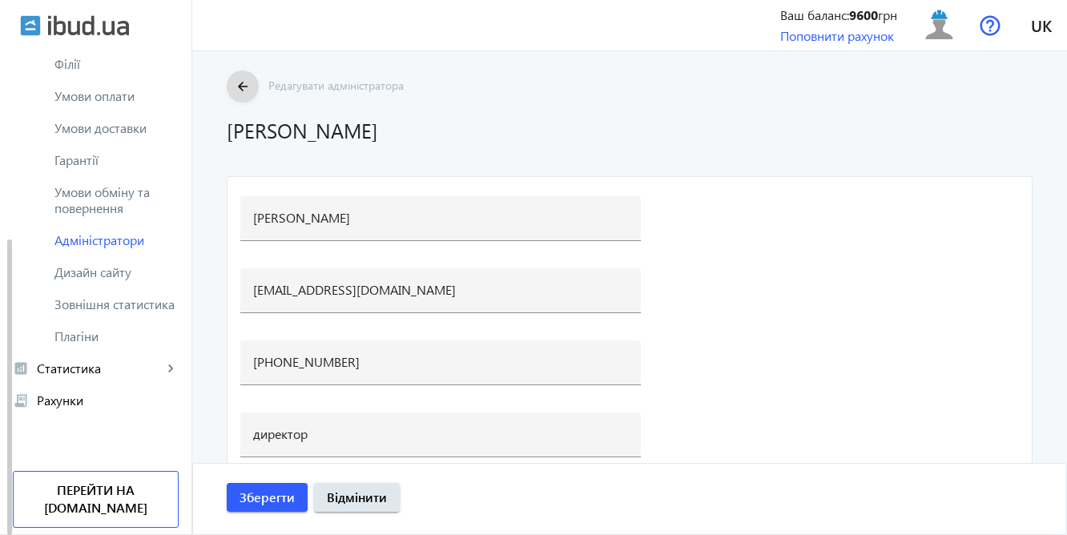
click at [239, 87] on mat-icon "arrow_back" at bounding box center [243, 87] width 20 height 20
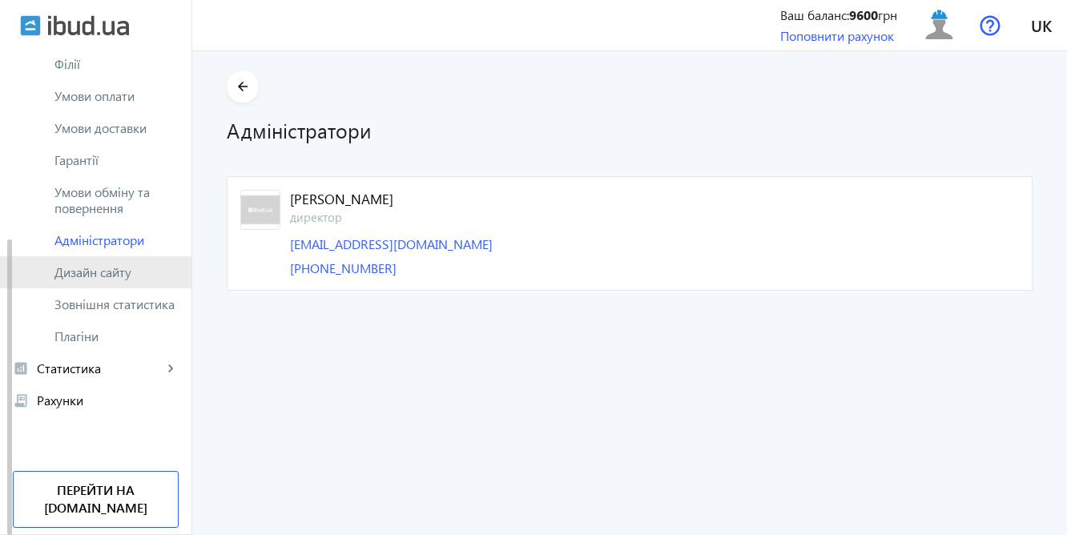
click at [95, 270] on span "Дизайн сайту" at bounding box center [116, 272] width 124 height 16
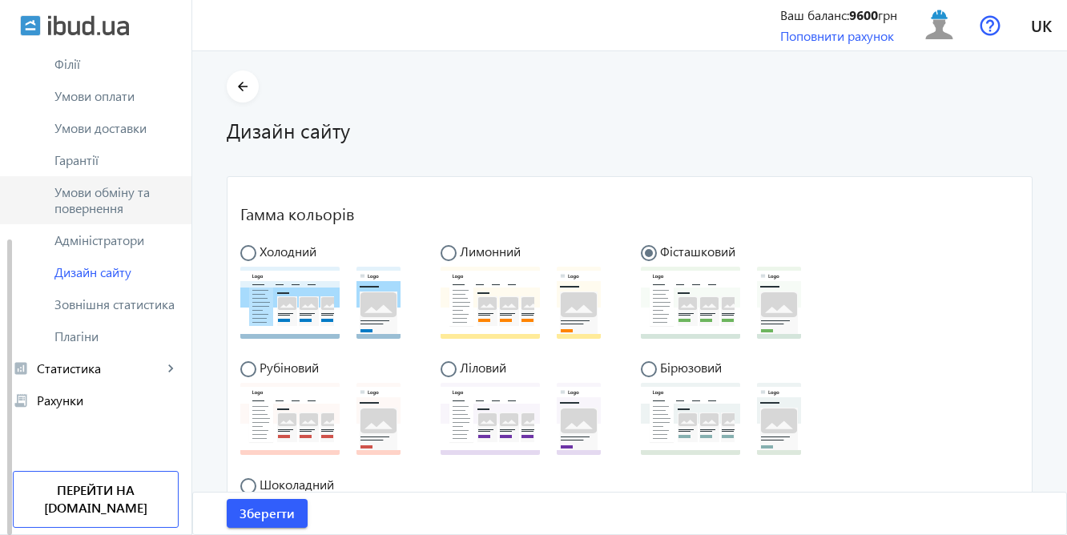
click at [103, 210] on span "Умови обміну та повернення" at bounding box center [116, 200] width 124 height 32
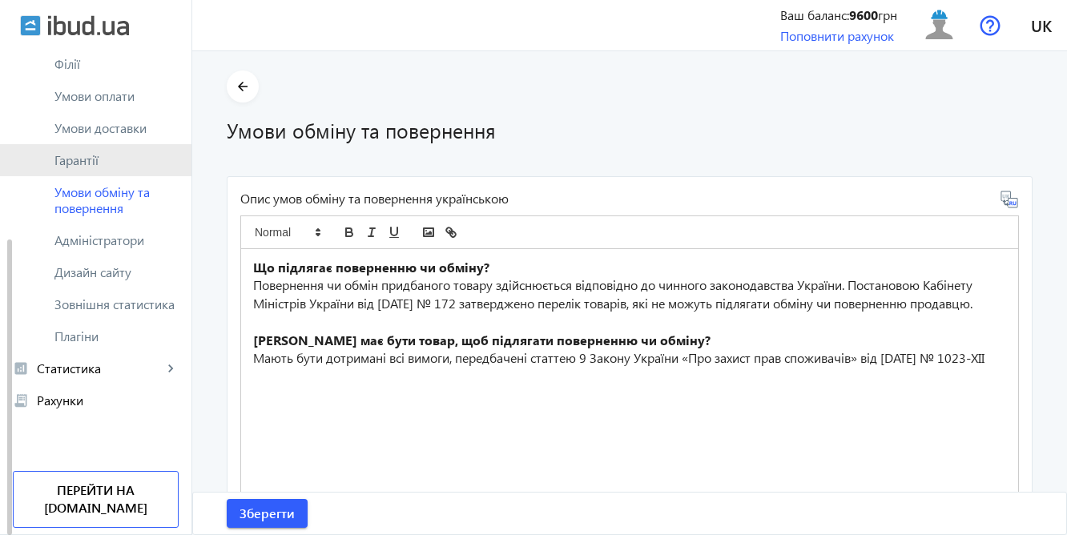
click at [80, 169] on link "Гарантії" at bounding box center [95, 160] width 191 height 32
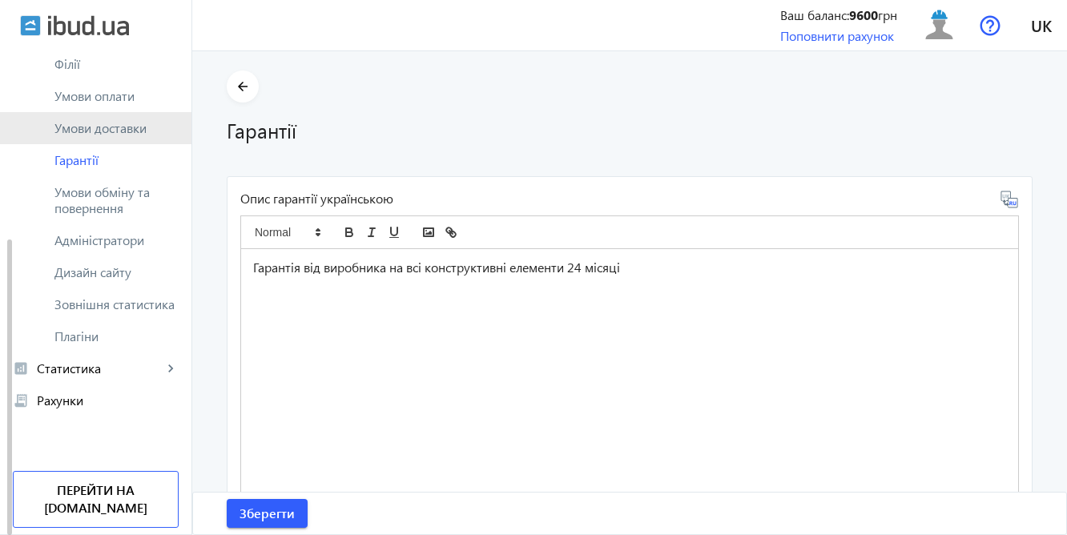
click at [74, 130] on span "Умови доставки" at bounding box center [116, 128] width 124 height 16
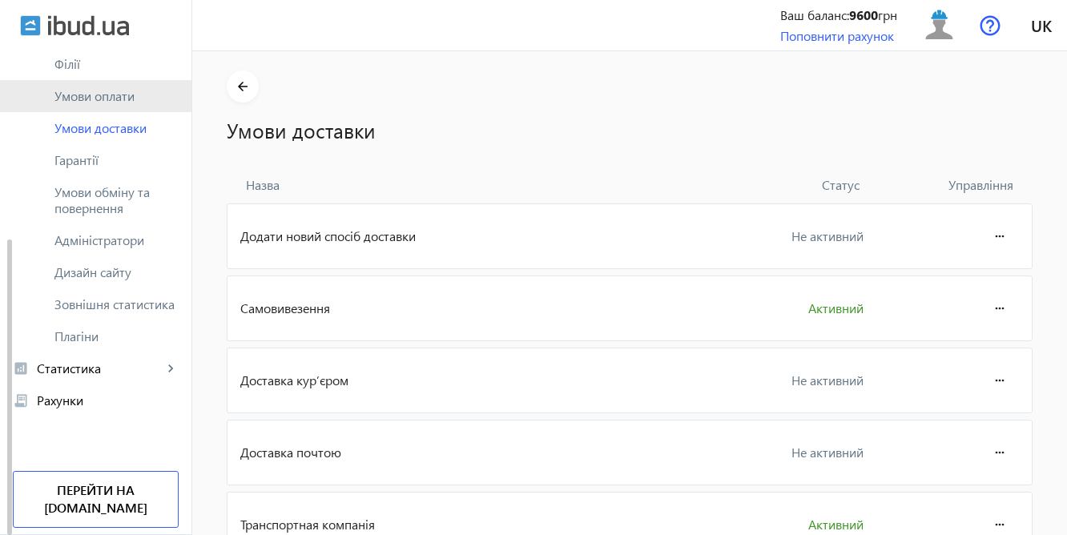
click at [70, 90] on span "Умови оплати" at bounding box center [116, 96] width 124 height 16
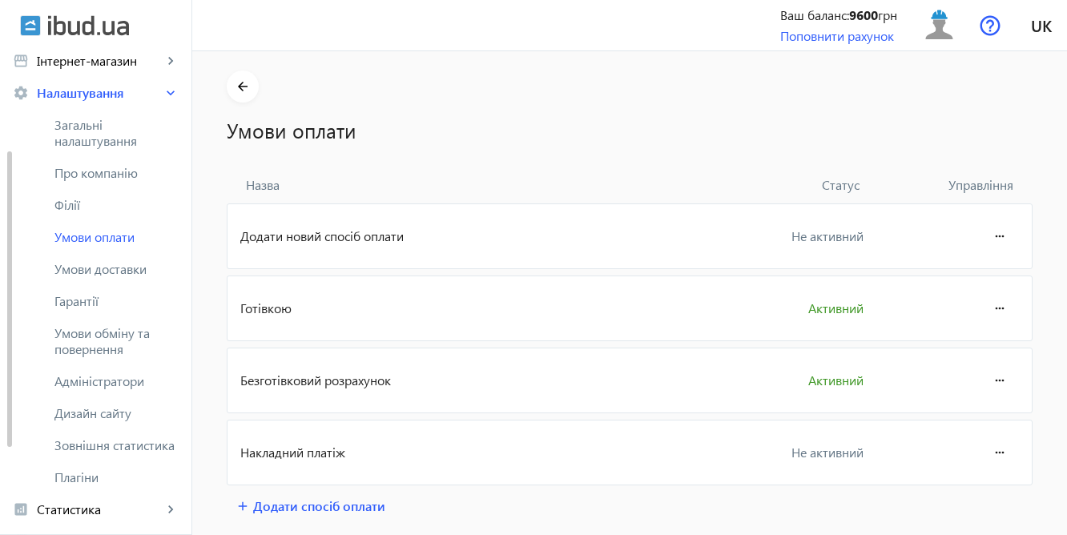
scroll to position [166, 0]
click at [70, 124] on span "Загальні налаштування" at bounding box center [116, 134] width 124 height 32
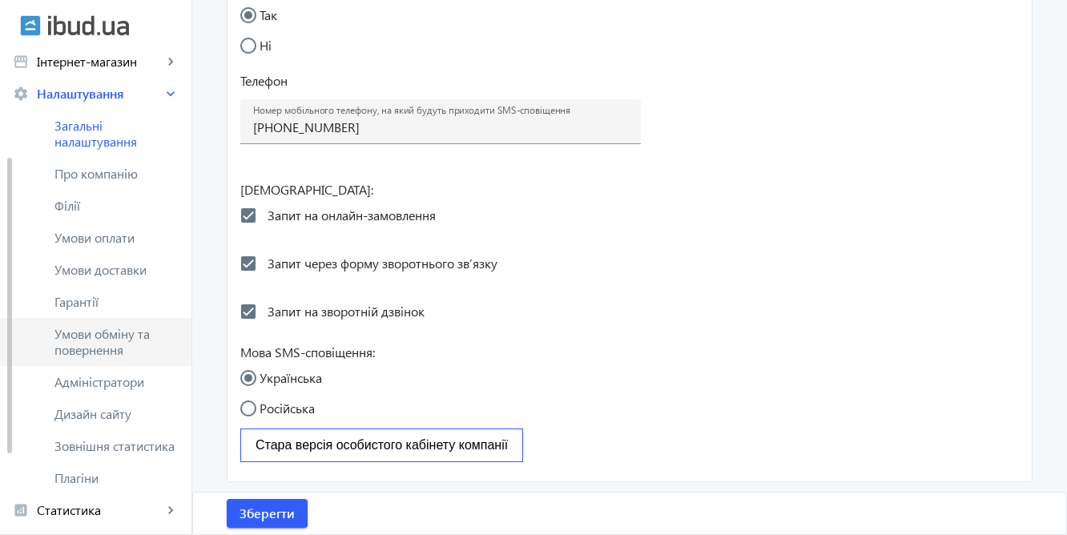
scroll to position [307, 0]
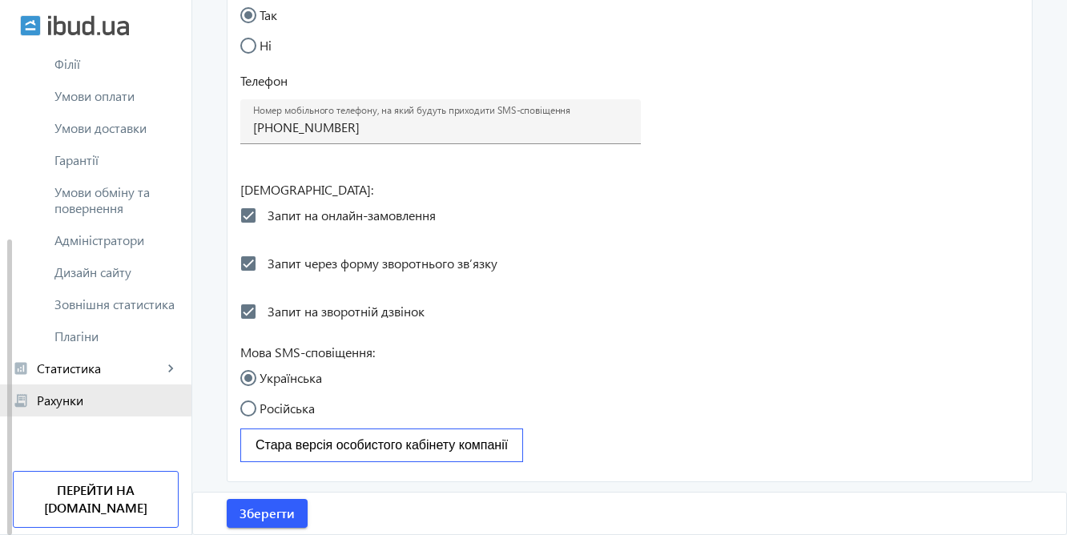
click at [66, 400] on span "Рахунки" at bounding box center [108, 400] width 142 height 16
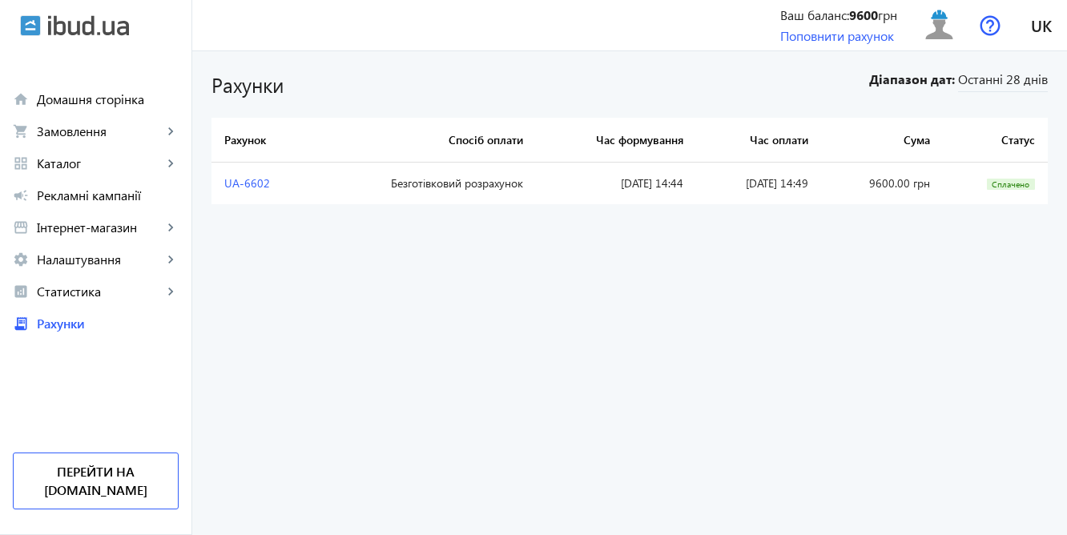
click at [388, 187] on td "Безготівковий розрахунок" at bounding box center [423, 184] width 223 height 42
click at [252, 178] on link "UA-6602" at bounding box center [247, 182] width 46 height 15
click at [70, 101] on span "Домашня сторінка" at bounding box center [108, 99] width 142 height 16
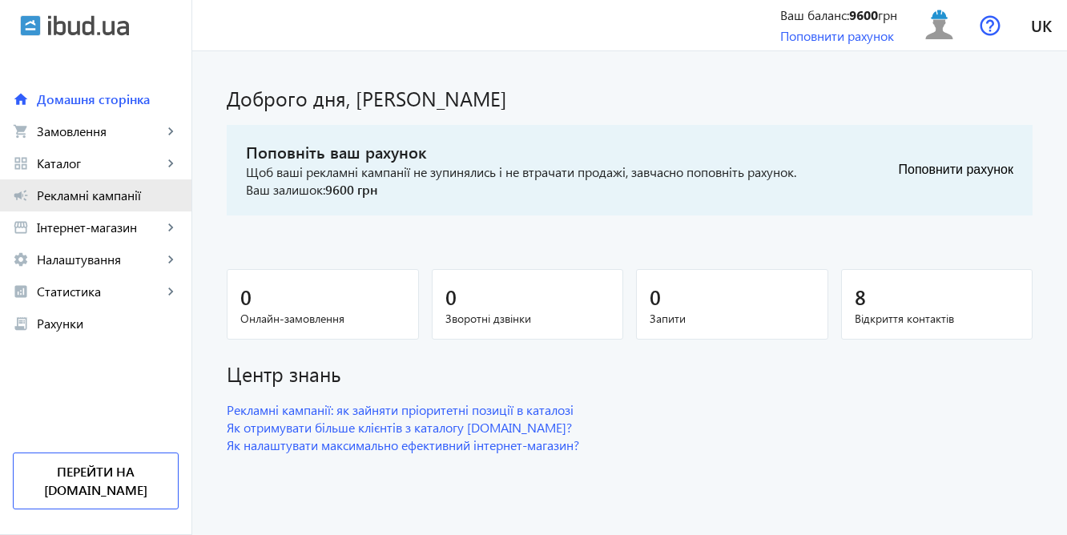
click at [80, 191] on span "Рекламні кампанії" at bounding box center [108, 195] width 142 height 16
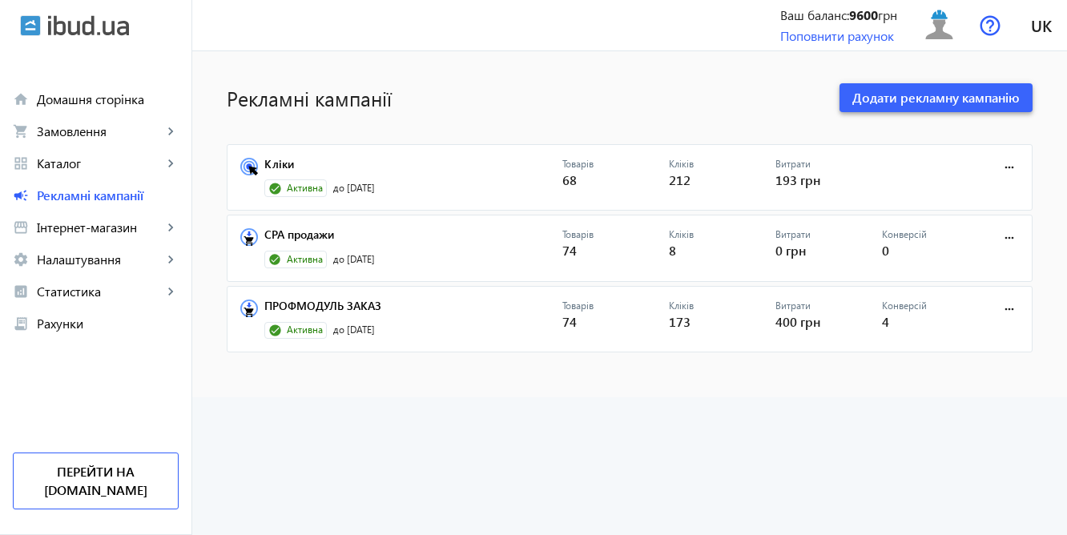
click at [926, 90] on span "Додати рекламну кампанію" at bounding box center [935, 98] width 167 height 18
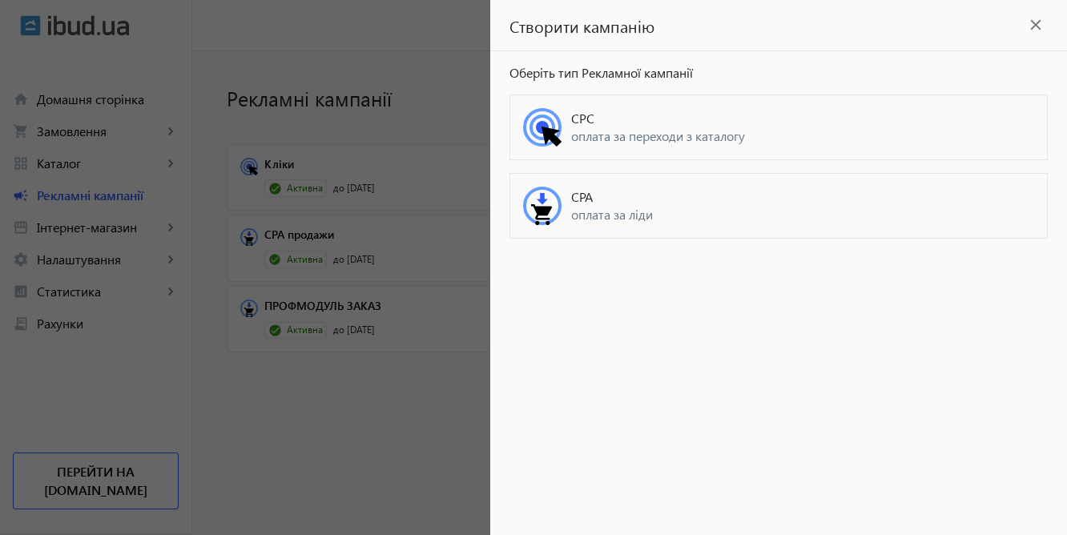
click at [1029, 27] on mat-icon "close" at bounding box center [1035, 25] width 24 height 24
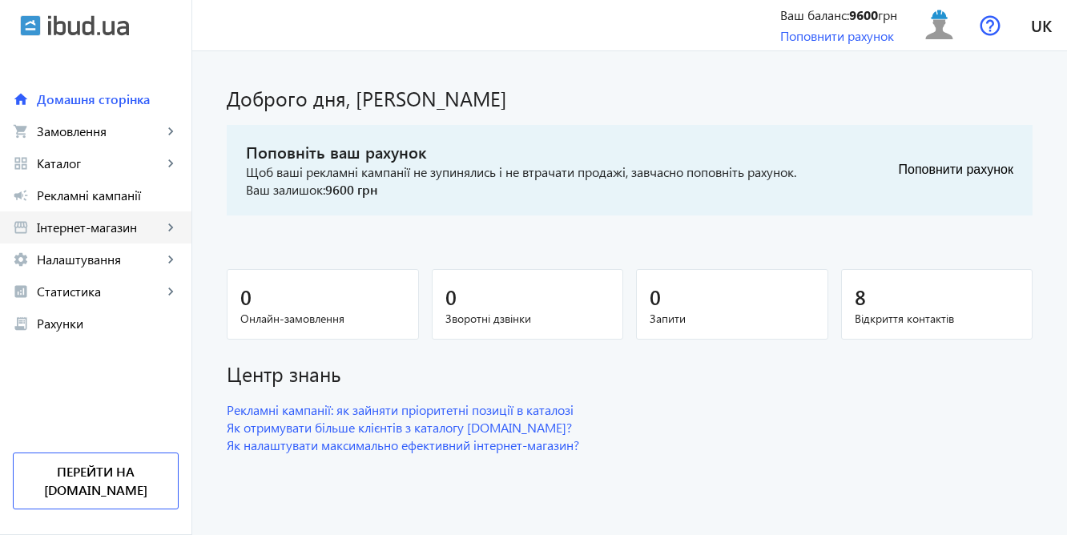
click at [88, 220] on span "Інтернет-магазин" at bounding box center [100, 227] width 126 height 16
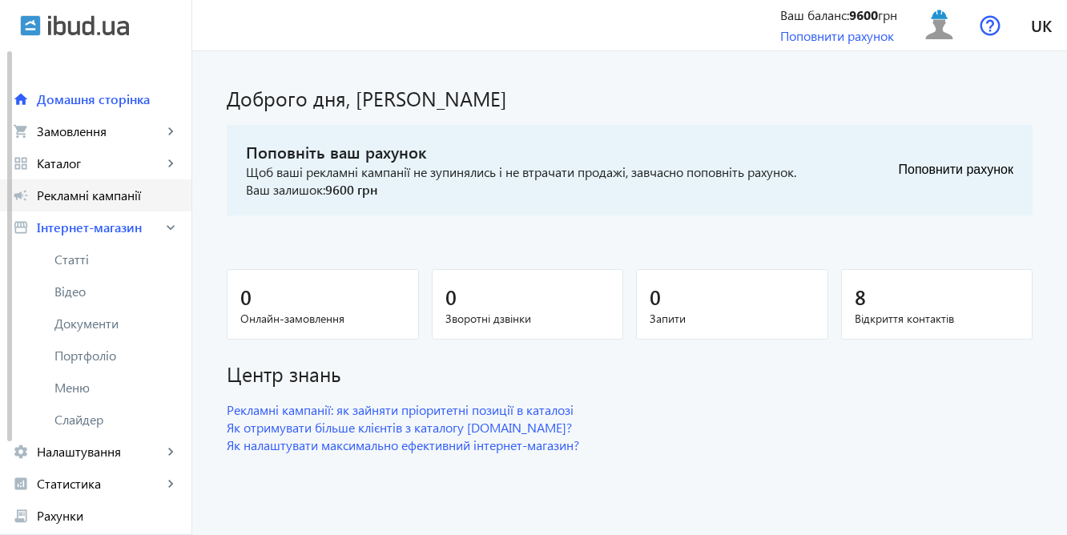
click at [93, 195] on span "Рекламні кампанії" at bounding box center [108, 195] width 142 height 16
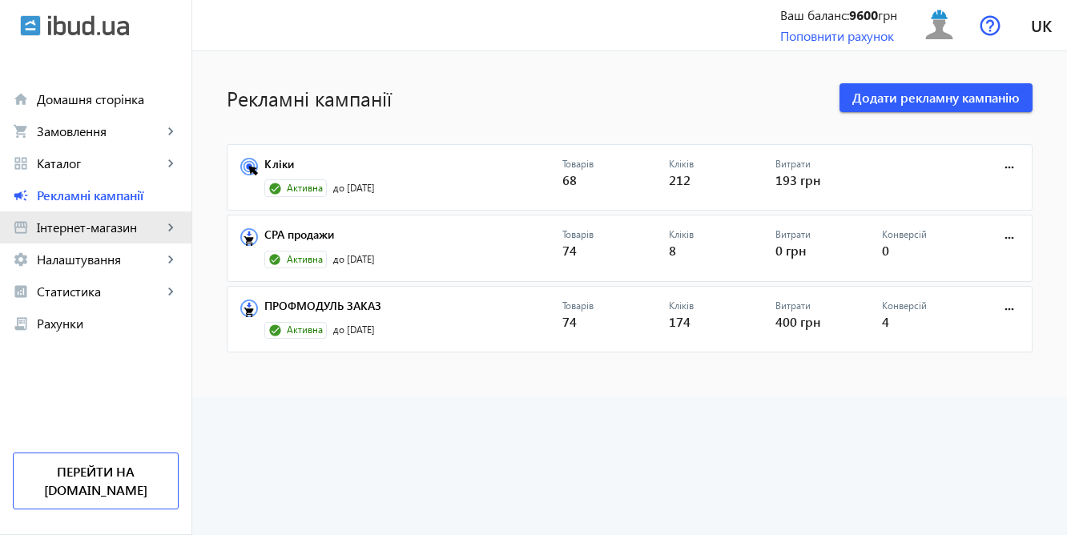
click at [89, 229] on span "Інтернет-магазин" at bounding box center [100, 227] width 126 height 16
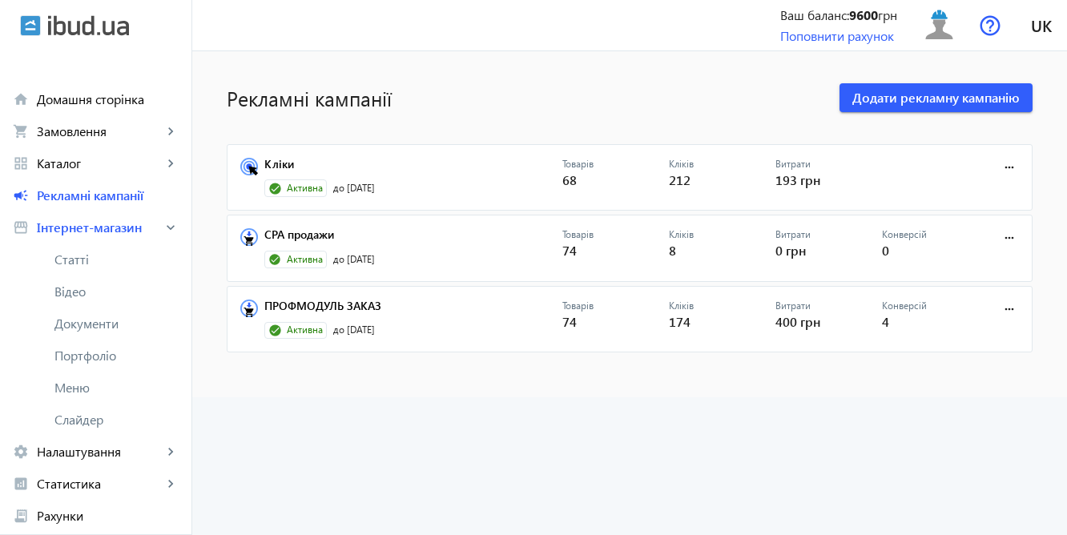
click at [82, 29] on img at bounding box center [88, 25] width 81 height 21
